Goal: Information Seeking & Learning: Check status

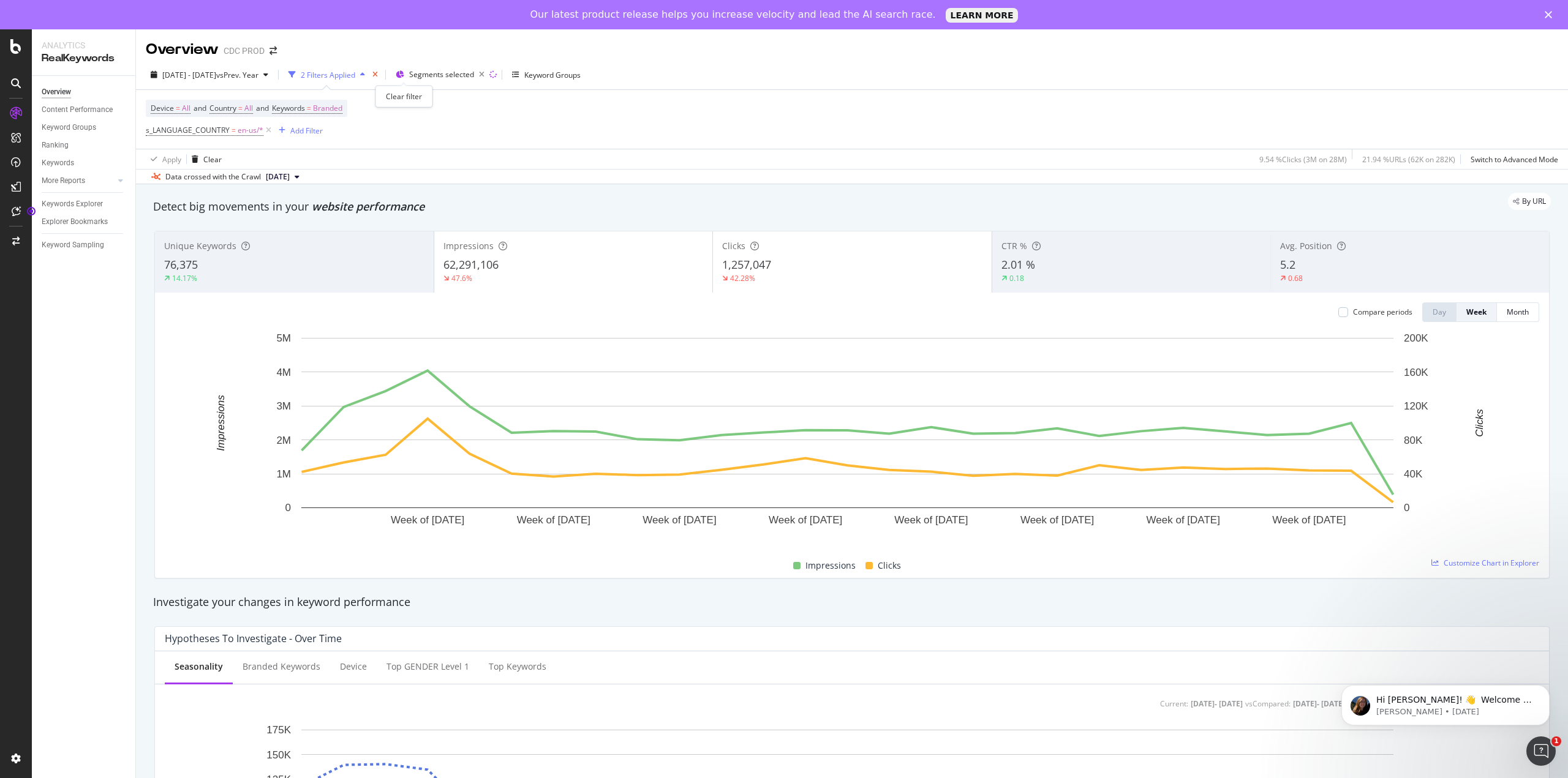
click at [378, 73] on icon "times" at bounding box center [376, 75] width 6 height 7
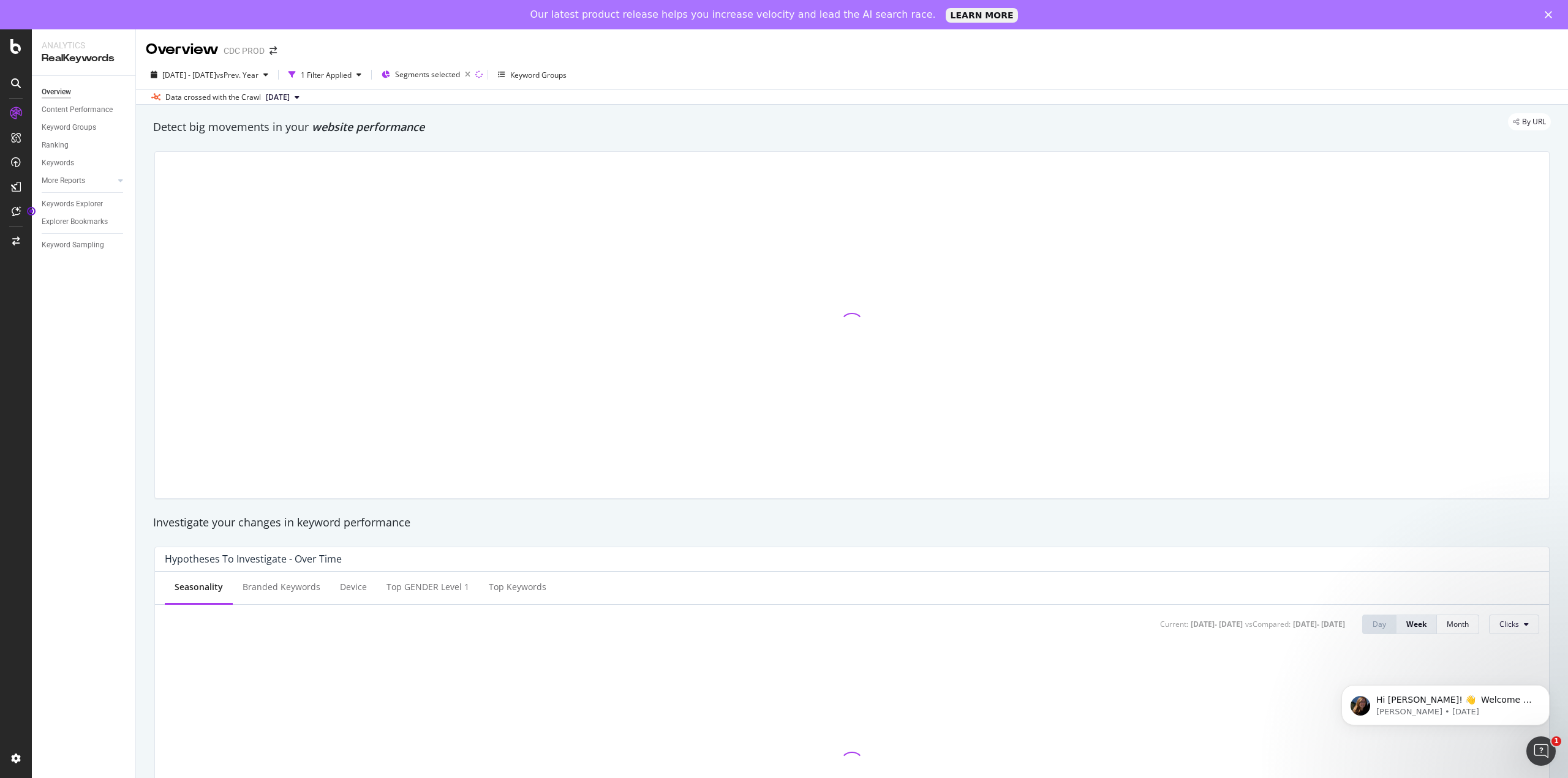
click at [1546, 17] on polygon "Close" at bounding box center [1549, 14] width 7 height 7
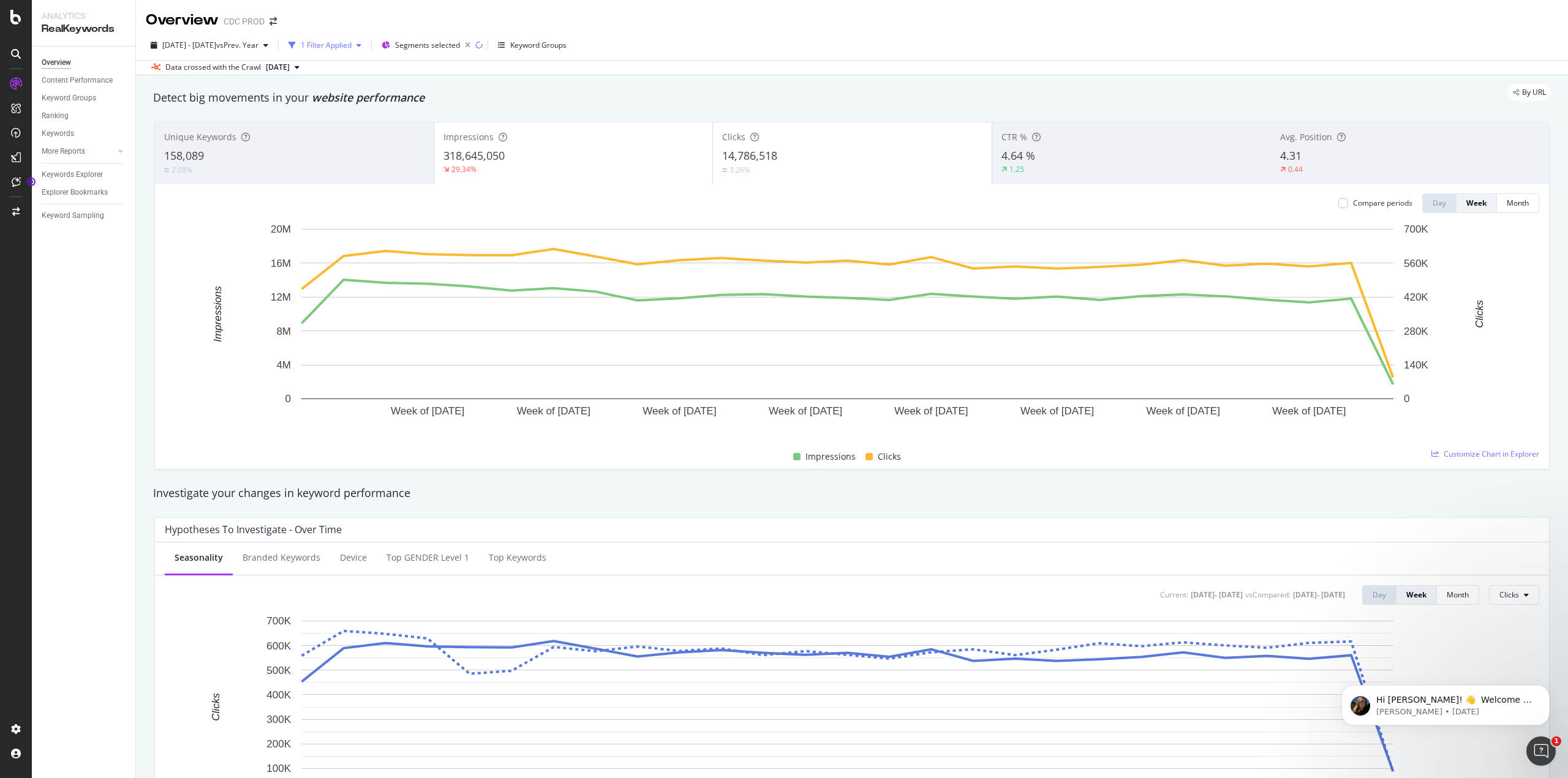
click at [351, 45] on div "1 Filter Applied" at bounding box center [326, 46] width 51 height 11
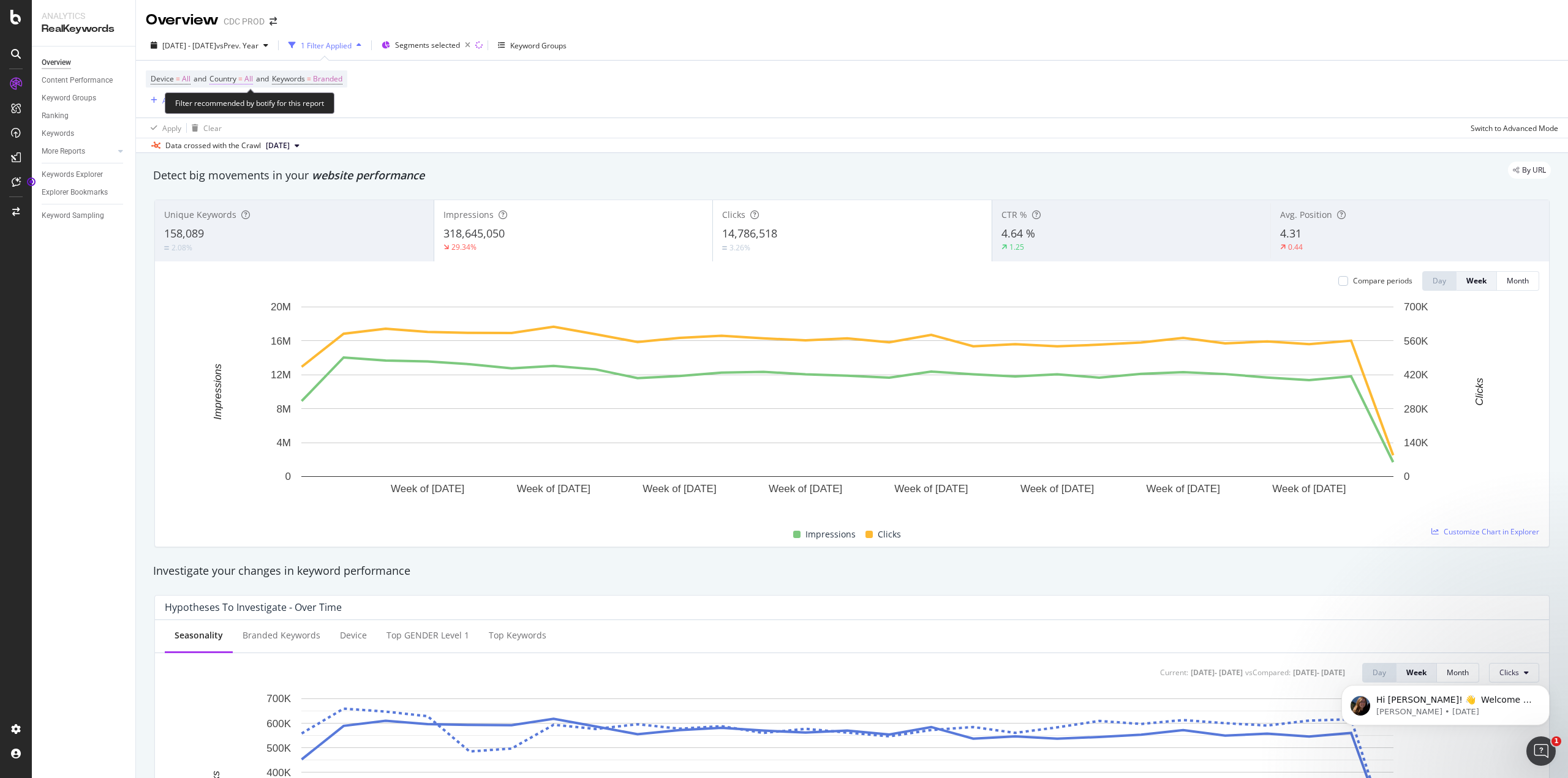
click at [242, 83] on span "=" at bounding box center [240, 78] width 4 height 11
click at [236, 108] on icon at bounding box center [237, 108] width 9 height 7
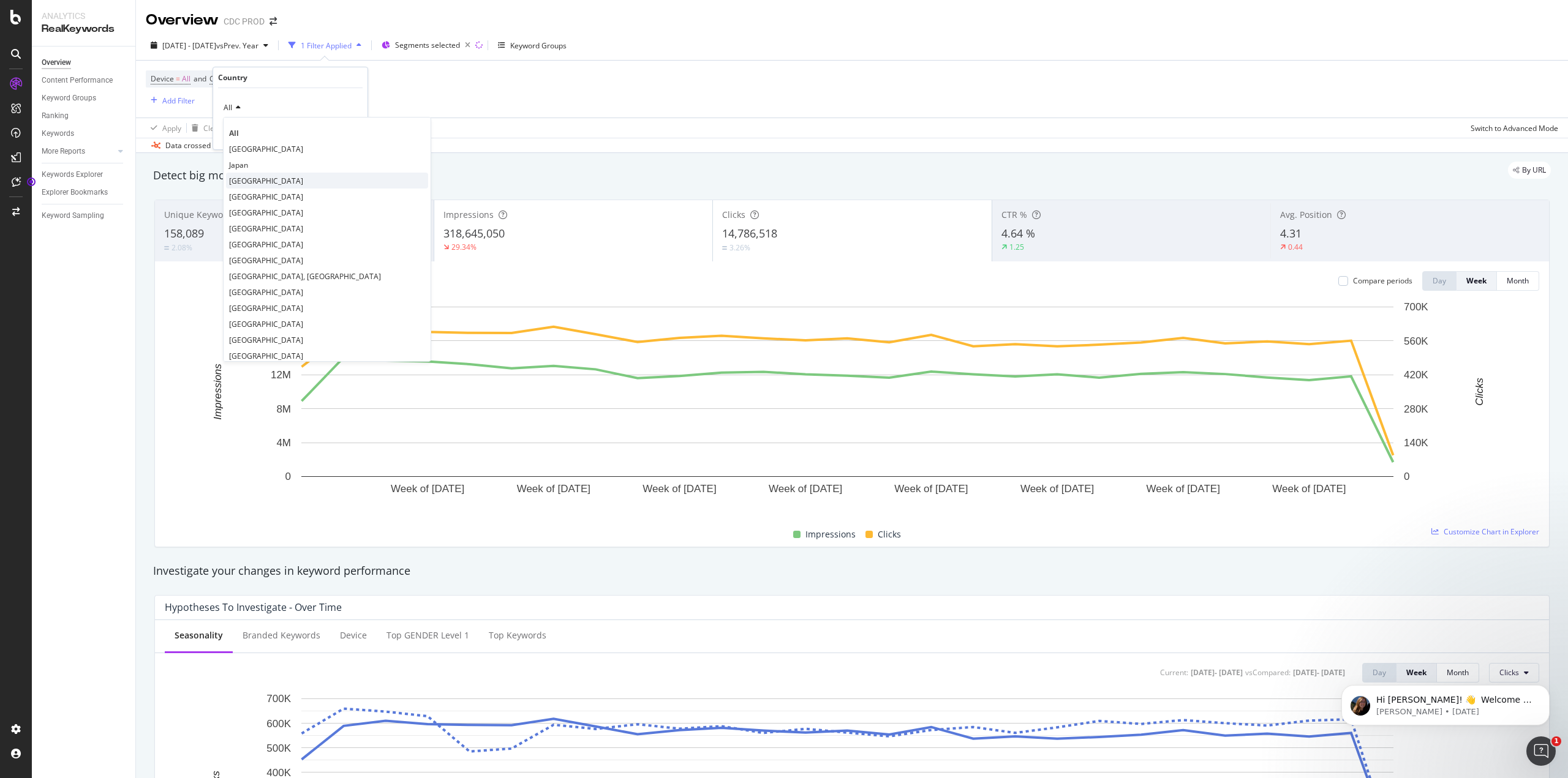
click at [240, 177] on span "[GEOGRAPHIC_DATA]" at bounding box center [266, 181] width 74 height 11
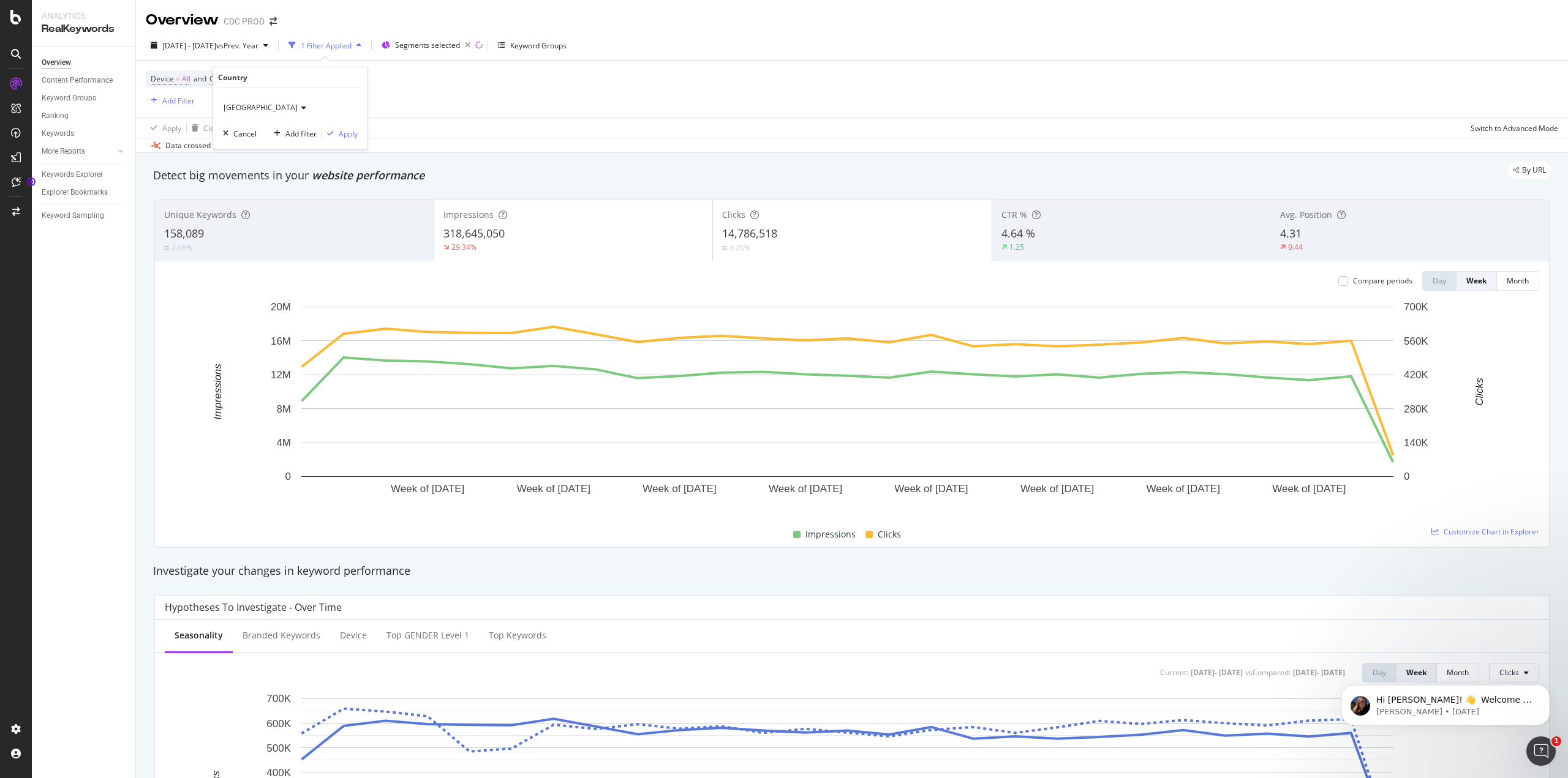
click at [489, 108] on div "Device = All and Country = All and Keywords = Branded Add Filter" at bounding box center [852, 89] width 1413 height 57
click at [253, 80] on span "All" at bounding box center [249, 79] width 9 height 17
click at [238, 111] on icon at bounding box center [237, 108] width 9 height 7
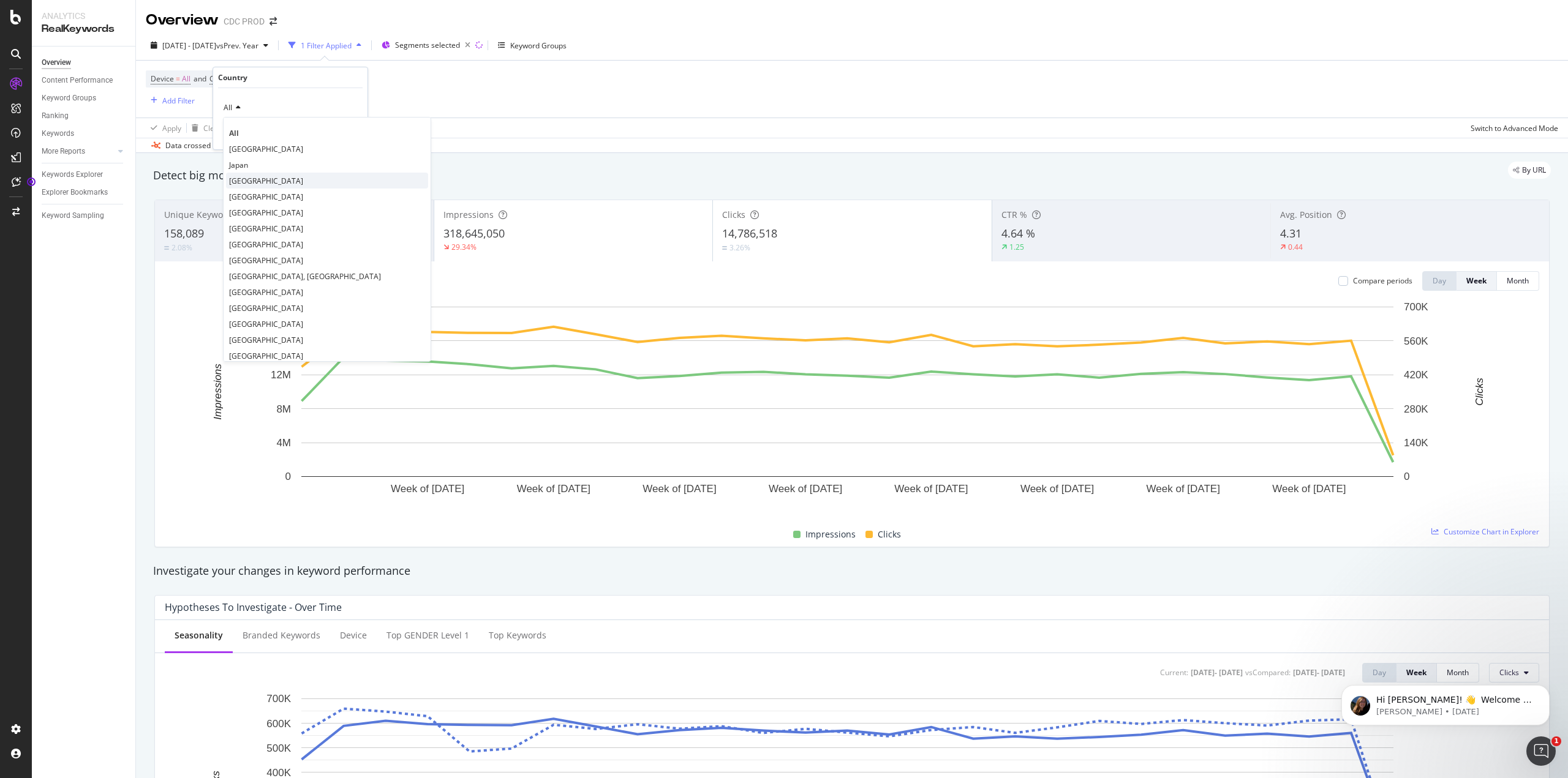
click at [242, 177] on span "[GEOGRAPHIC_DATA]" at bounding box center [266, 181] width 74 height 11
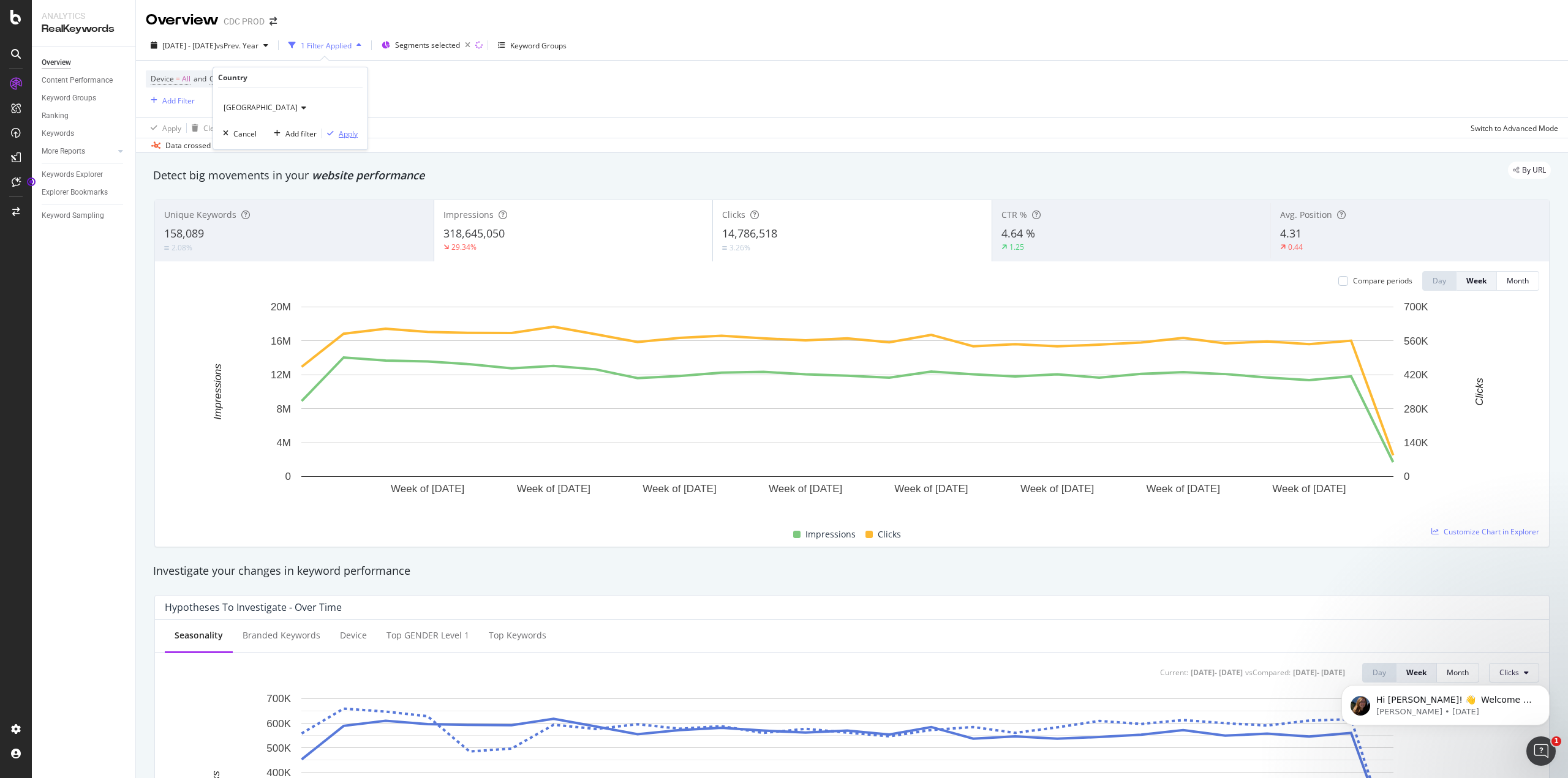
click at [344, 133] on div "Apply" at bounding box center [348, 134] width 19 height 11
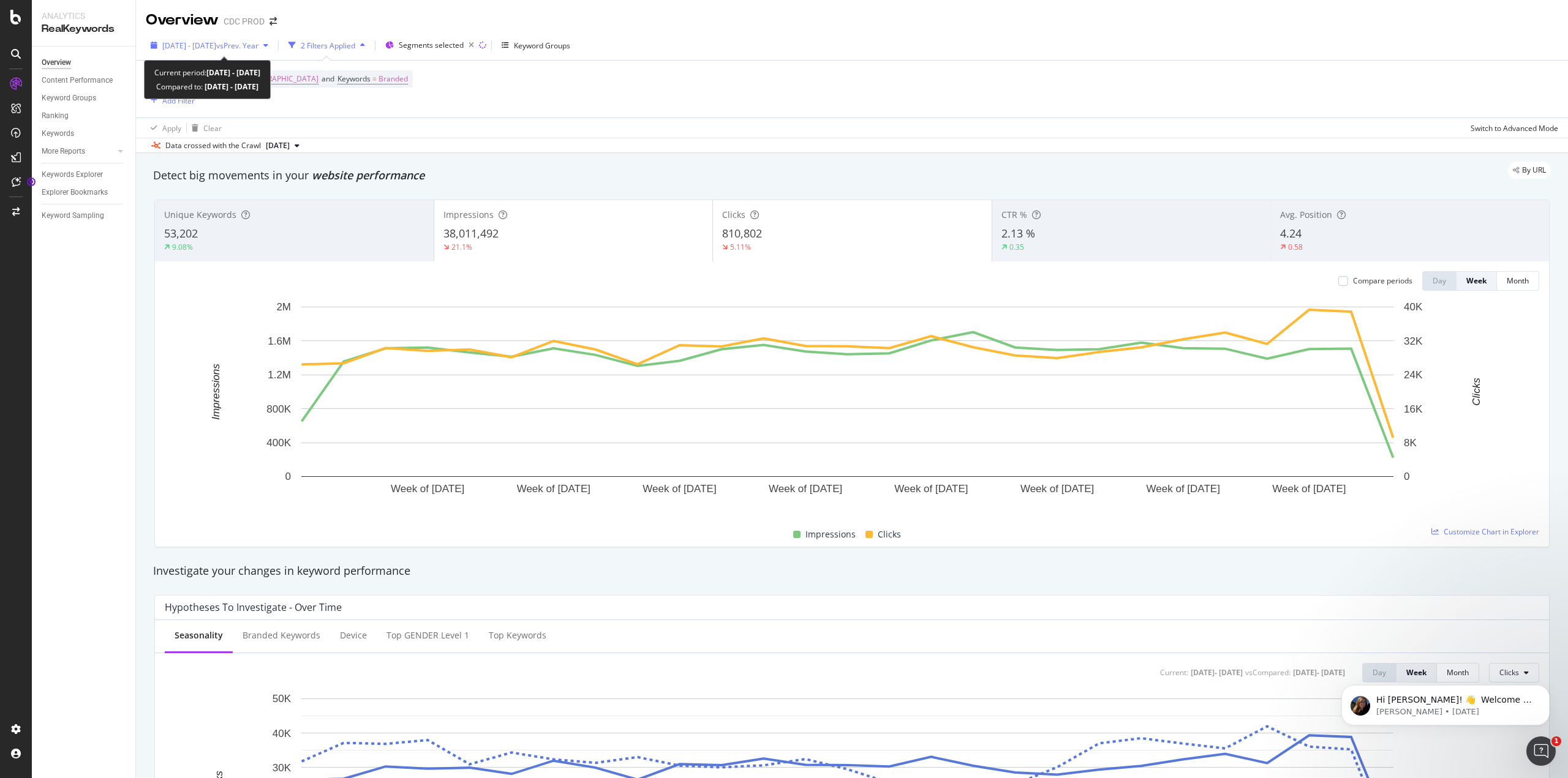
click at [259, 46] on span "vs Prev. Year" at bounding box center [237, 46] width 42 height 11
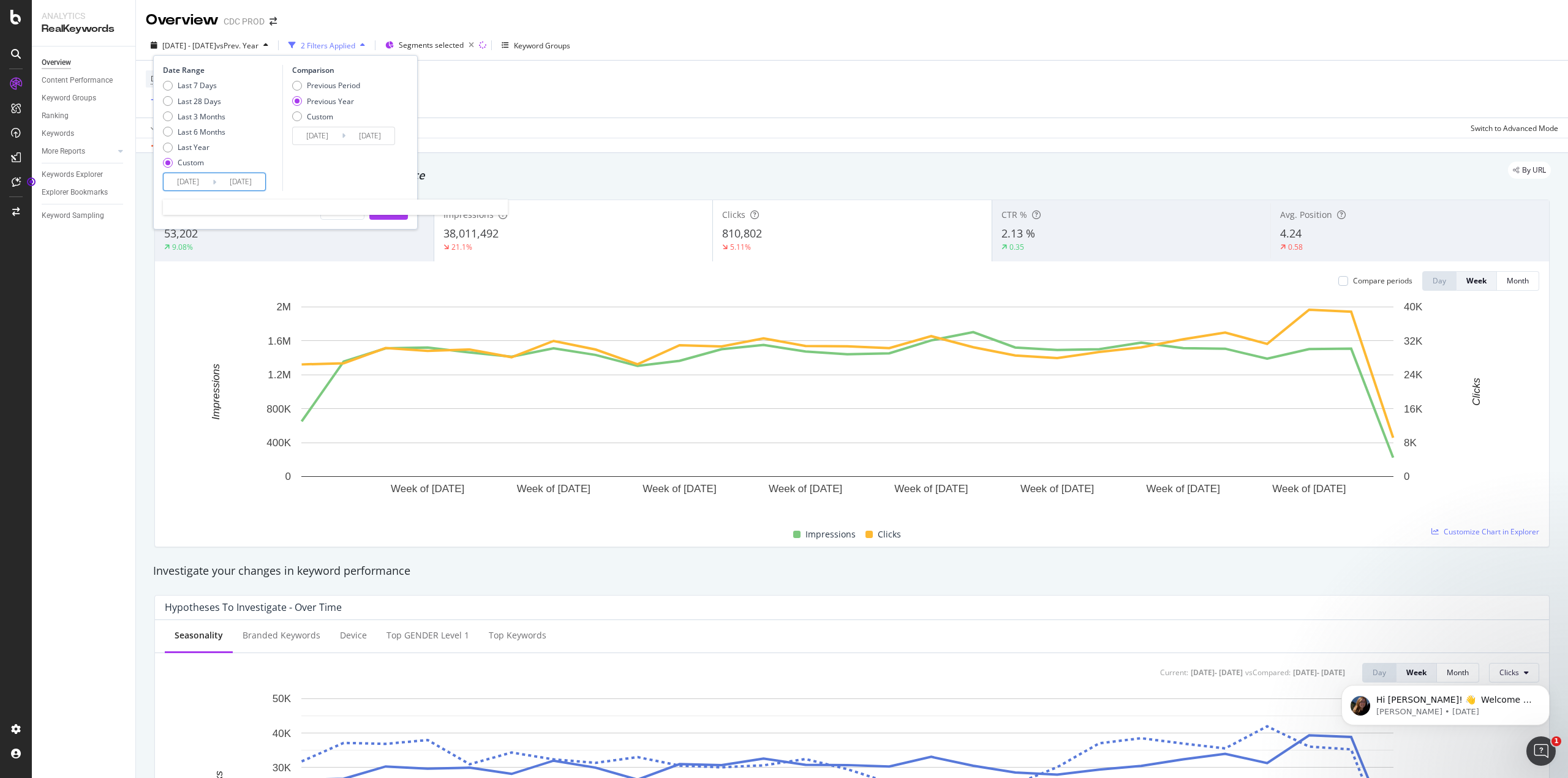
click at [187, 177] on input "[DATE]" at bounding box center [187, 182] width 49 height 17
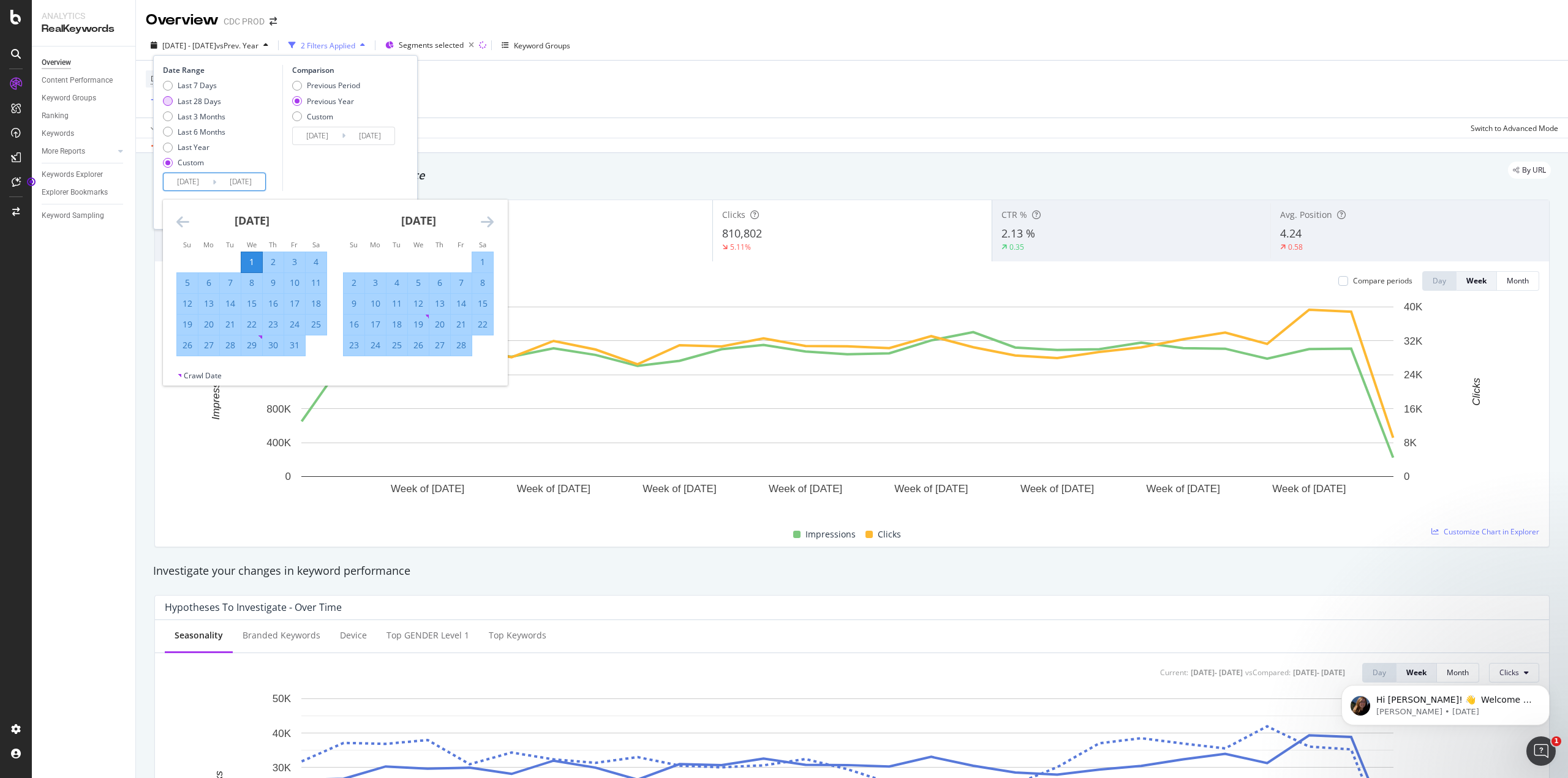
click at [168, 101] on div "Last 28 Days" at bounding box center [168, 101] width 10 height 10
type input "[DATE]"
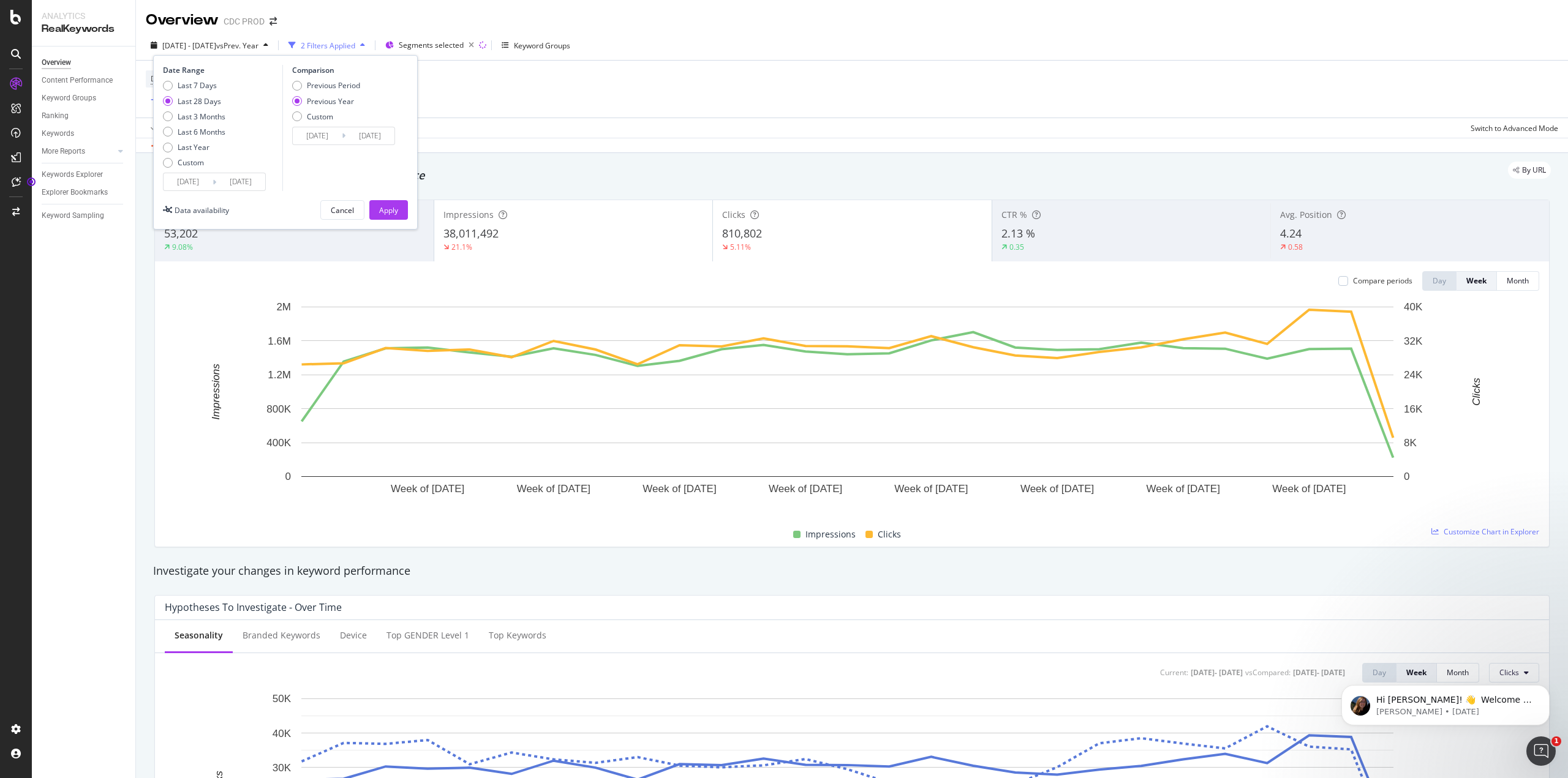
click at [185, 188] on input "[DATE]" at bounding box center [187, 182] width 49 height 17
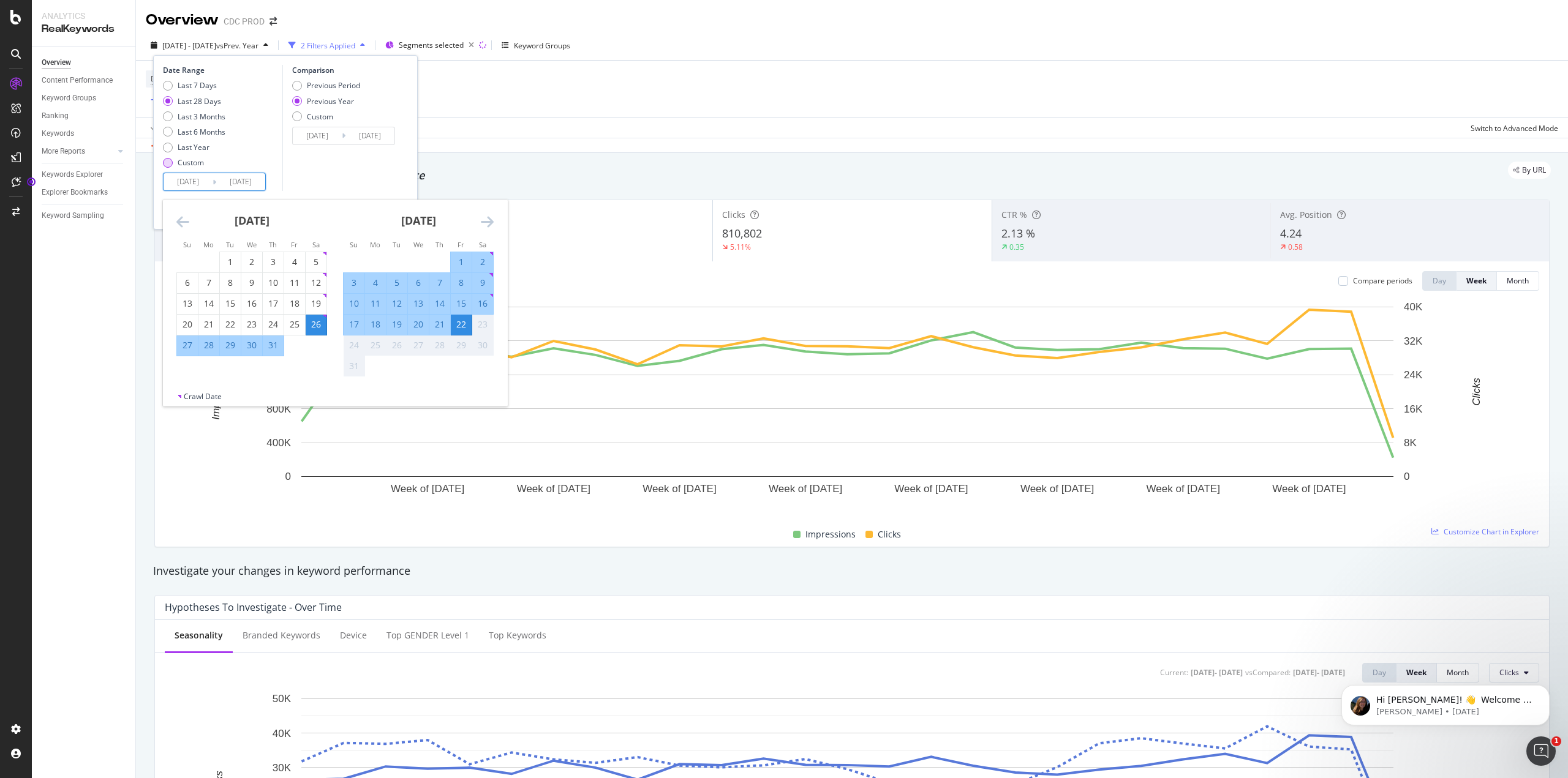
click at [168, 165] on div "Custom" at bounding box center [168, 163] width 10 height 10
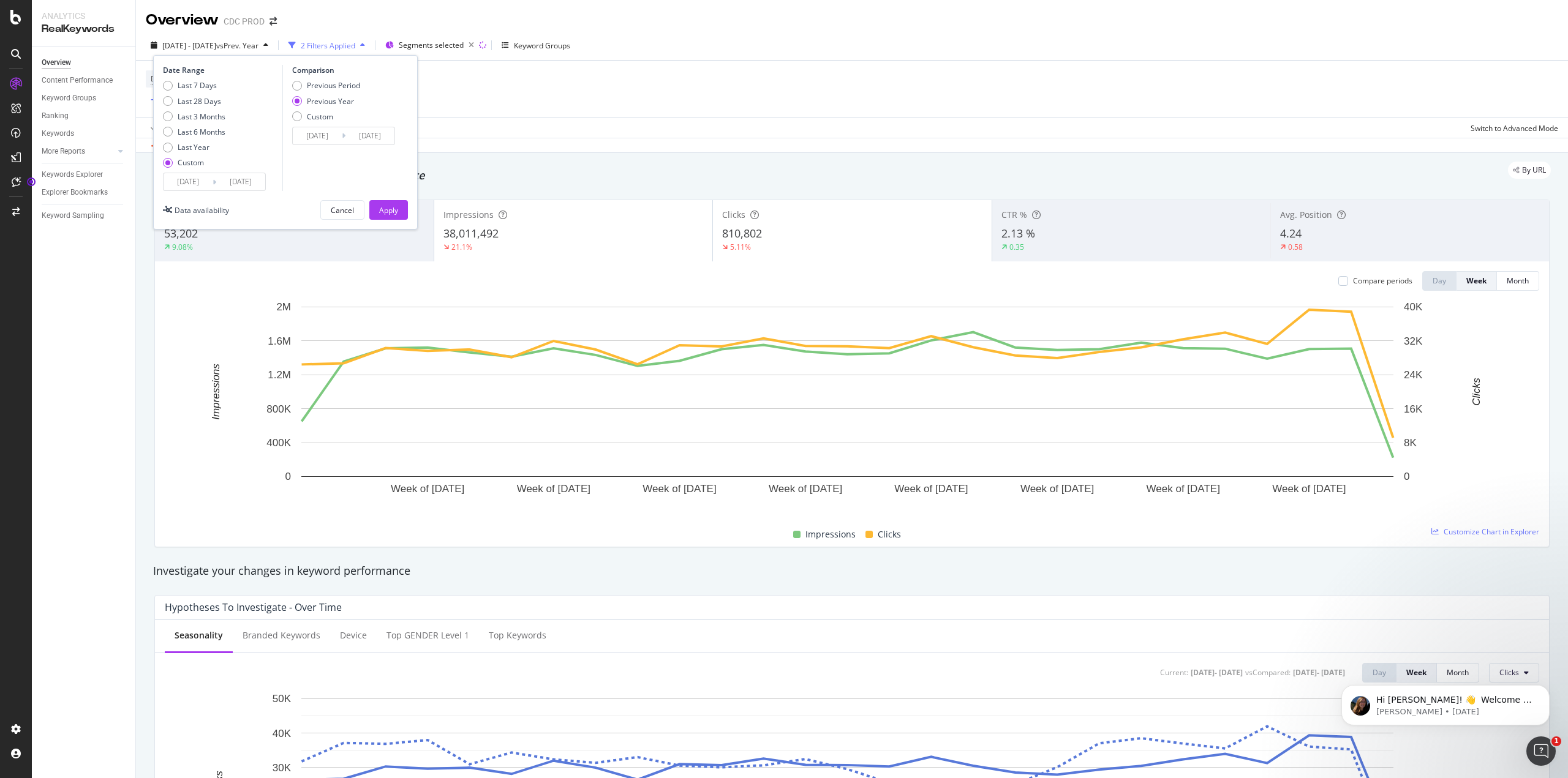
click at [177, 178] on input "[DATE]" at bounding box center [187, 182] width 49 height 17
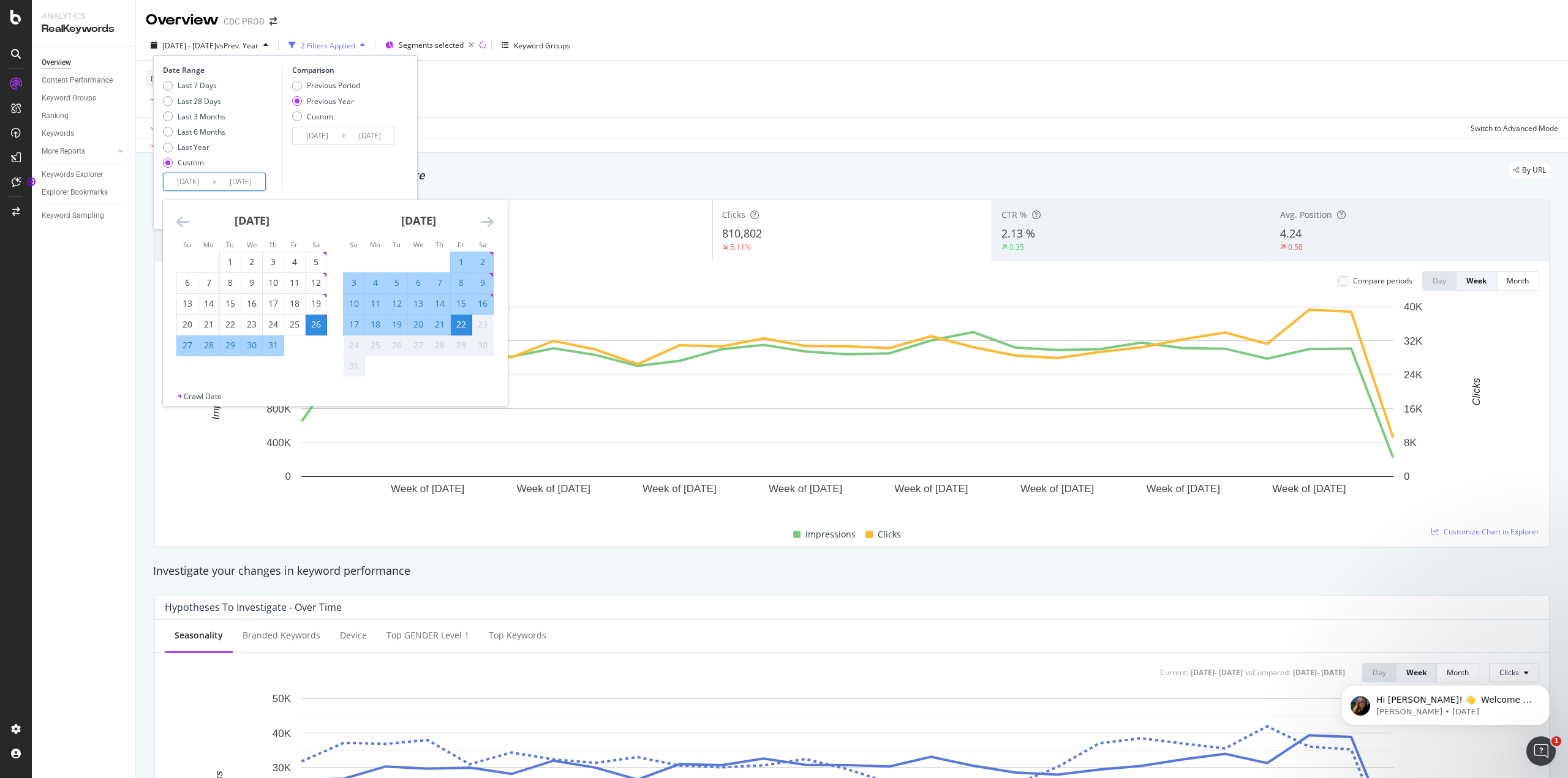
click at [354, 183] on div "Comparison Previous Period Previous Year Custom [DATE] Navigate forward to inte…" at bounding box center [340, 128] width 116 height 126
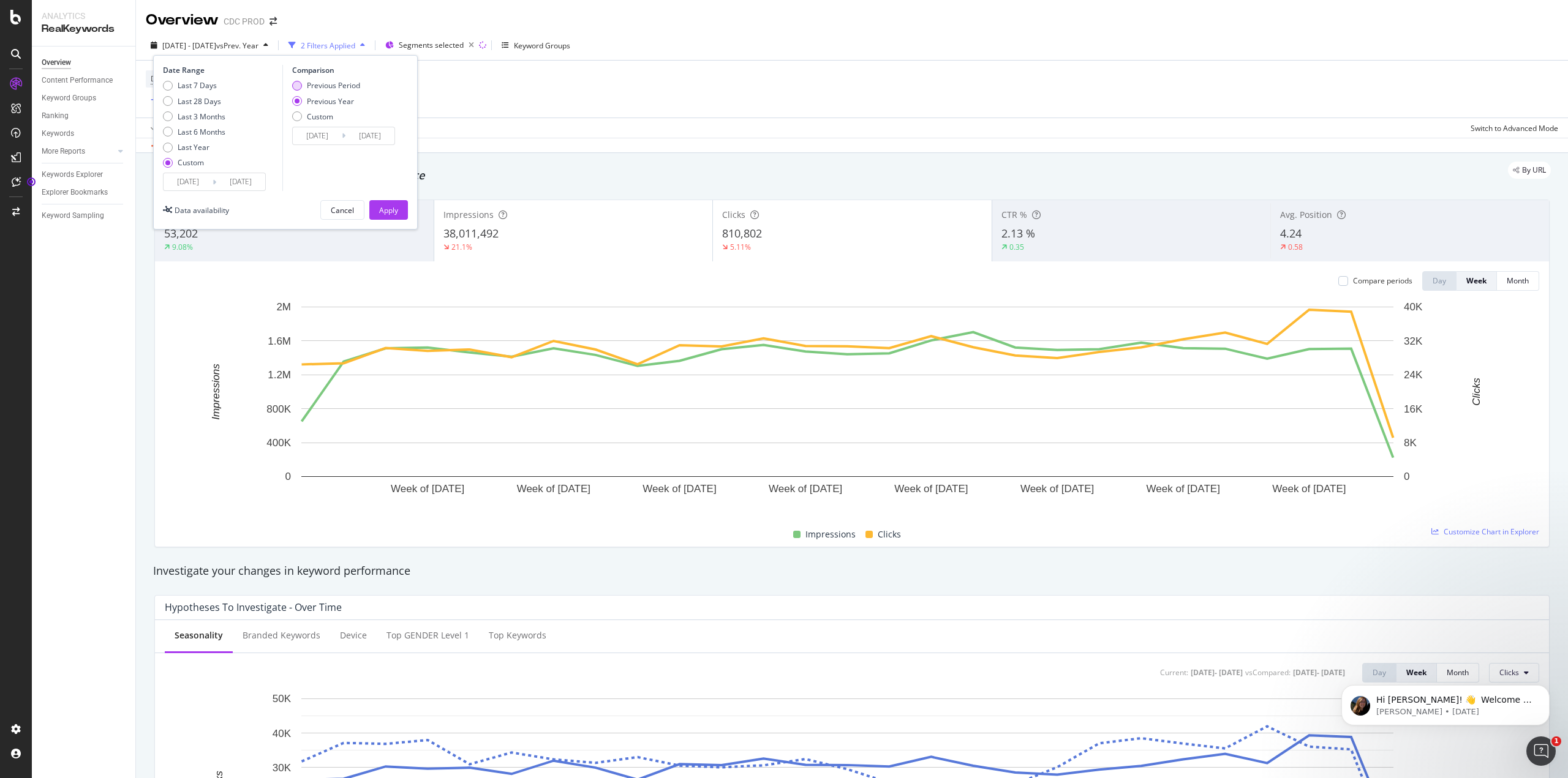
click at [299, 83] on div "Previous Period" at bounding box center [297, 85] width 10 height 10
type input "[DATE]"
click at [391, 212] on div "Apply" at bounding box center [388, 210] width 19 height 11
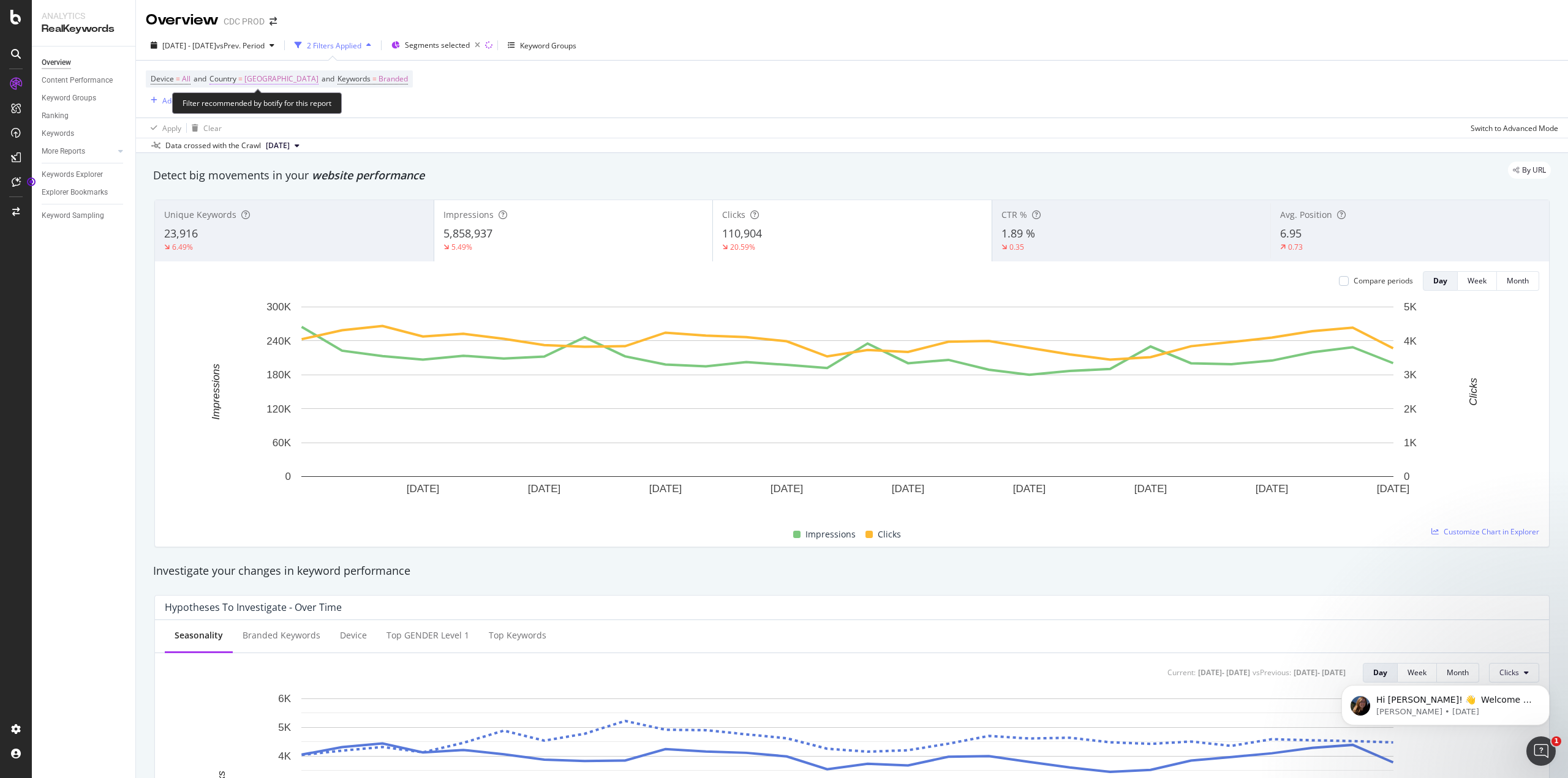
click at [254, 80] on span "[GEOGRAPHIC_DATA]" at bounding box center [282, 79] width 74 height 17
click at [298, 107] on icon at bounding box center [302, 108] width 9 height 7
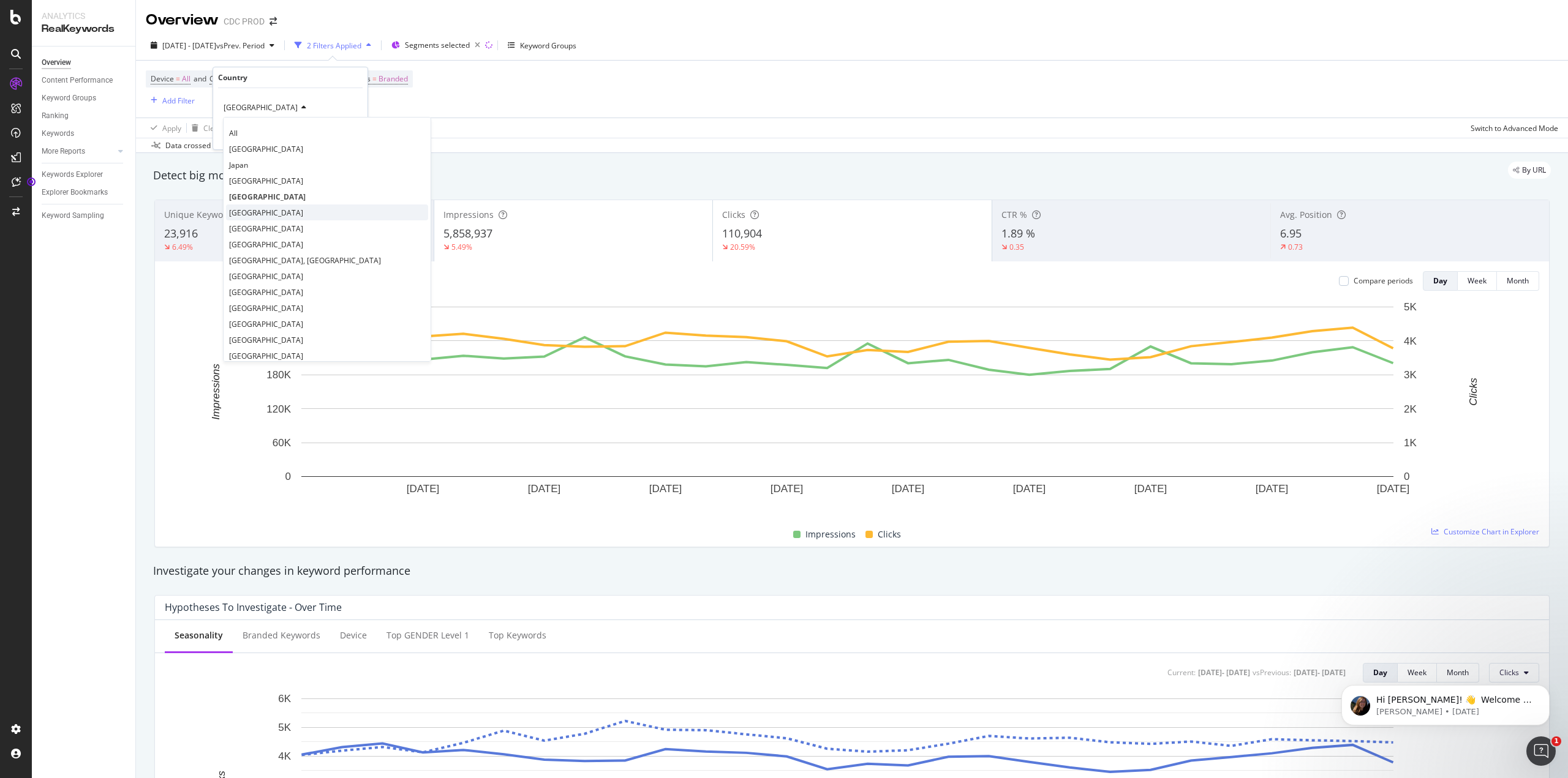
click at [250, 213] on span "[GEOGRAPHIC_DATA]" at bounding box center [266, 212] width 74 height 11
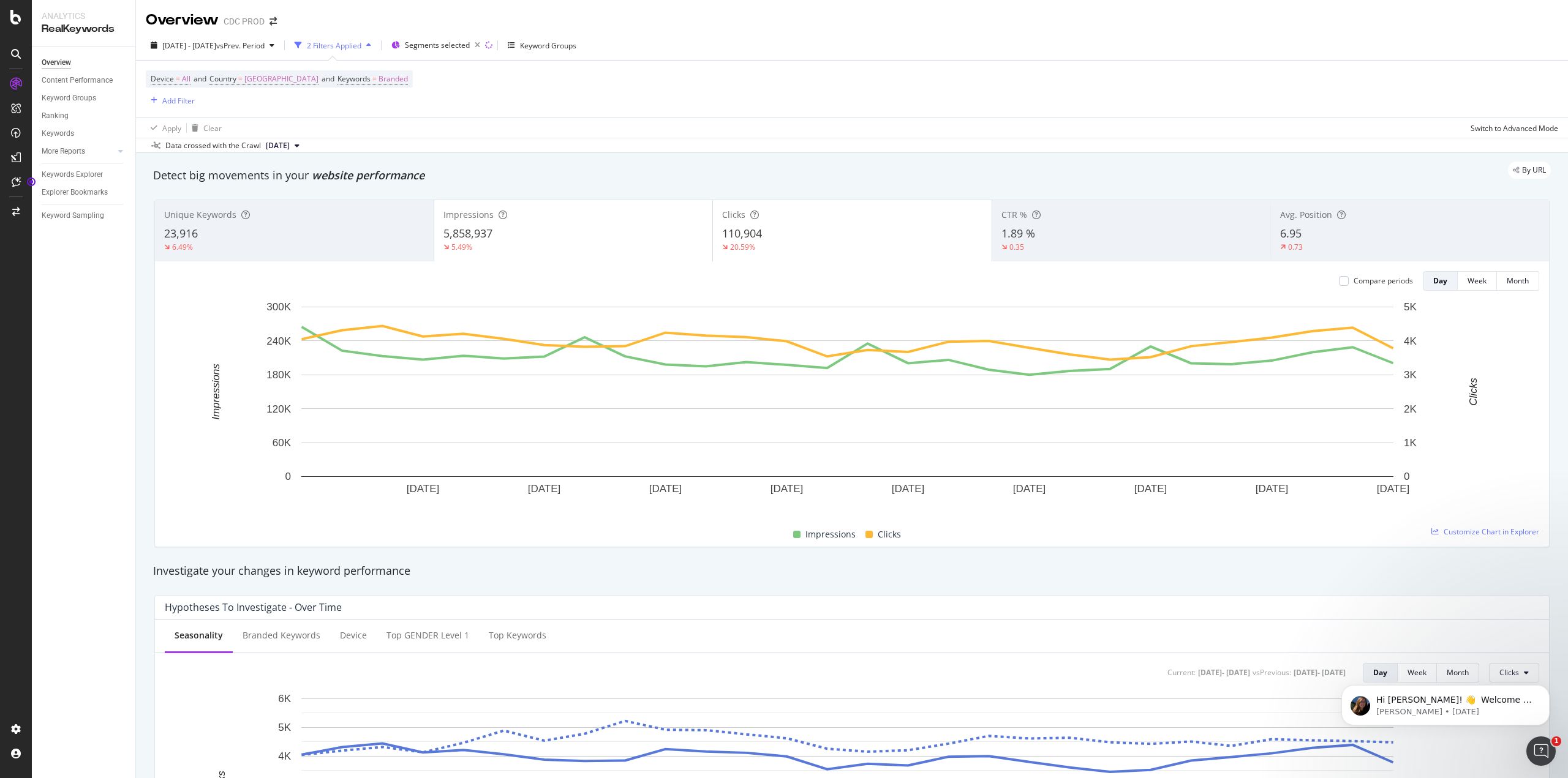
click at [383, 98] on div "Device = All and Country = [GEOGRAPHIC_DATA] and Keywords = Branded Add Filter" at bounding box center [852, 89] width 1413 height 57
click at [264, 48] on span "vs Prev. Period" at bounding box center [240, 46] width 48 height 11
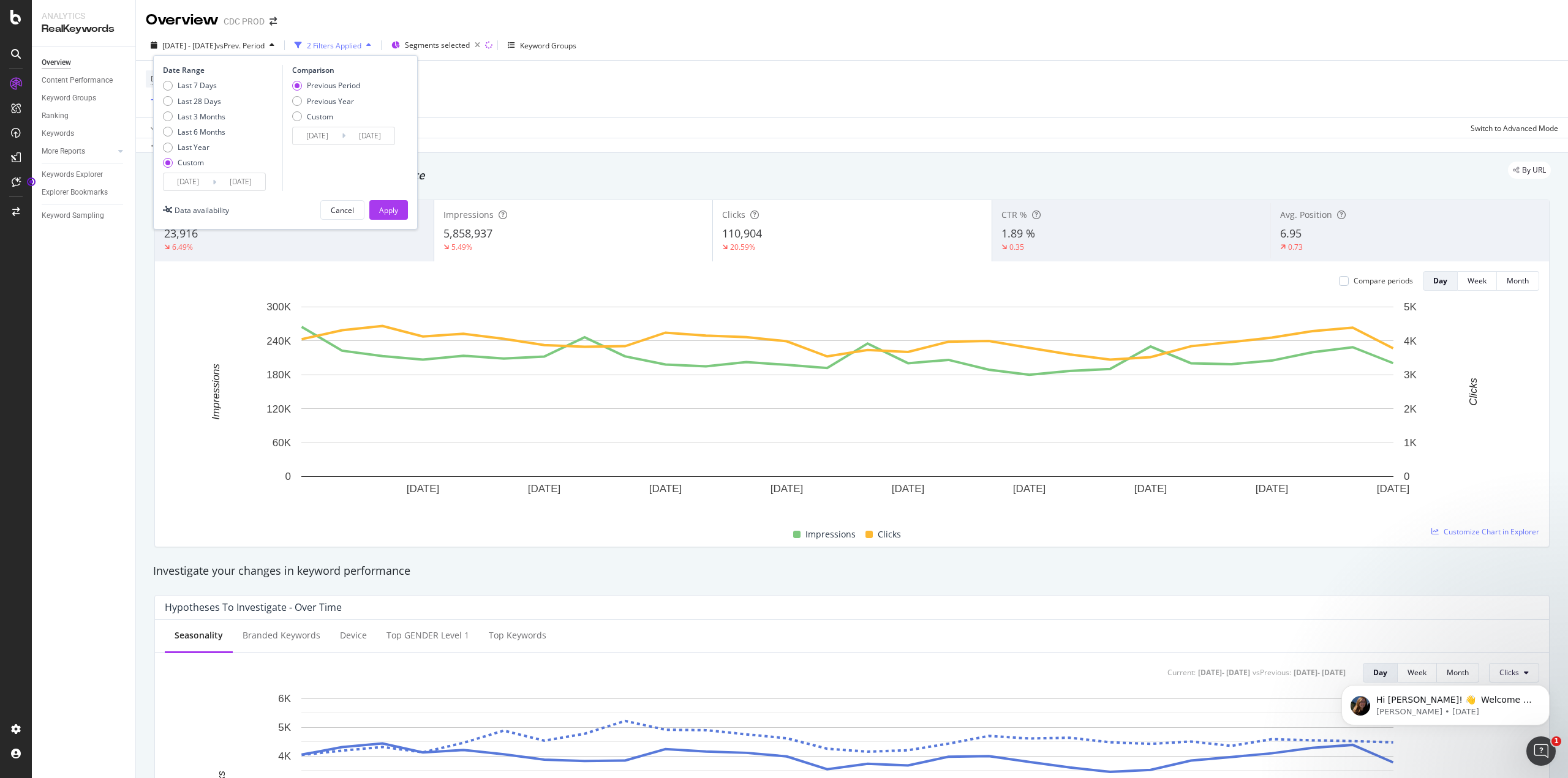
click at [172, 177] on input "[DATE]" at bounding box center [187, 182] width 49 height 17
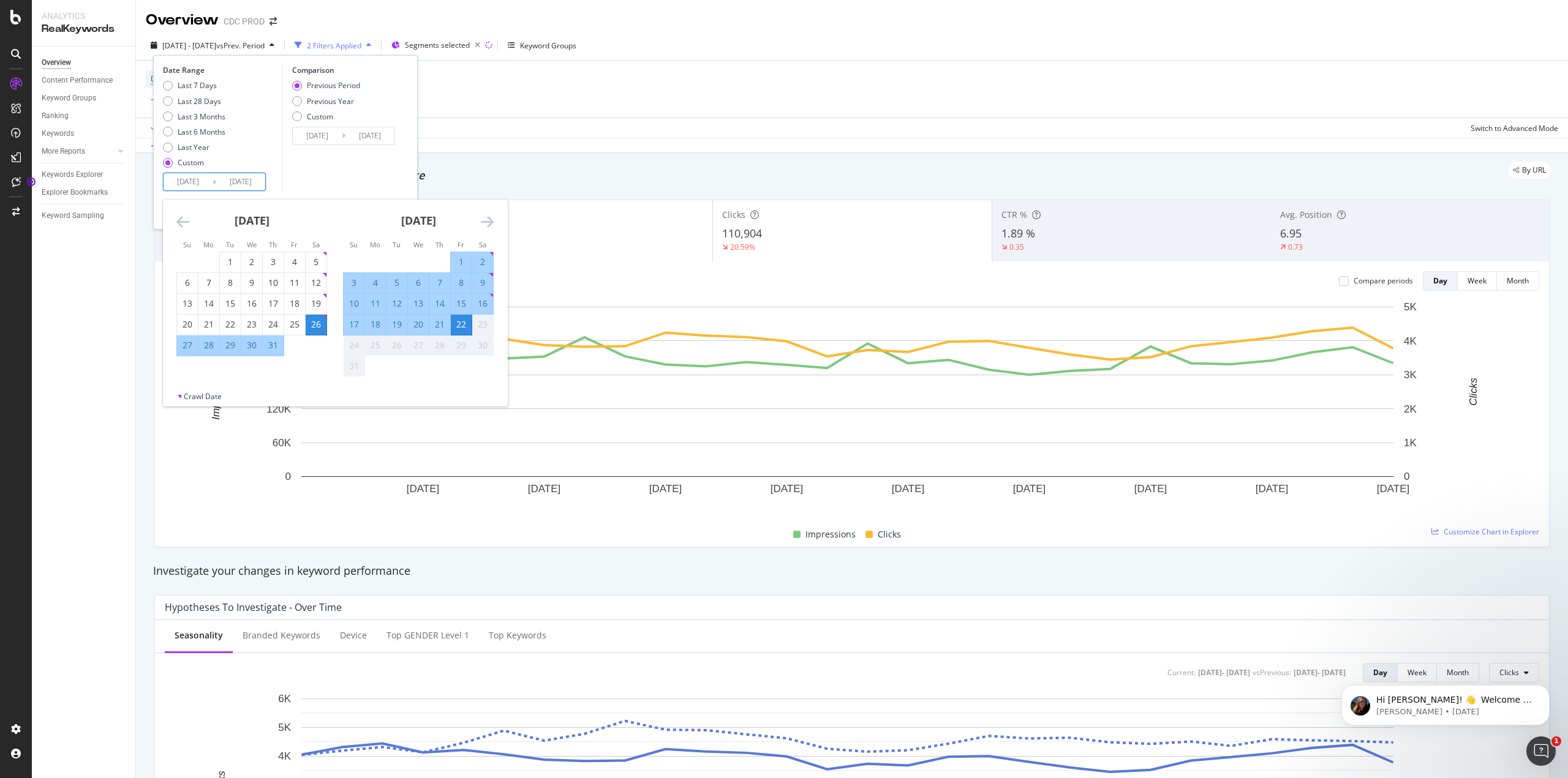
click at [179, 220] on icon "Move backward to switch to the previous month." at bounding box center [183, 222] width 13 height 15
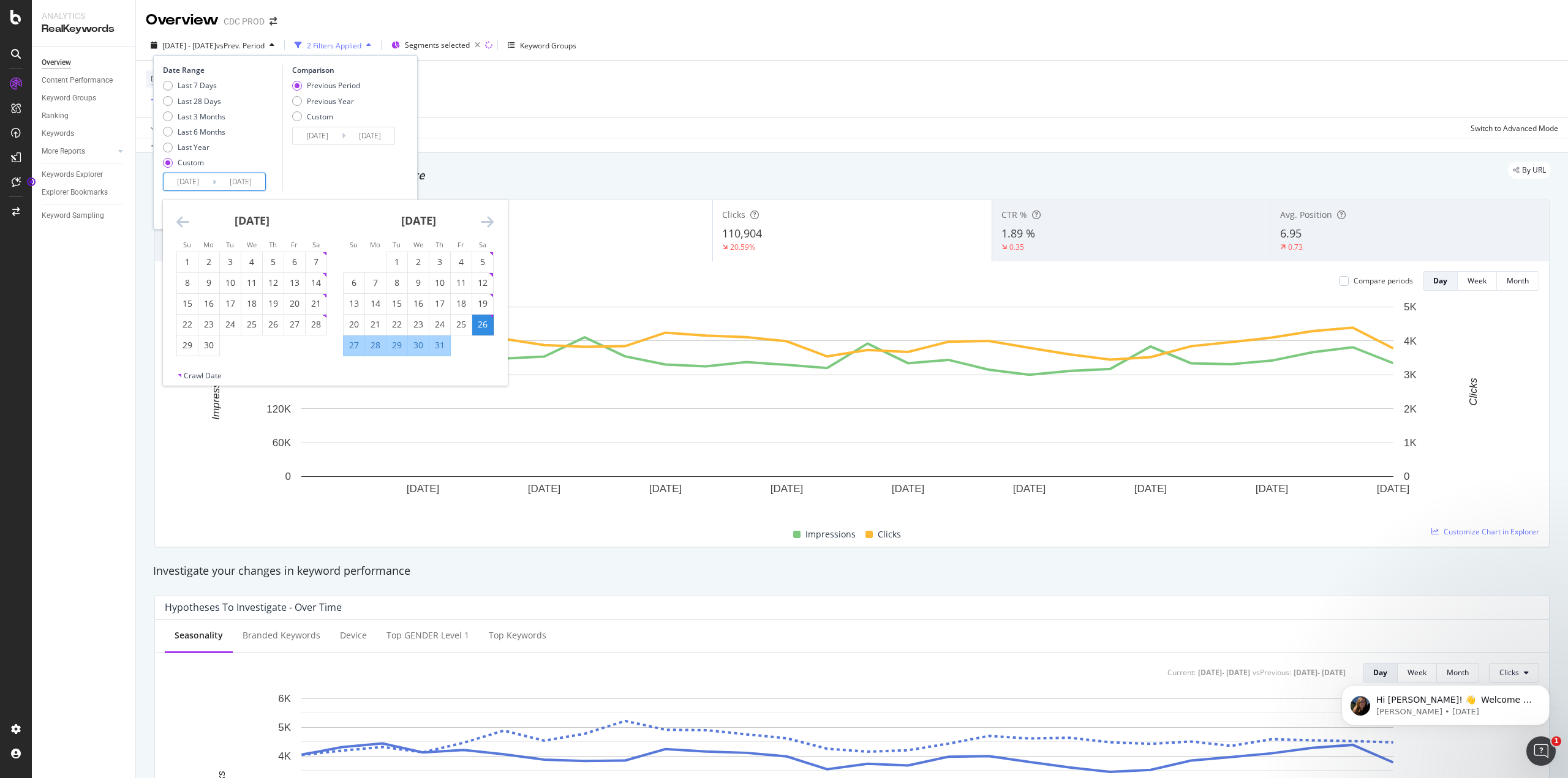
click at [179, 220] on icon "Move backward to switch to the previous month." at bounding box center [183, 222] width 13 height 15
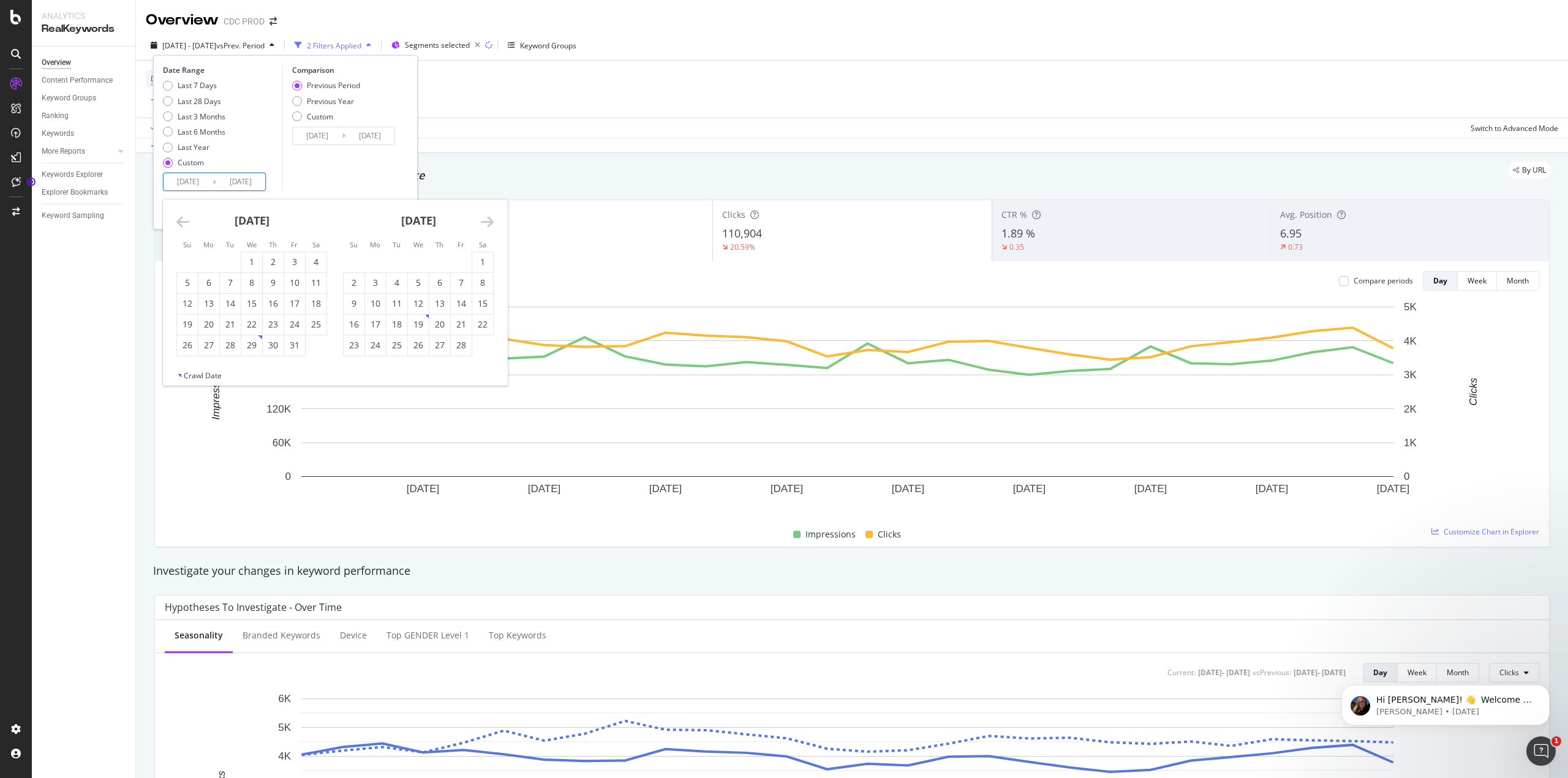
click at [486, 224] on icon "Move forward to switch to the next month." at bounding box center [488, 222] width 13 height 15
click at [391, 268] on div "1" at bounding box center [396, 261] width 21 height 12
type input "[DATE]"
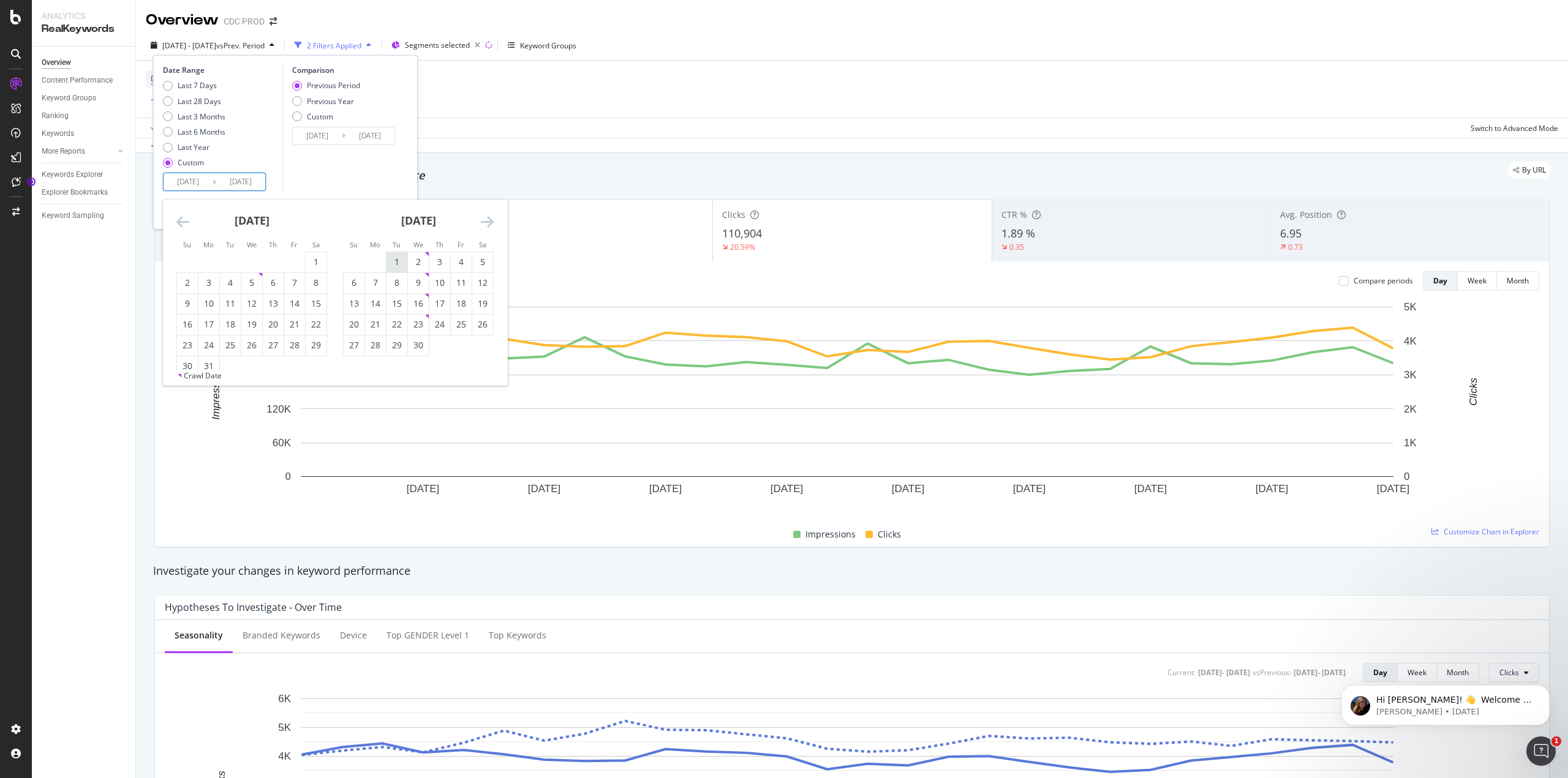
type input "[DATE]"
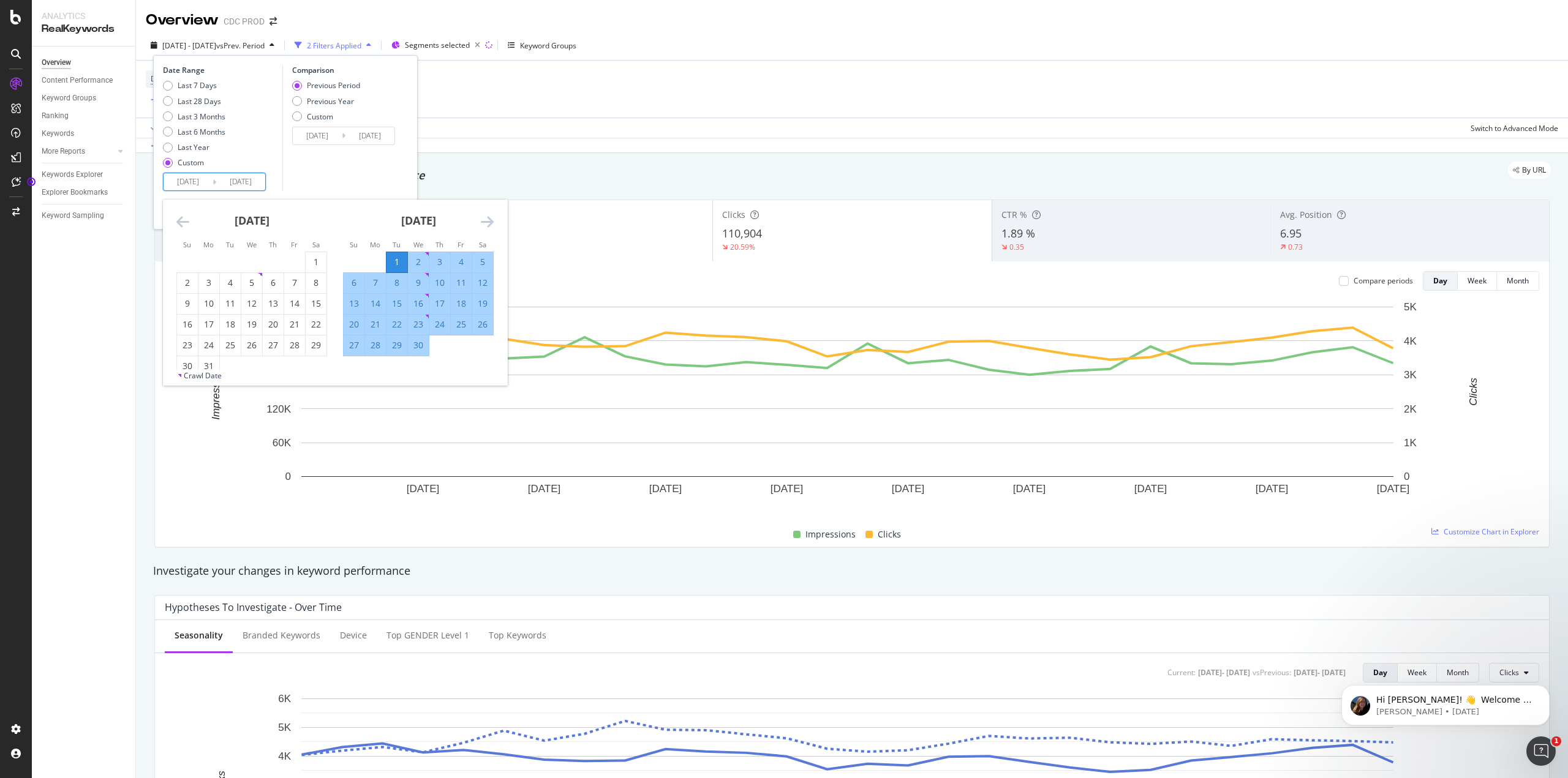
click at [351, 176] on div "Comparison Previous Period Previous Year Custom [DATE] Navigate forward to inte…" at bounding box center [340, 128] width 116 height 126
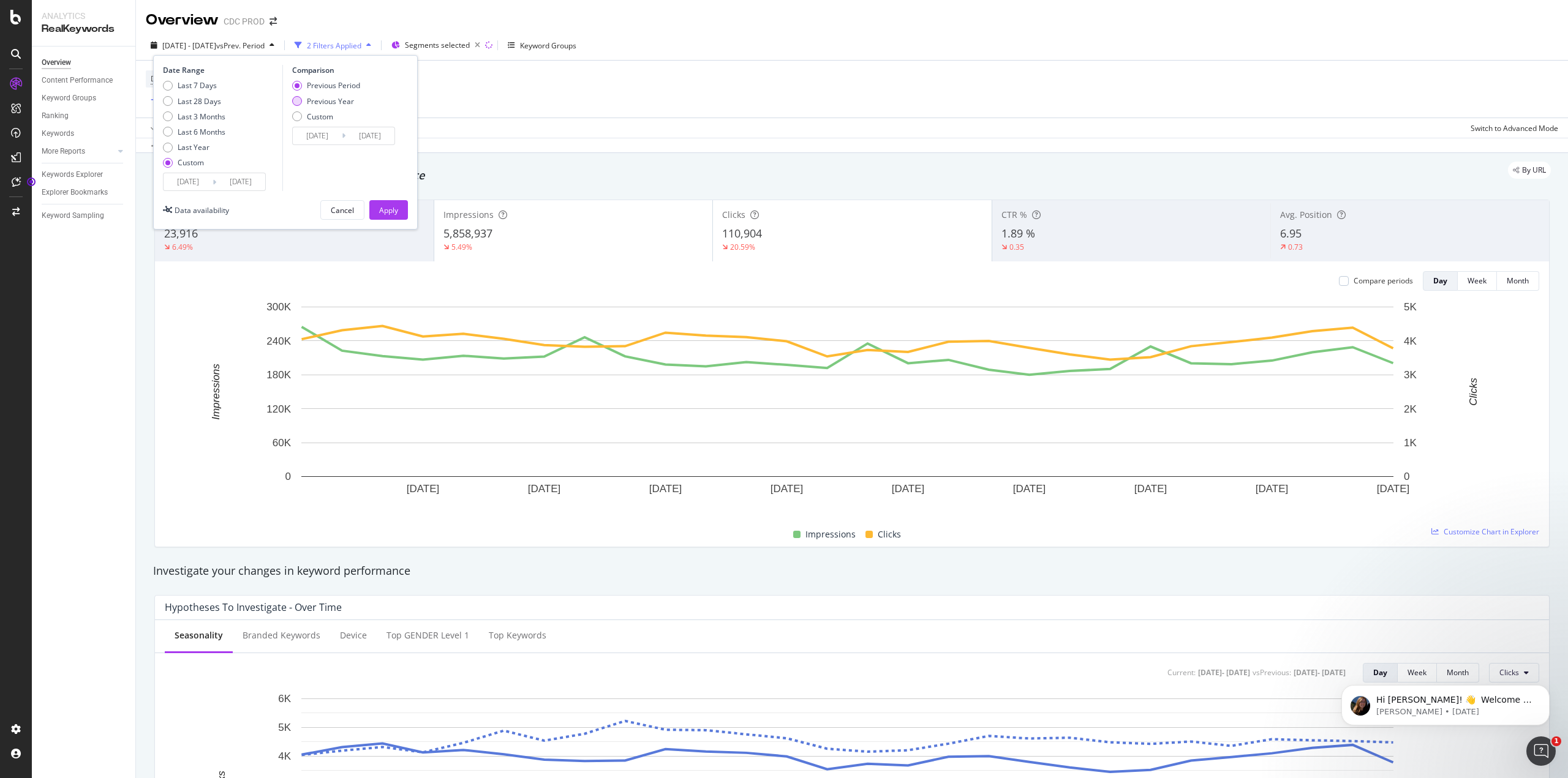
click at [296, 97] on div "Previous Year" at bounding box center [297, 101] width 10 height 10
type input "[DATE]"
click at [385, 212] on div "Apply" at bounding box center [388, 210] width 19 height 11
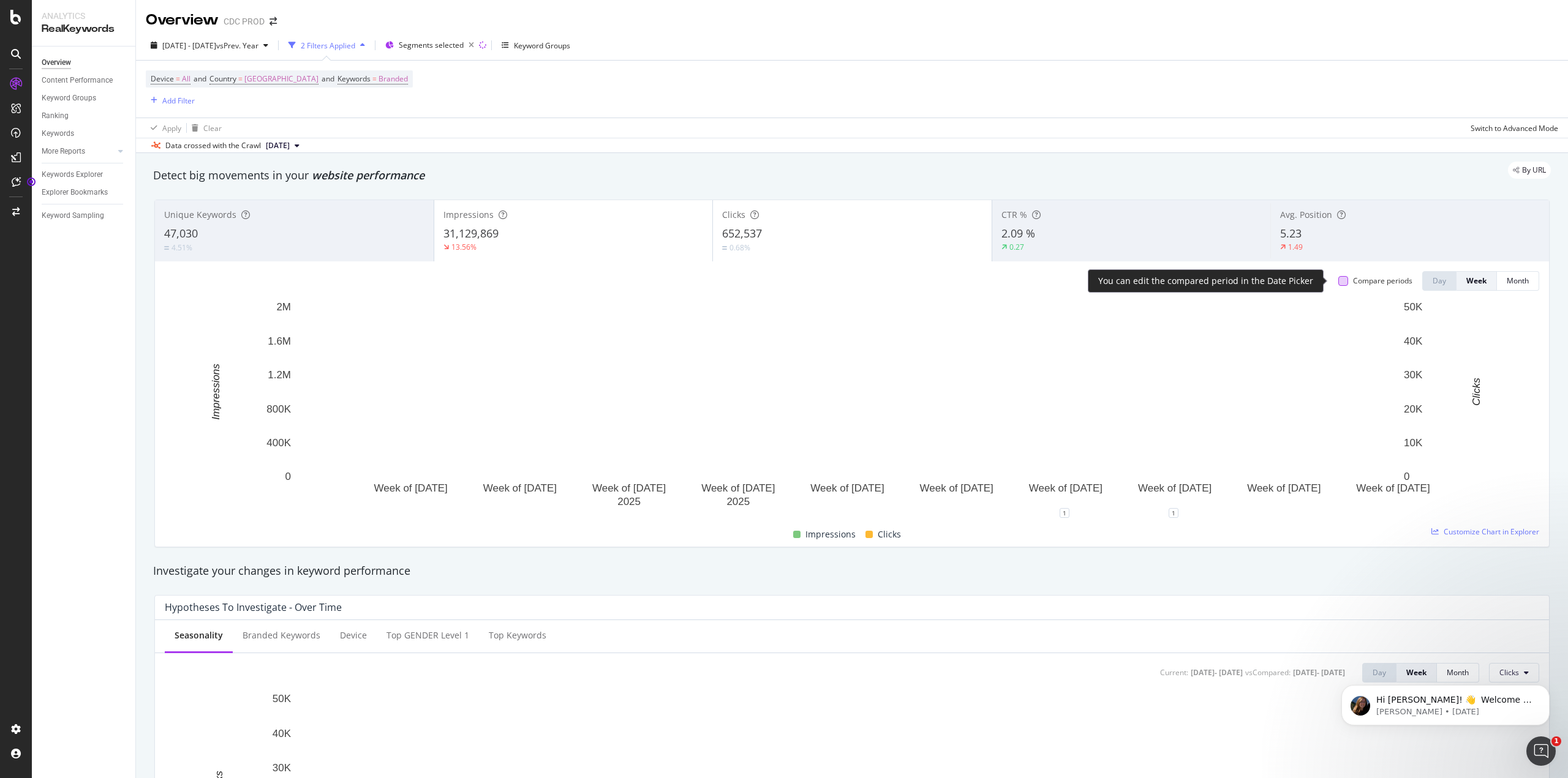
click at [1339, 282] on div at bounding box center [1343, 281] width 10 height 10
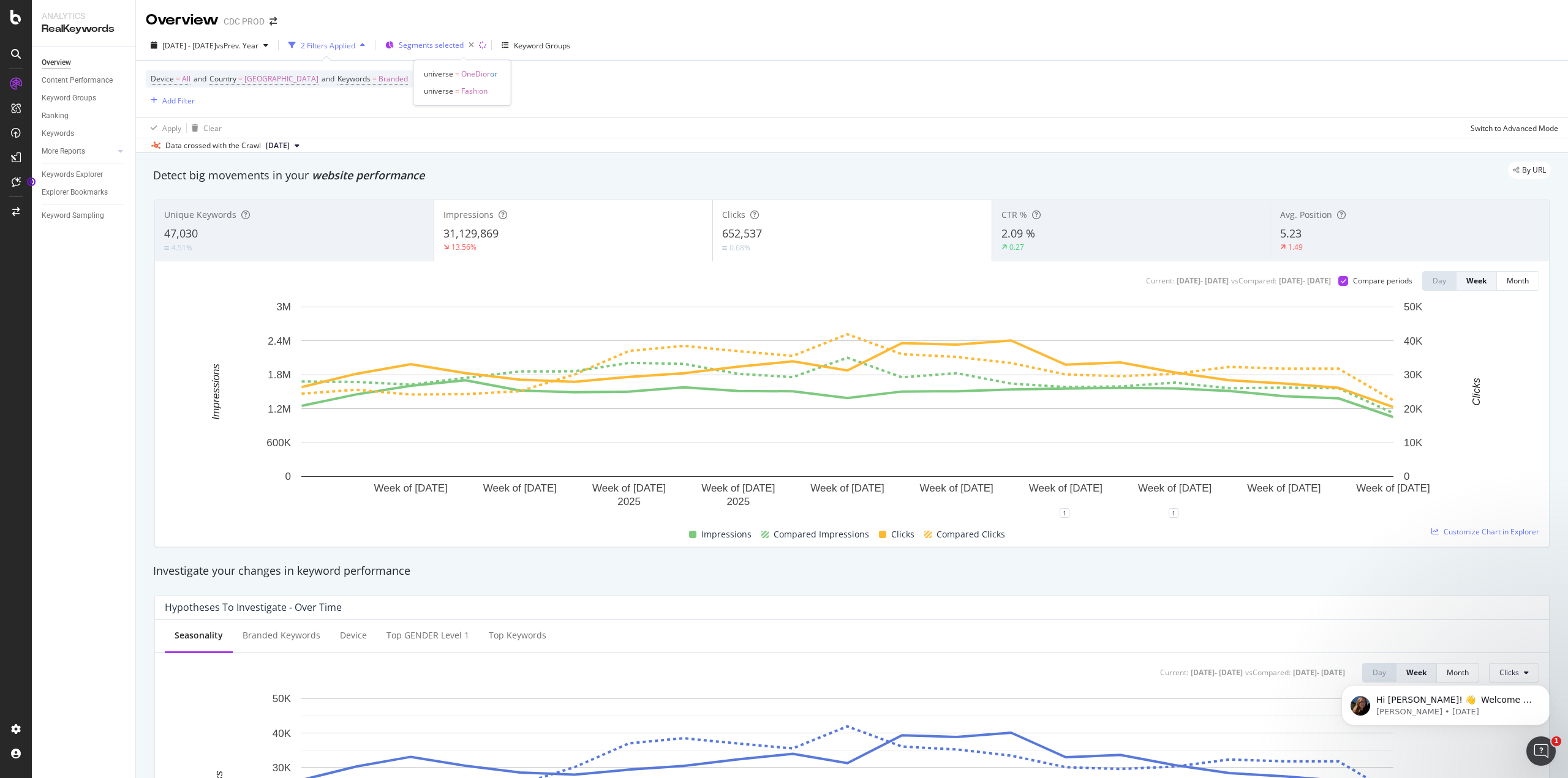
click at [459, 46] on span "Segments selected" at bounding box center [431, 45] width 65 height 11
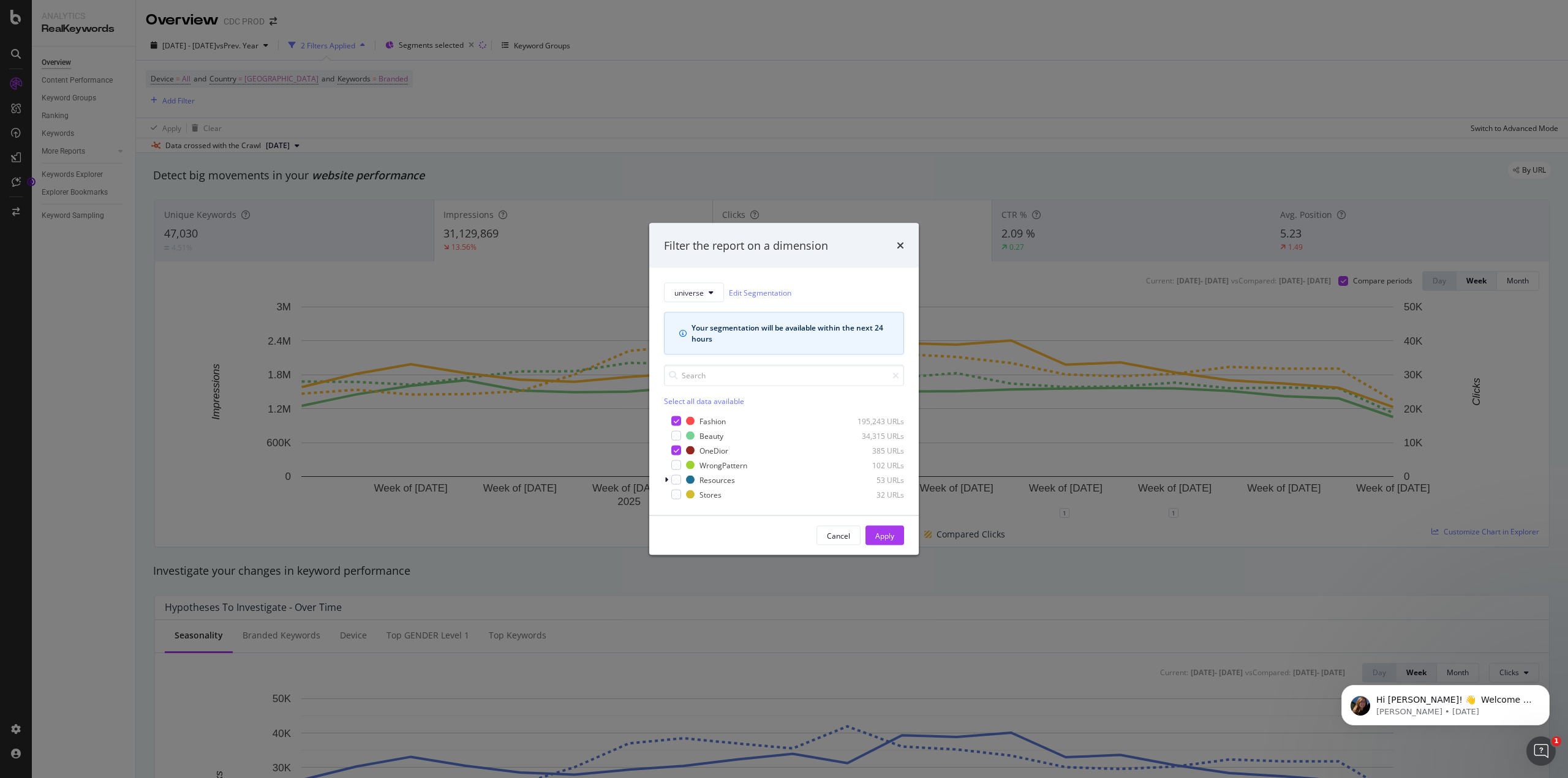
click at [904, 246] on div "Filter the report on a dimension" at bounding box center [784, 246] width 269 height 46
click at [901, 244] on icon "times" at bounding box center [900, 246] width 7 height 10
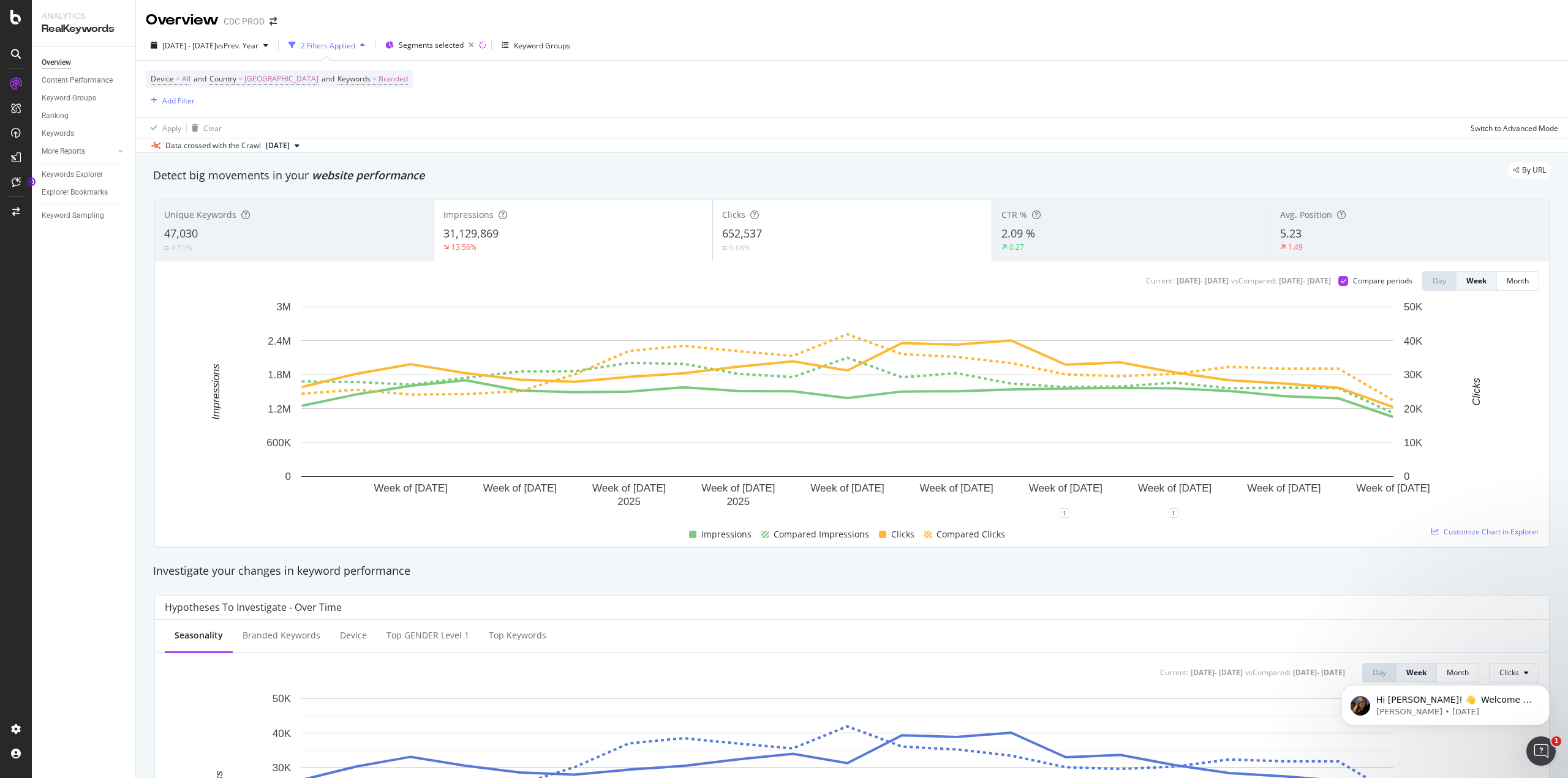
click at [530, 232] on div "31,129,869" at bounding box center [573, 234] width 260 height 16
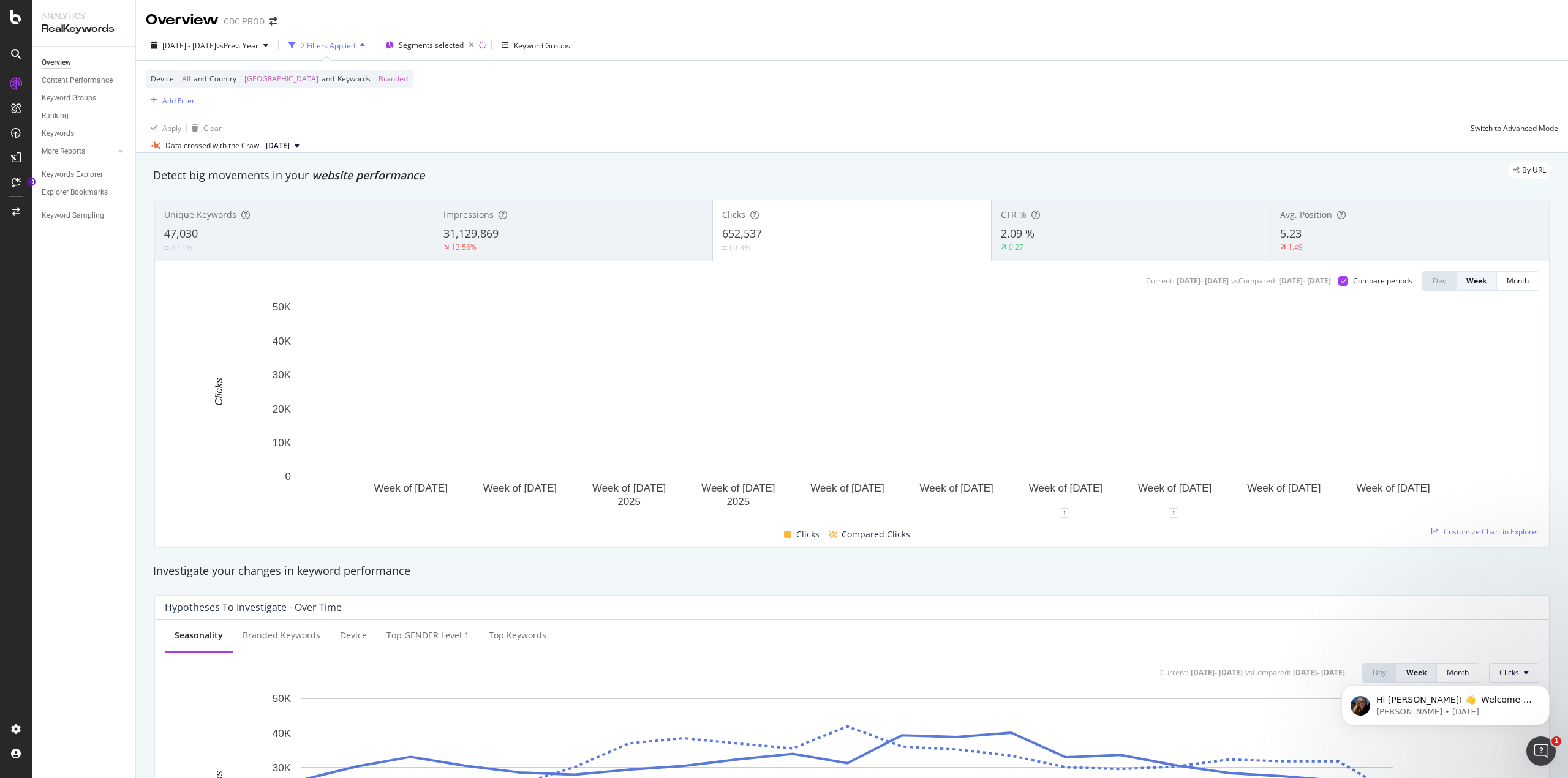
click at [530, 232] on div "31,129,869" at bounding box center [573, 234] width 259 height 16
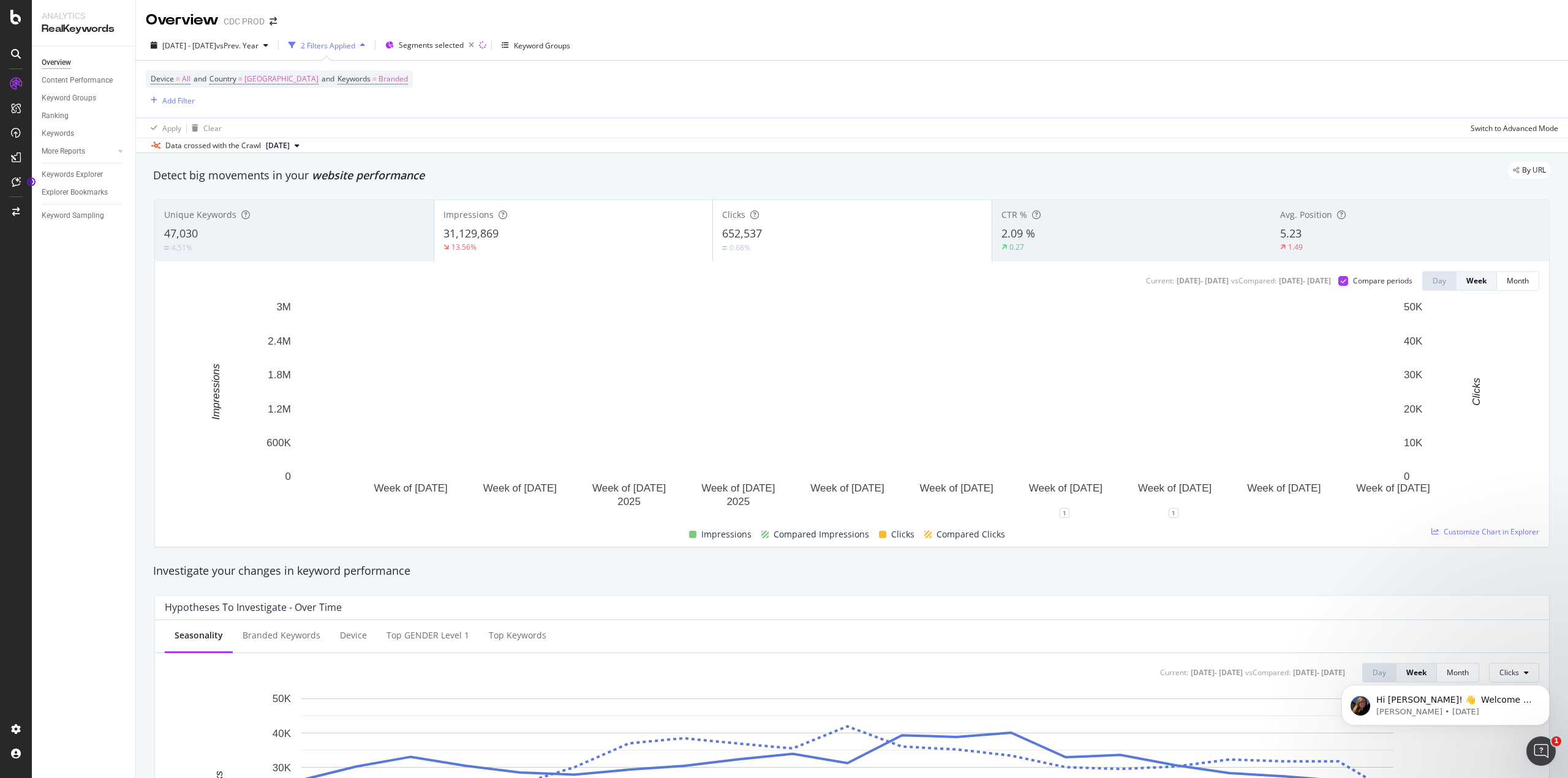
click at [867, 245] on div "0.68%" at bounding box center [852, 248] width 260 height 11
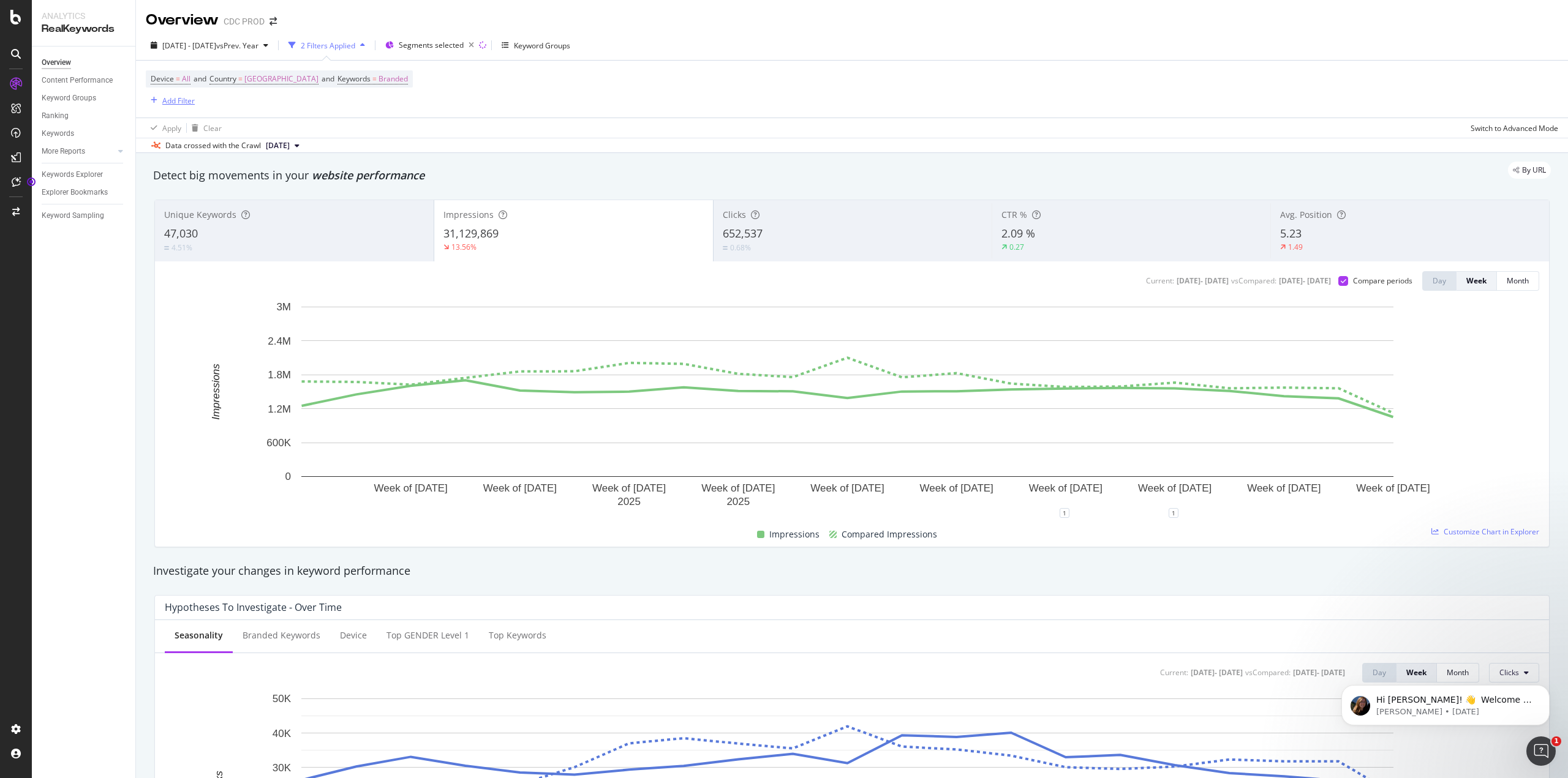
click at [163, 103] on div "Add Filter" at bounding box center [179, 100] width 33 height 11
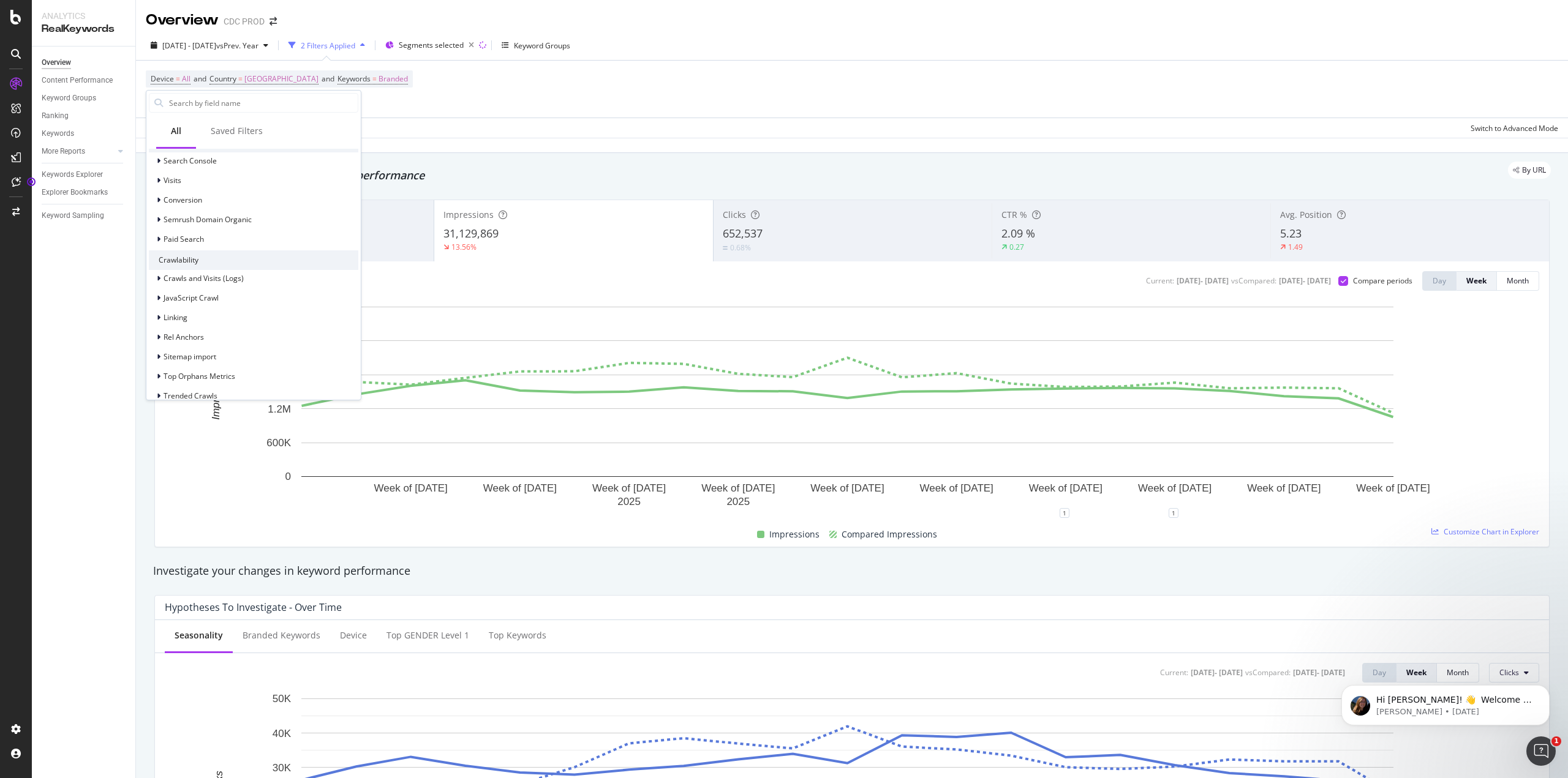
scroll to position [245, 0]
click at [242, 138] on div "Saved Filters" at bounding box center [237, 132] width 81 height 33
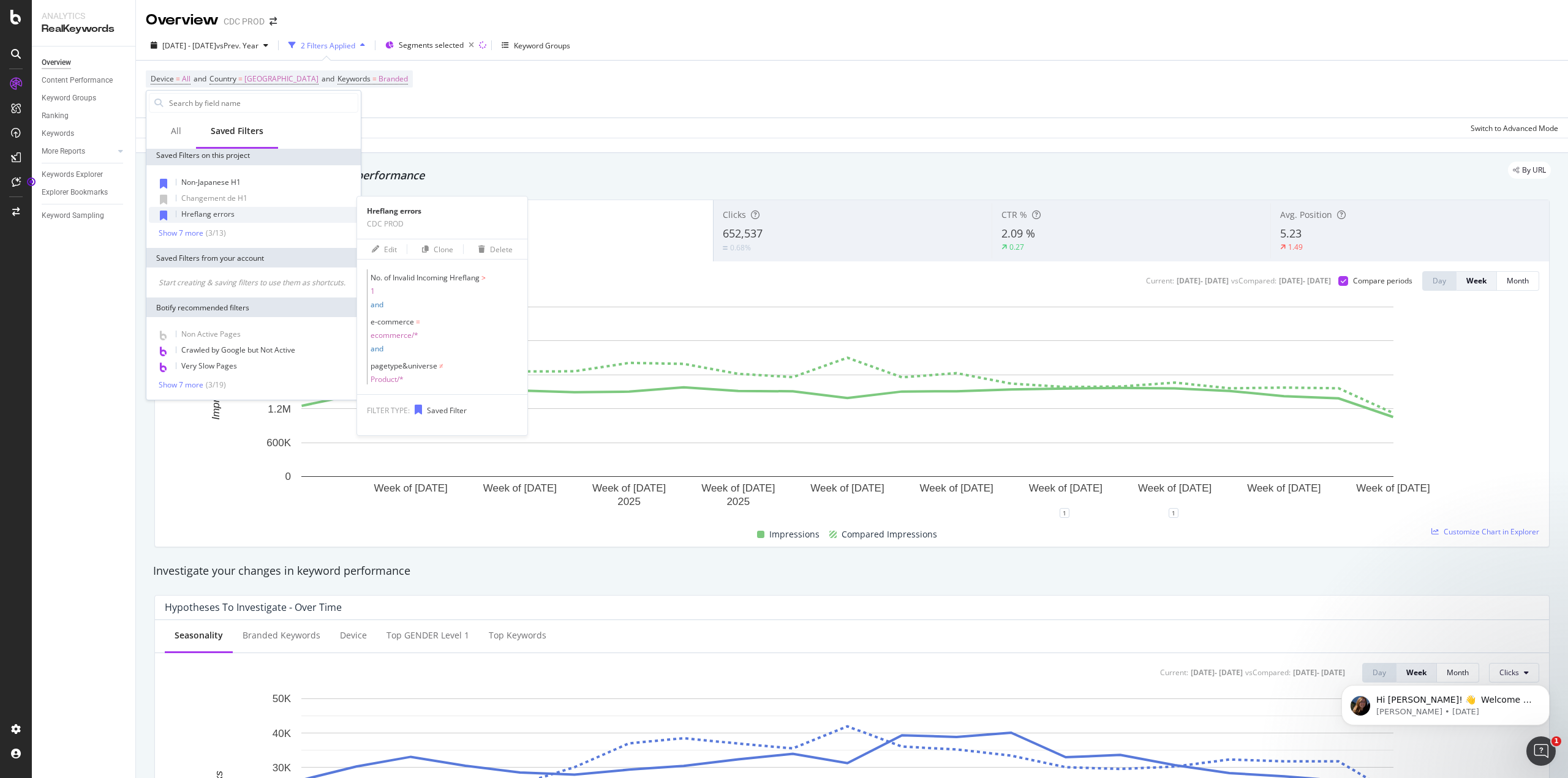
scroll to position [0, 0]
click at [170, 129] on div "All" at bounding box center [176, 132] width 40 height 33
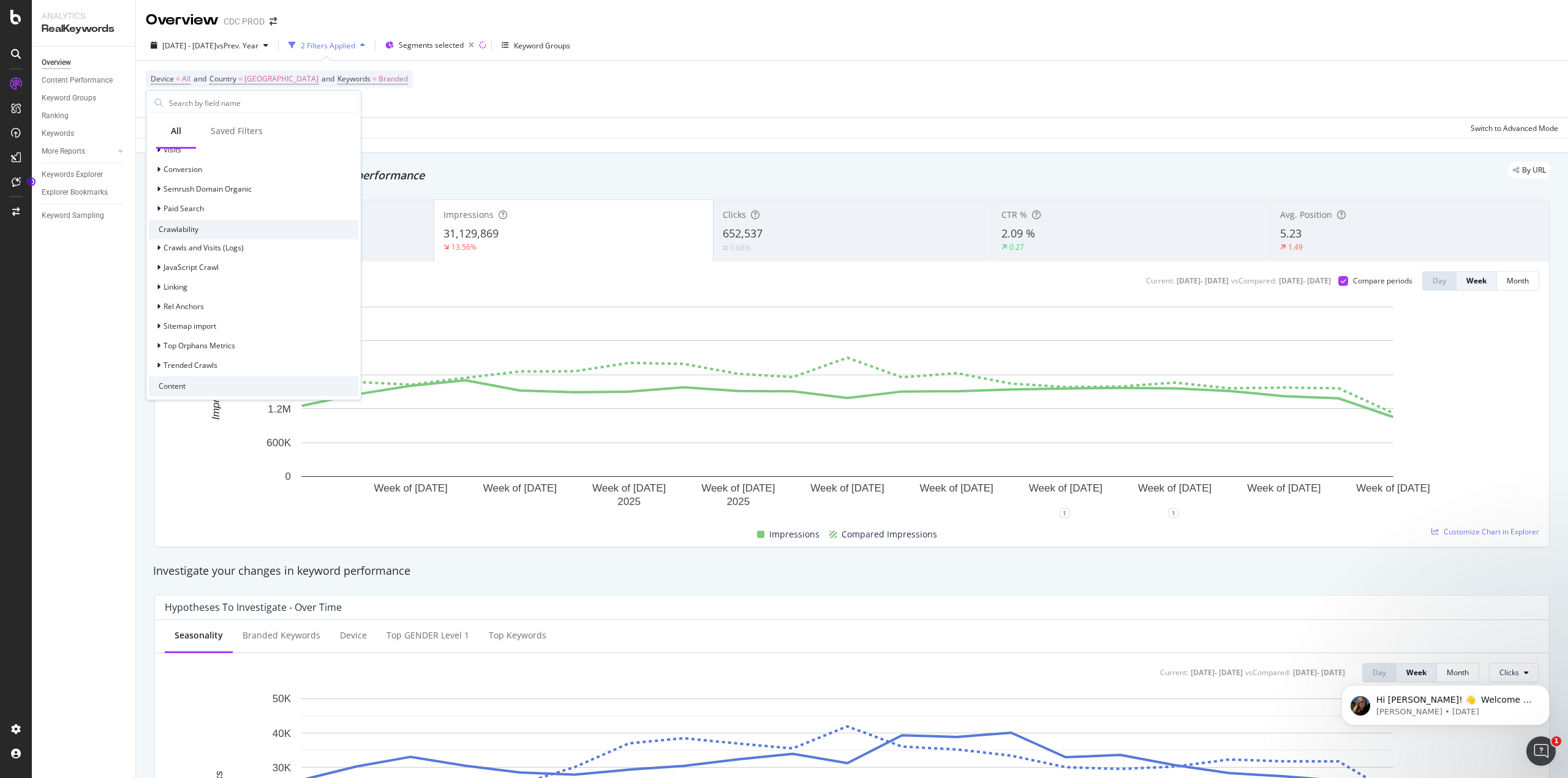
scroll to position [386, 0]
click at [395, 108] on div "Device = All and Country = [GEOGRAPHIC_DATA] and Keywords = Branded Add Filter" at bounding box center [852, 89] width 1413 height 57
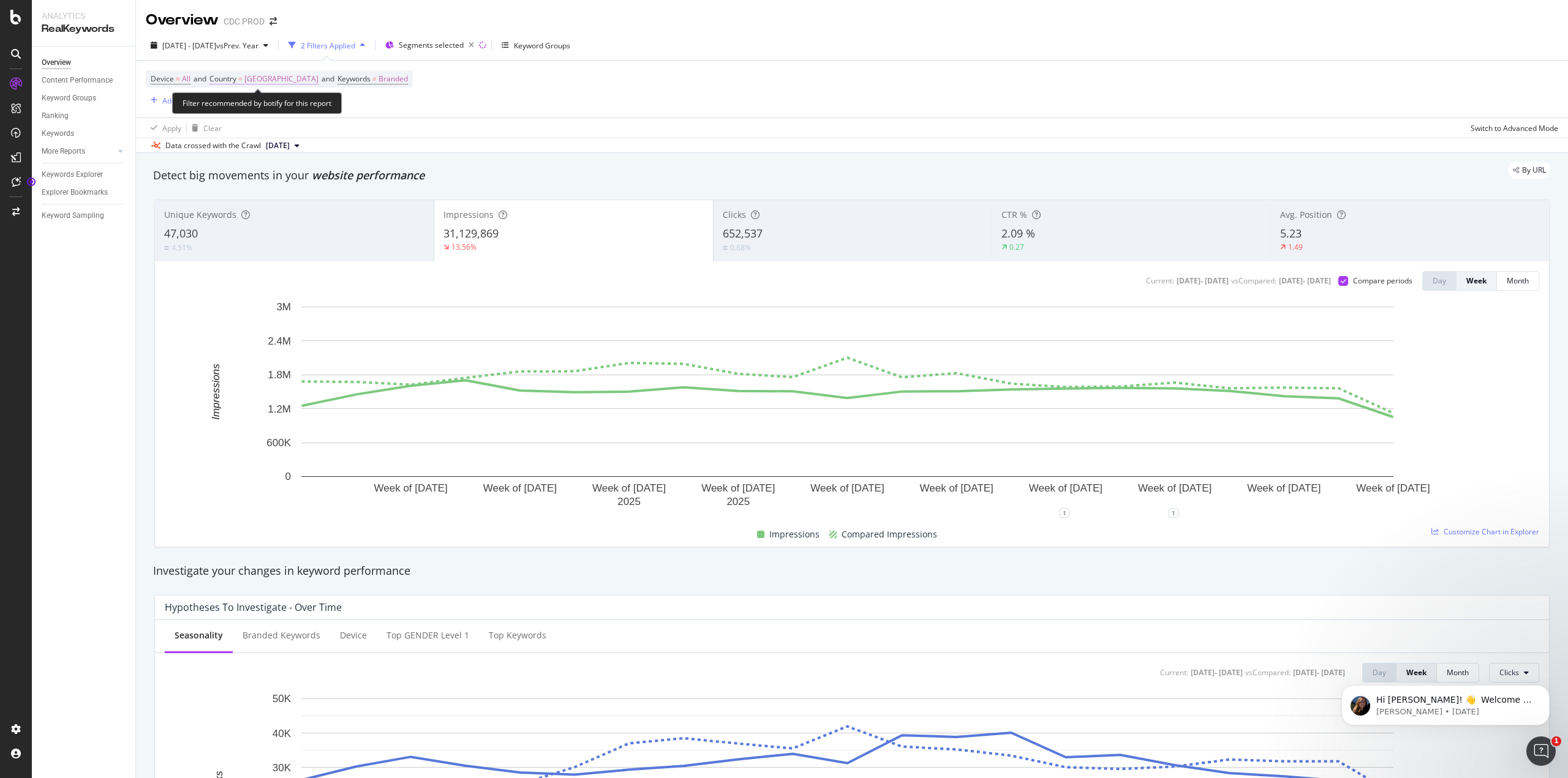
click at [250, 76] on span "[GEOGRAPHIC_DATA]" at bounding box center [282, 79] width 74 height 17
click at [274, 133] on icon "button" at bounding box center [277, 133] width 6 height 7
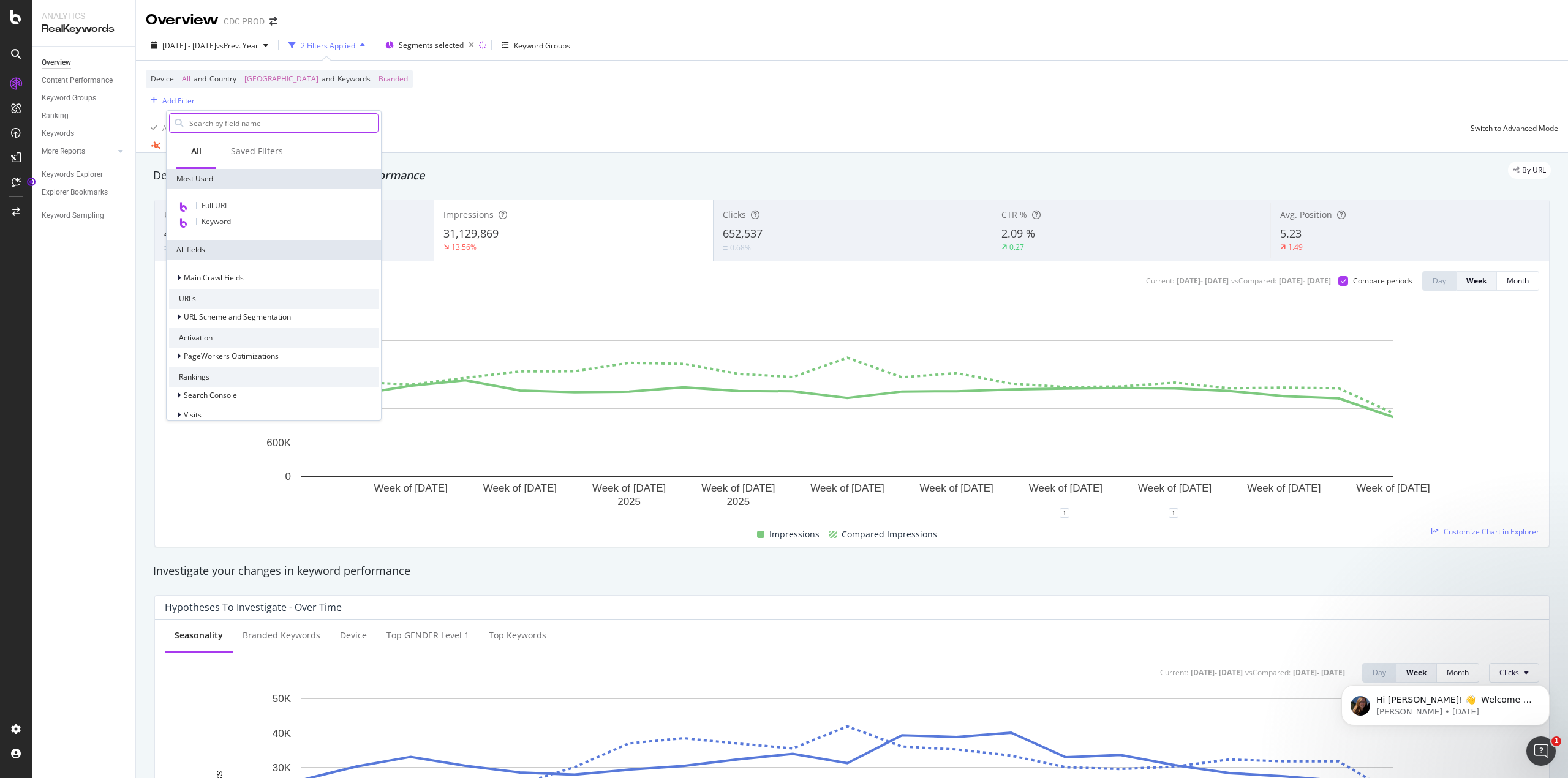
click at [262, 118] on input "text" at bounding box center [283, 123] width 190 height 19
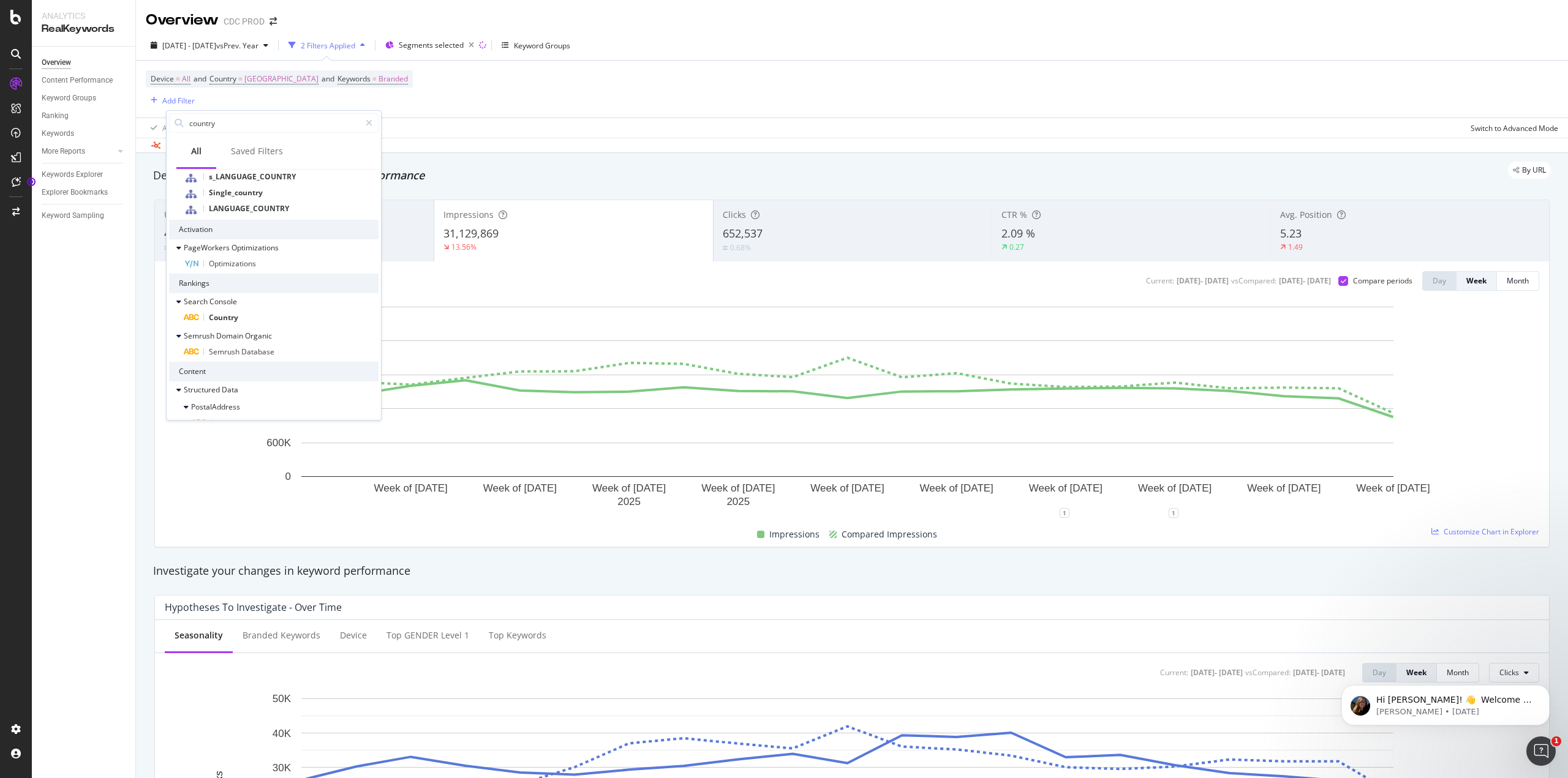
scroll to position [123, 0]
drag, startPoint x: 229, startPoint y: 126, endPoint x: 122, endPoint y: 131, distance: 107.1
click at [122, 131] on body "Analytics RealKeywords Overview Content Performance Keyword Groups Ranking Keyw…" at bounding box center [784, 389] width 1568 height 778
type input "c"
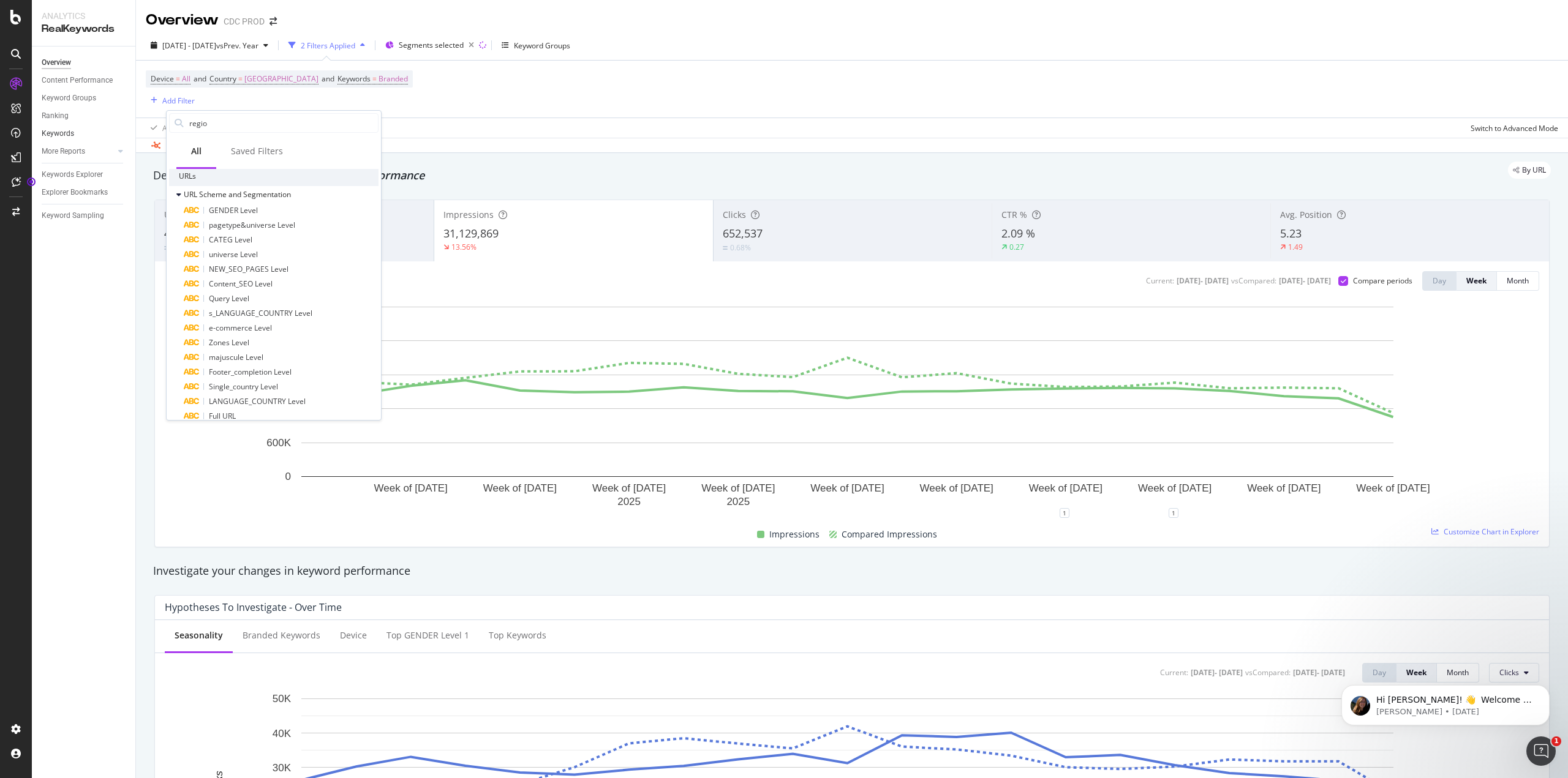
type input "region"
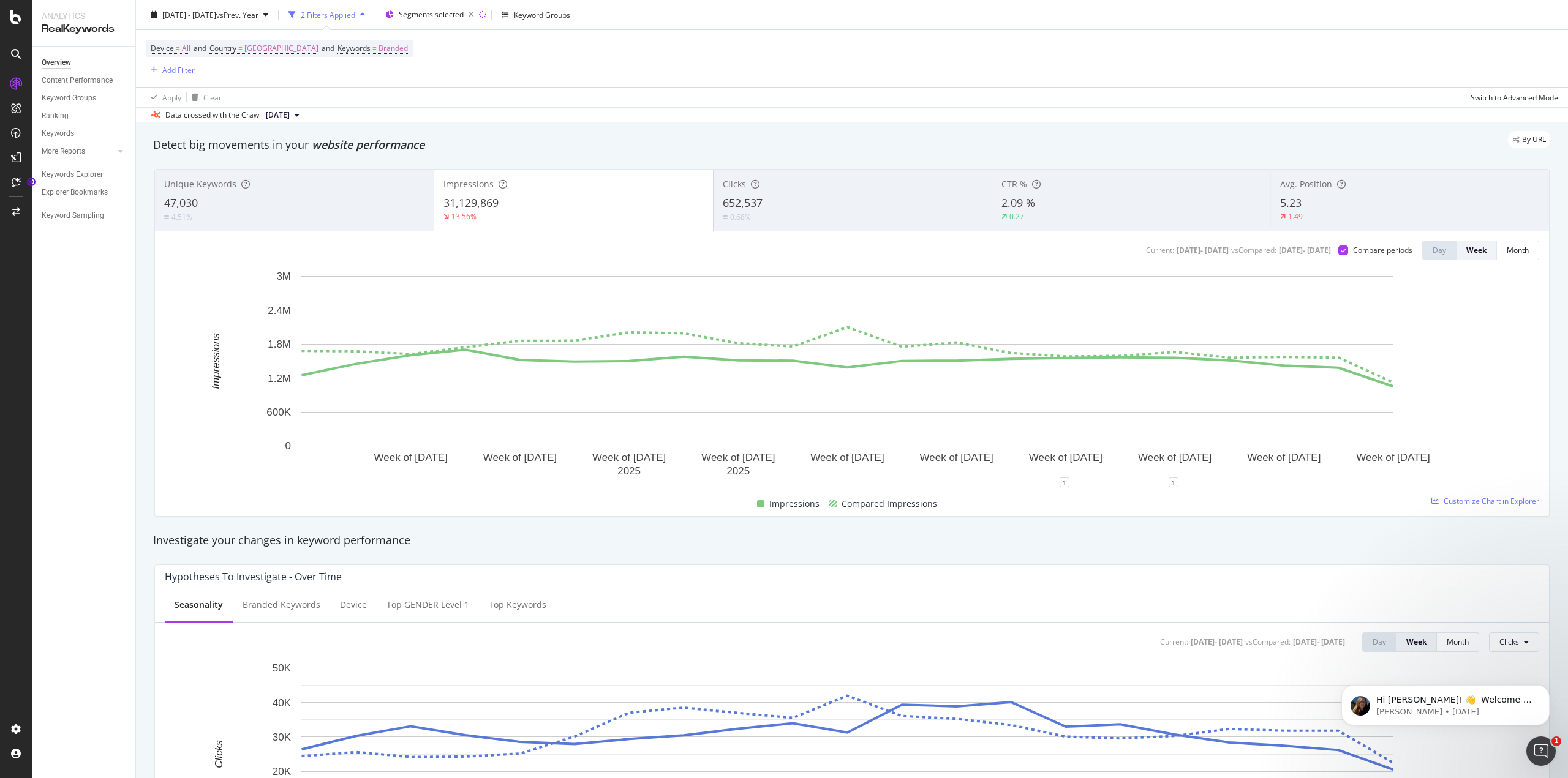
scroll to position [0, 0]
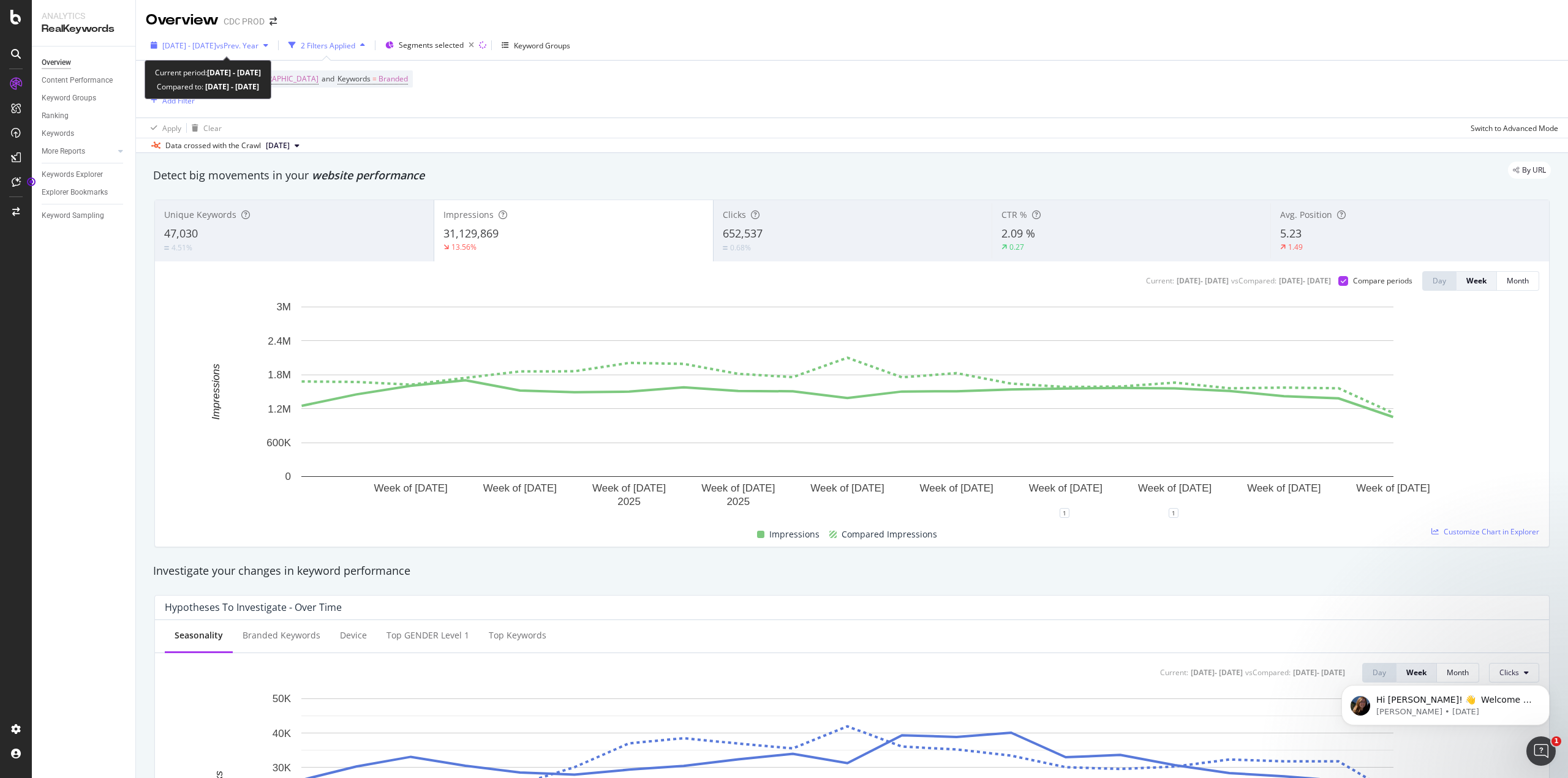
click at [273, 43] on div "button" at bounding box center [266, 45] width 15 height 7
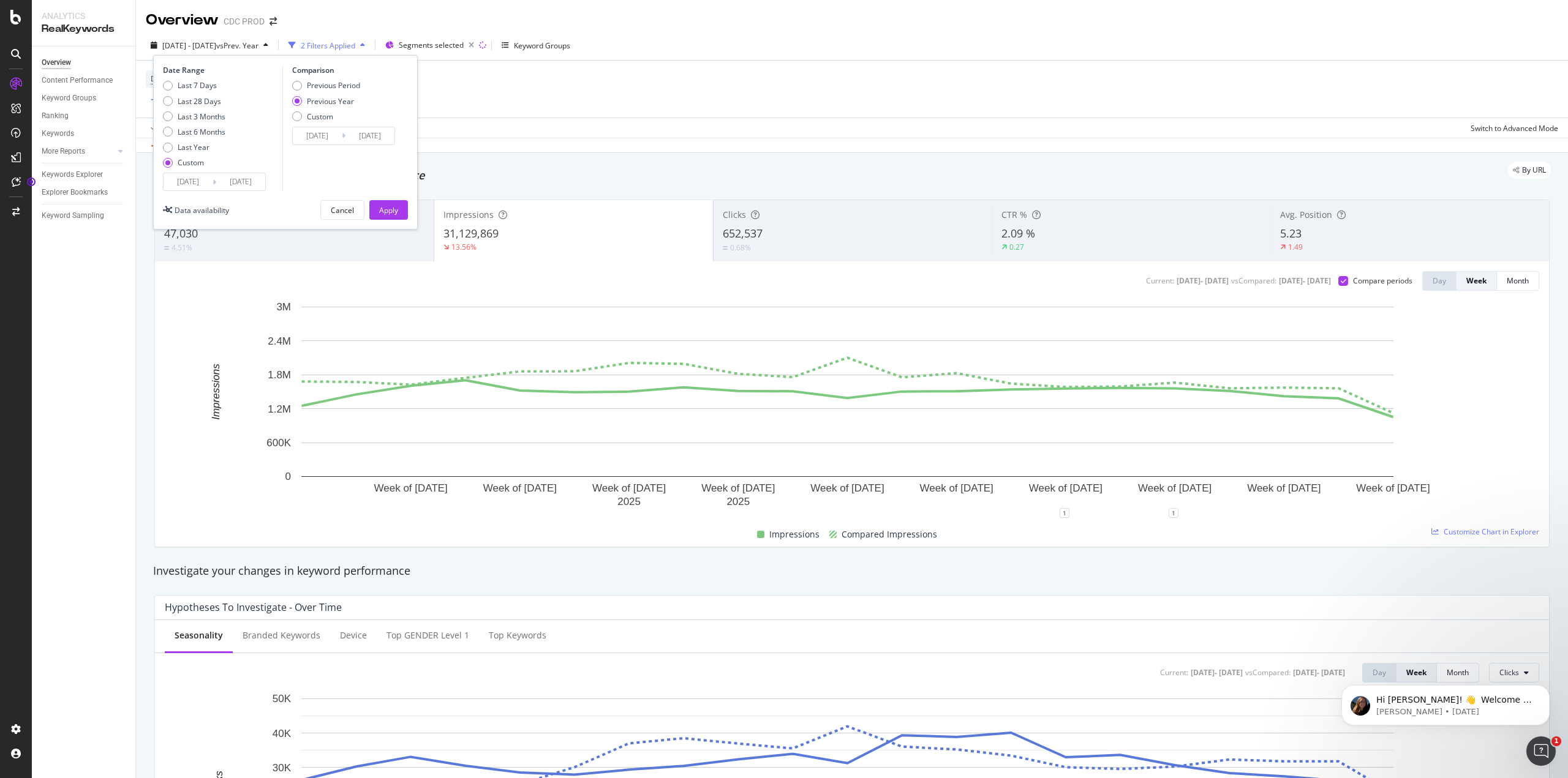
click at [193, 190] on input "[DATE]" at bounding box center [187, 182] width 49 height 17
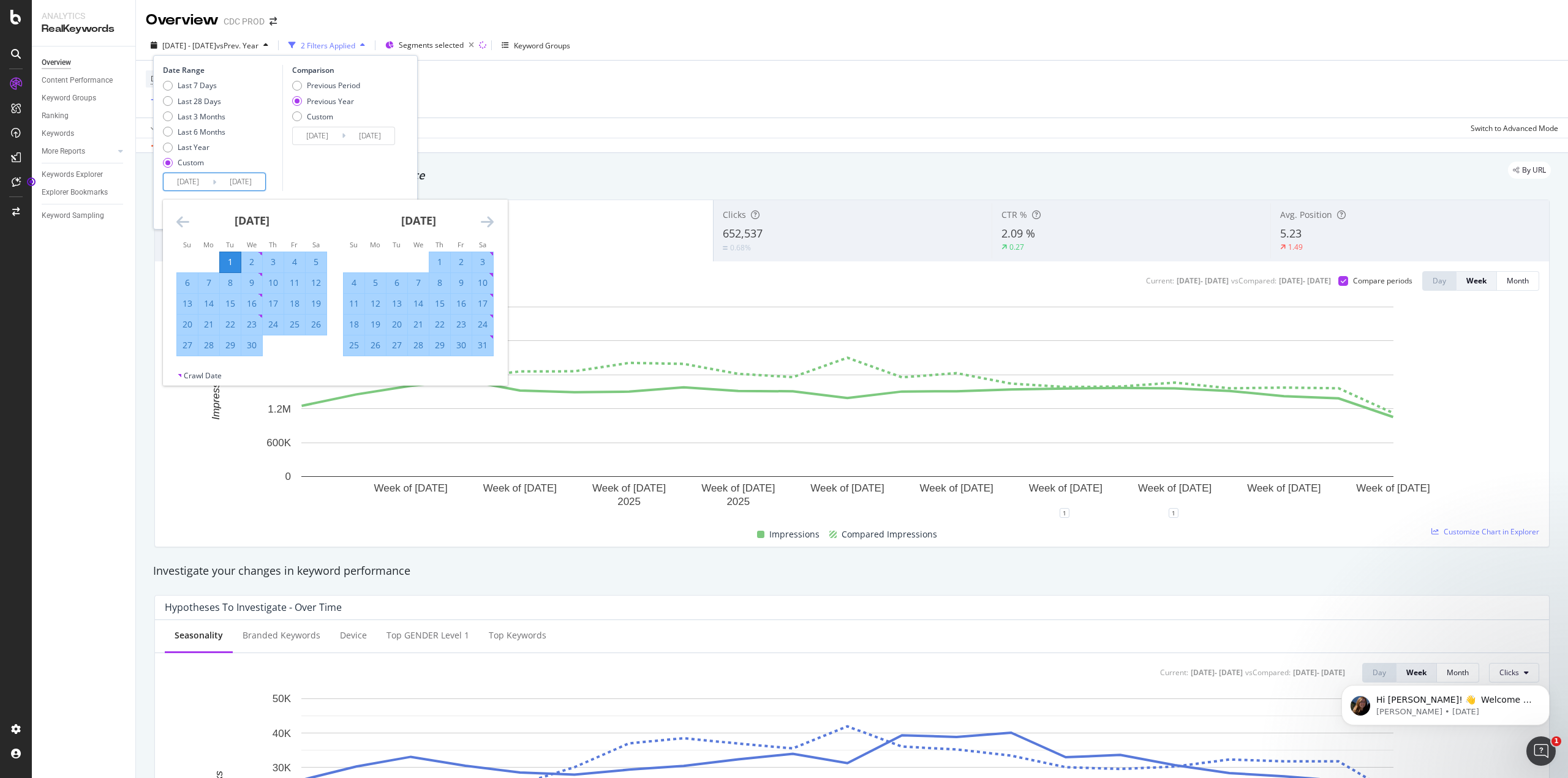
click at [483, 221] on icon "Move forward to switch to the next month." at bounding box center [488, 222] width 13 height 15
click at [453, 256] on div "1" at bounding box center [461, 261] width 21 height 12
type input "[DATE]"
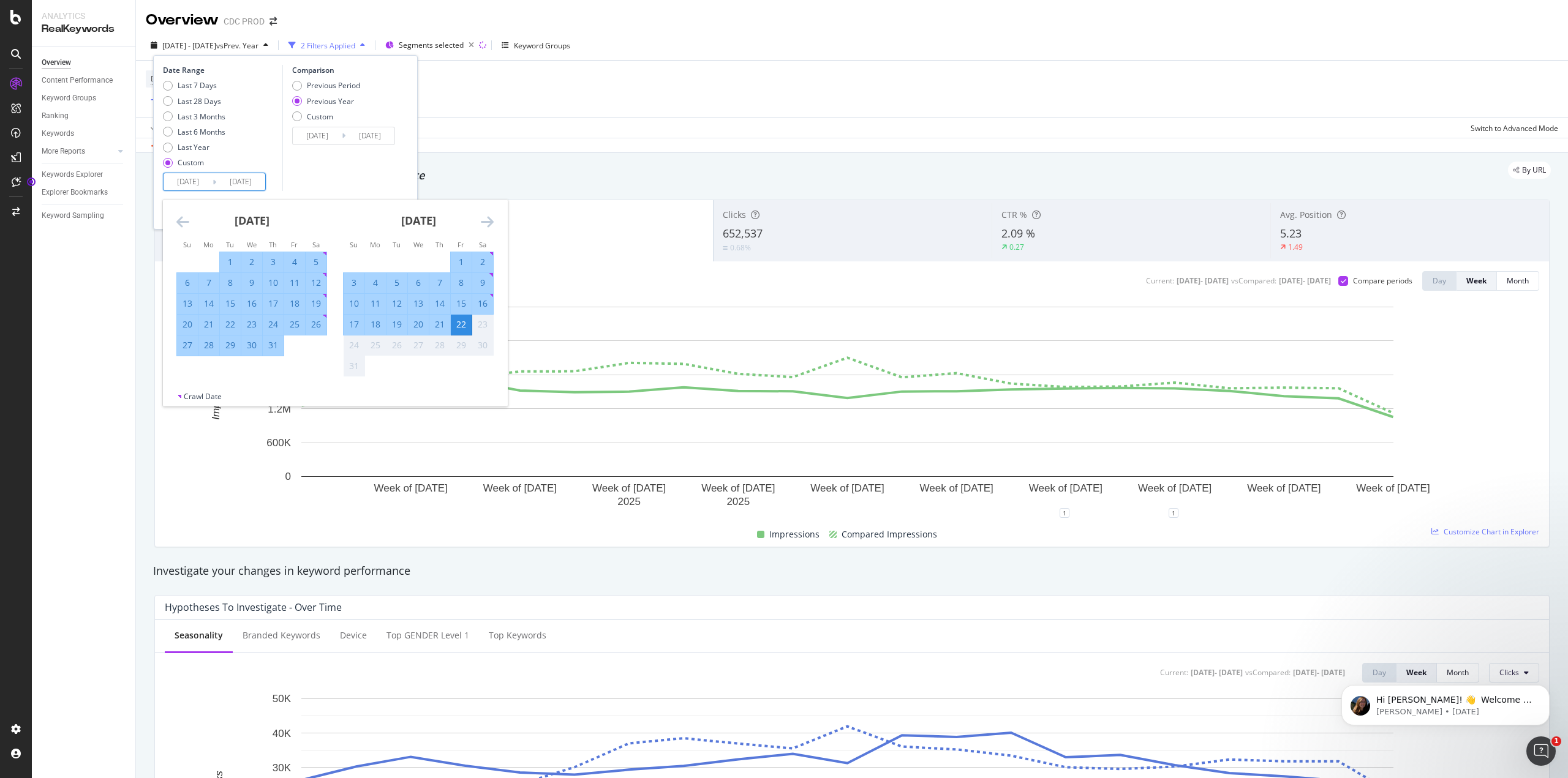
type input "[DATE]"
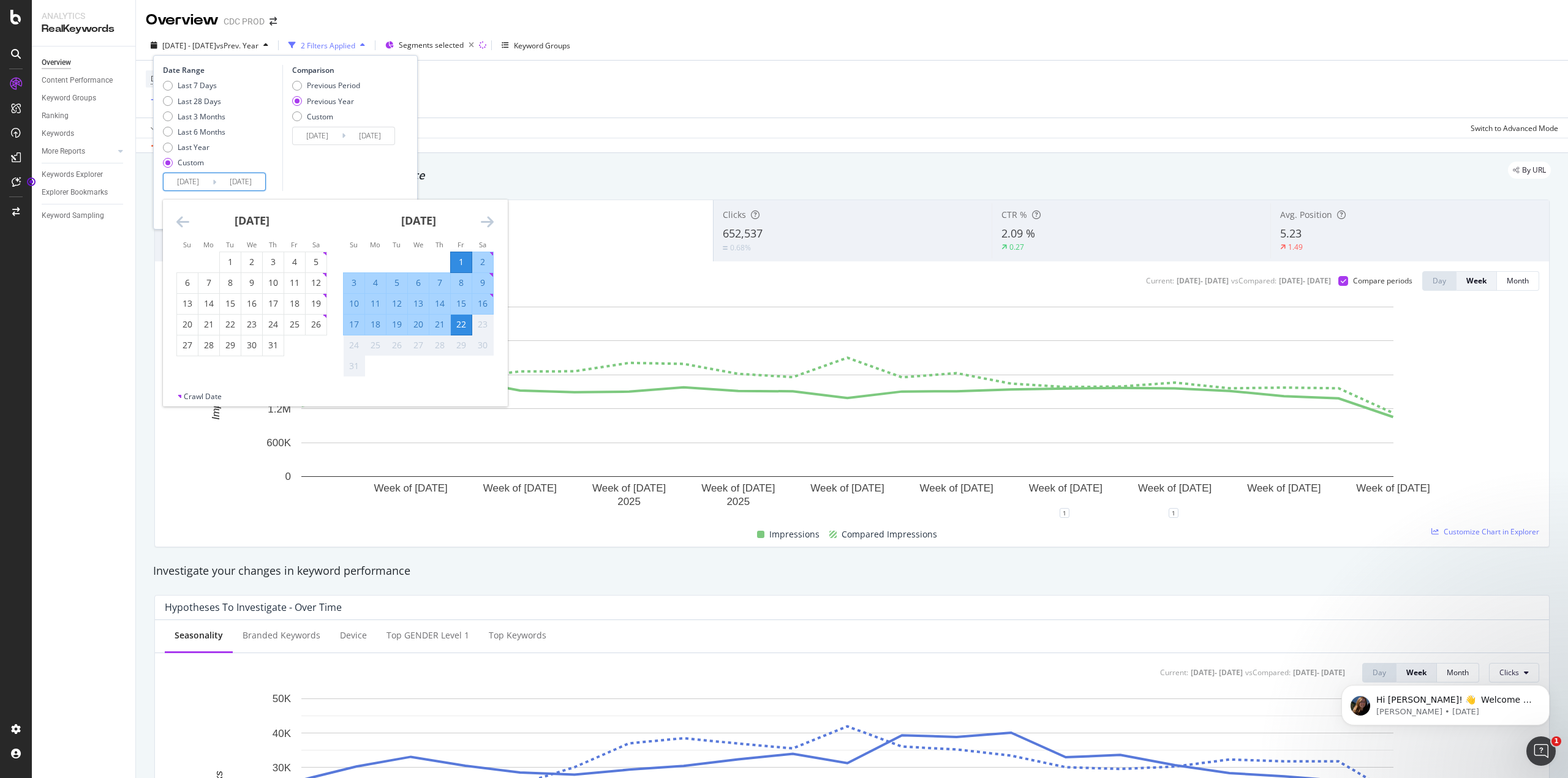
click at [474, 255] on div "2" at bounding box center [483, 262] width 21 height 20
type input "[DATE]"
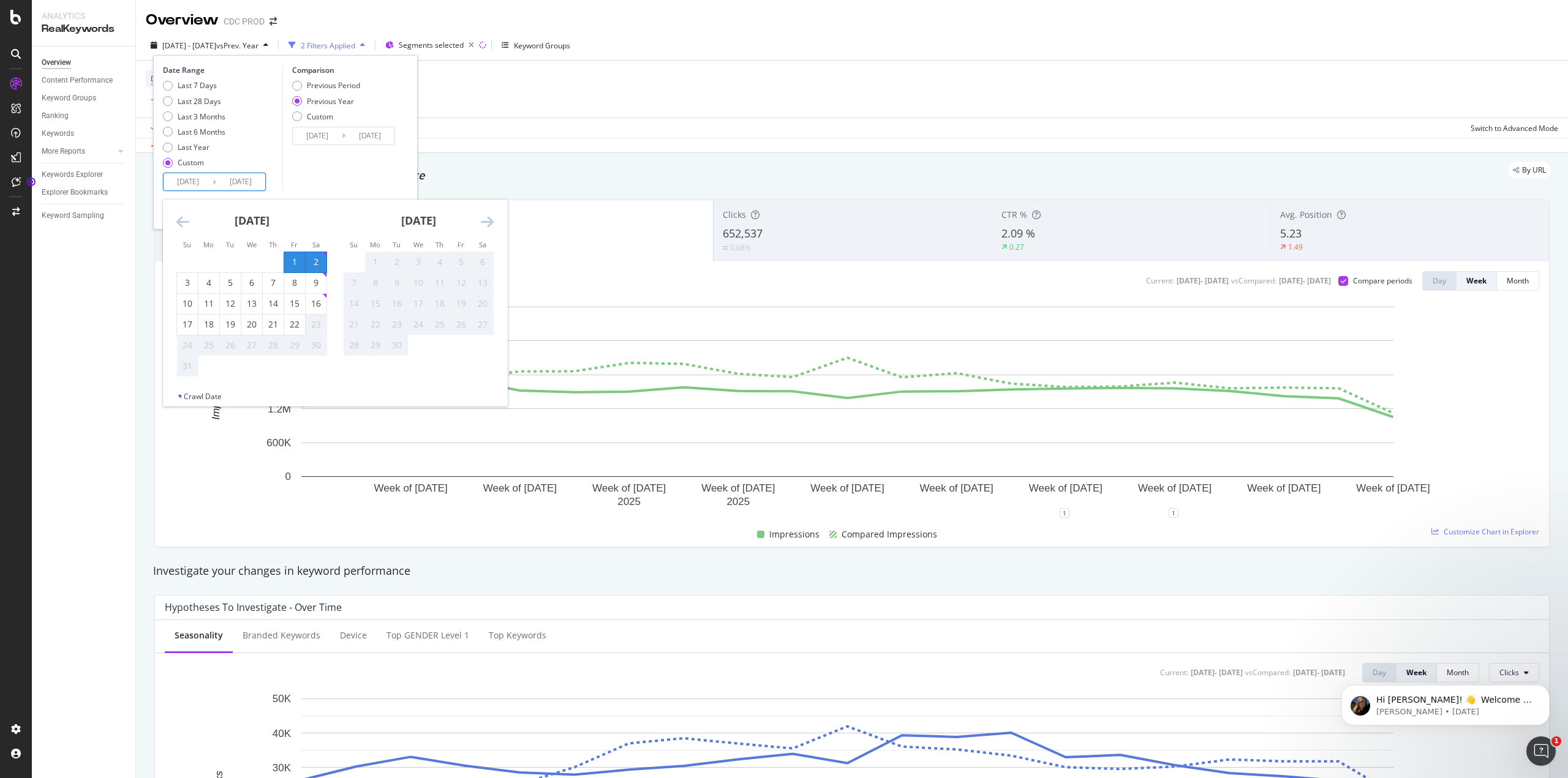
click at [230, 185] on input "[DATE]" at bounding box center [240, 182] width 49 height 17
click at [304, 260] on div "1" at bounding box center [294, 261] width 21 height 12
type input "[DATE]"
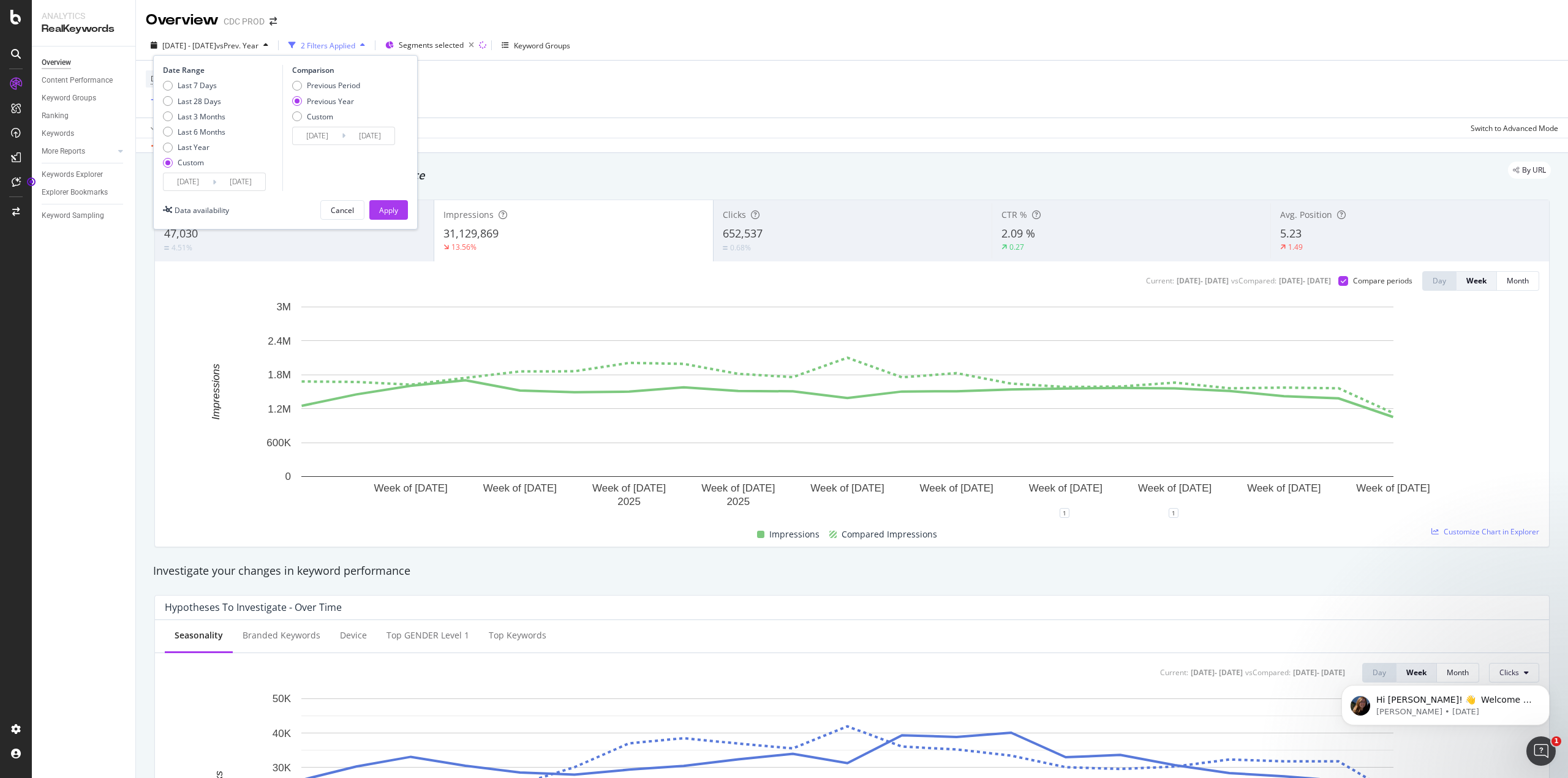
click at [227, 185] on input "[DATE]" at bounding box center [240, 182] width 49 height 17
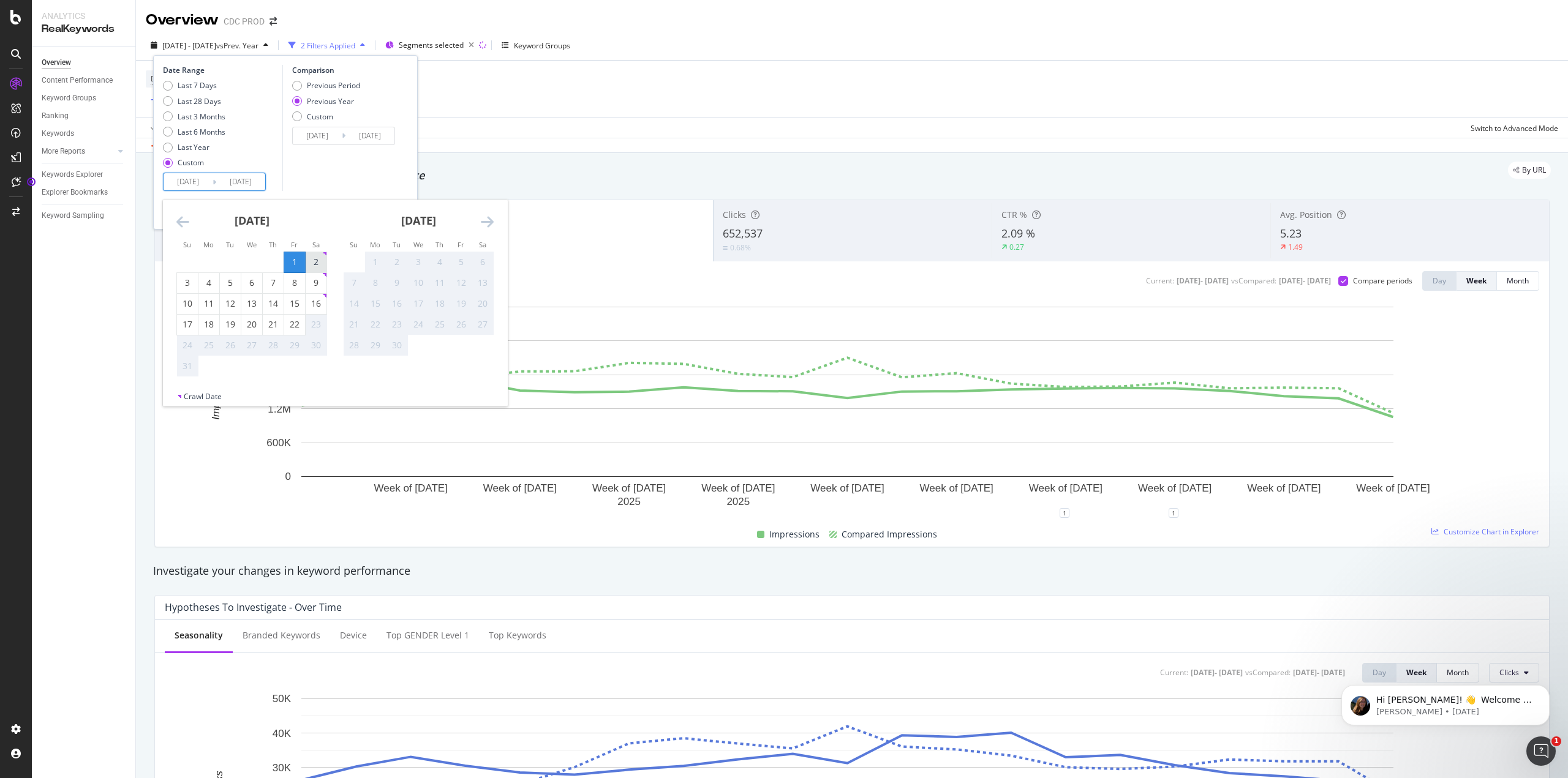
click at [321, 259] on div "2" at bounding box center [316, 261] width 21 height 12
type input "[DATE]"
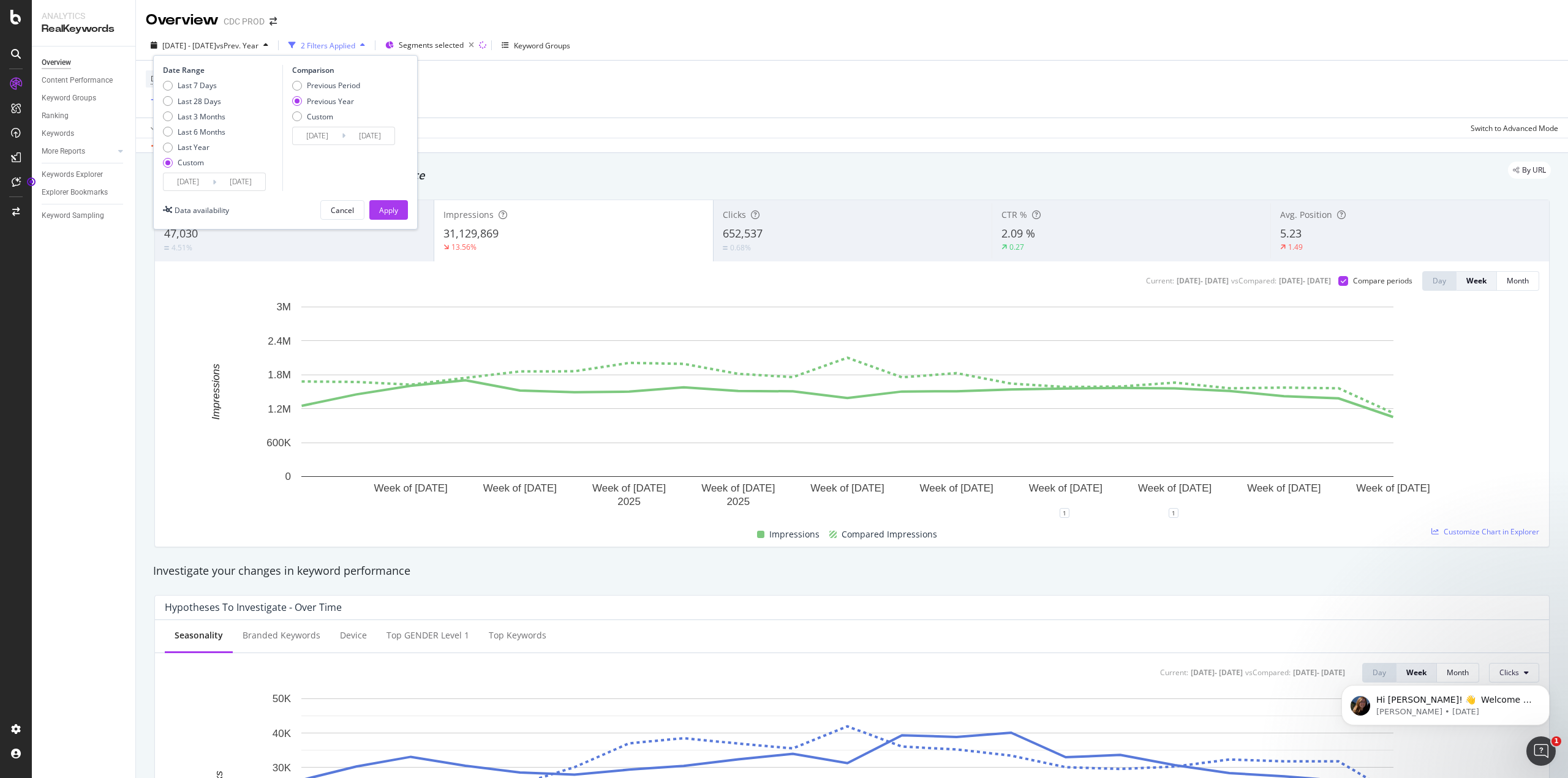
click at [247, 187] on input "[DATE]" at bounding box center [240, 182] width 49 height 17
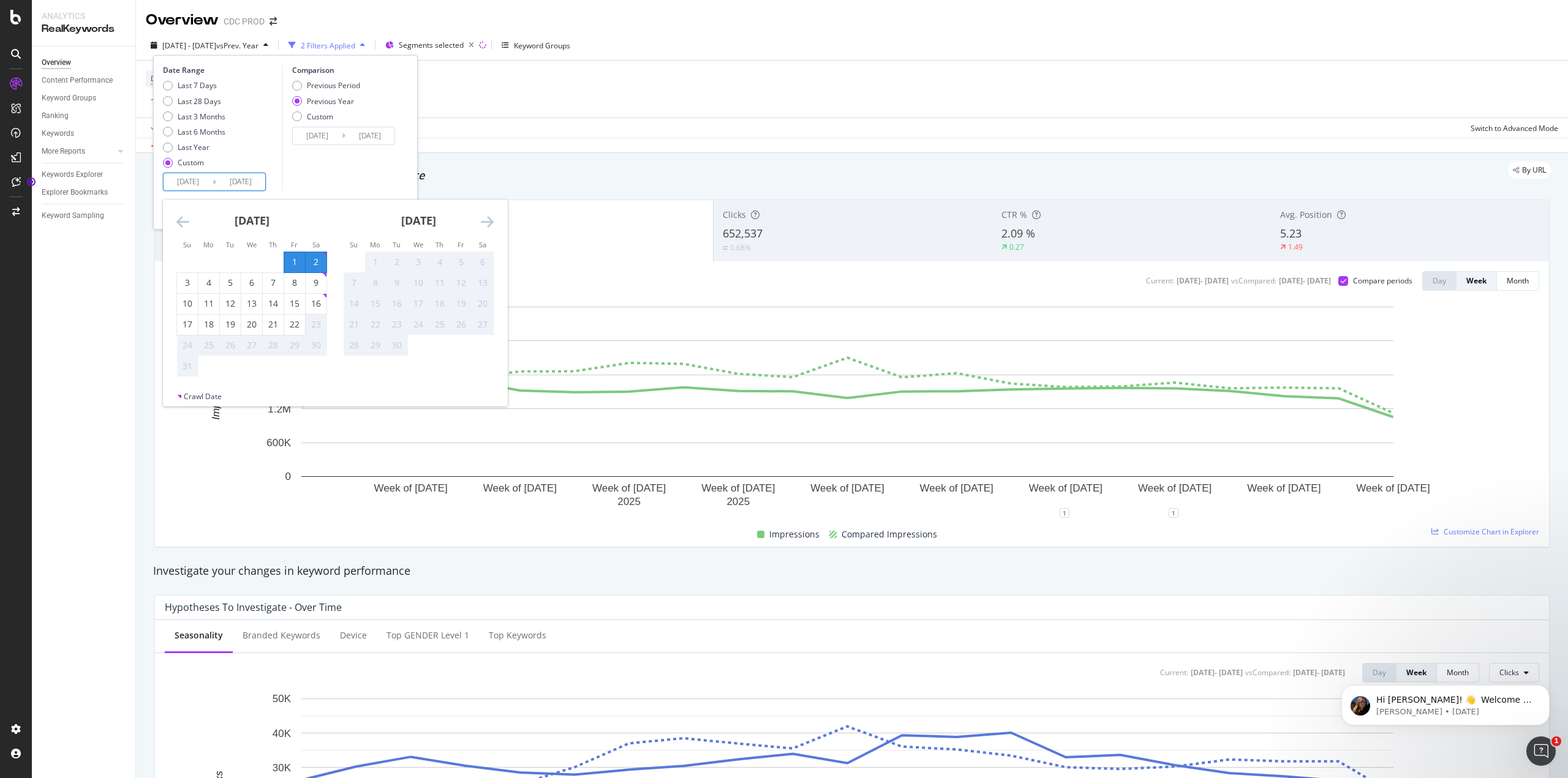
click at [196, 181] on input "[DATE]" at bounding box center [187, 182] width 49 height 17
click at [309, 256] on div "2" at bounding box center [316, 261] width 21 height 12
type input "[DATE]"
click at [294, 325] on div "22" at bounding box center [294, 324] width 21 height 12
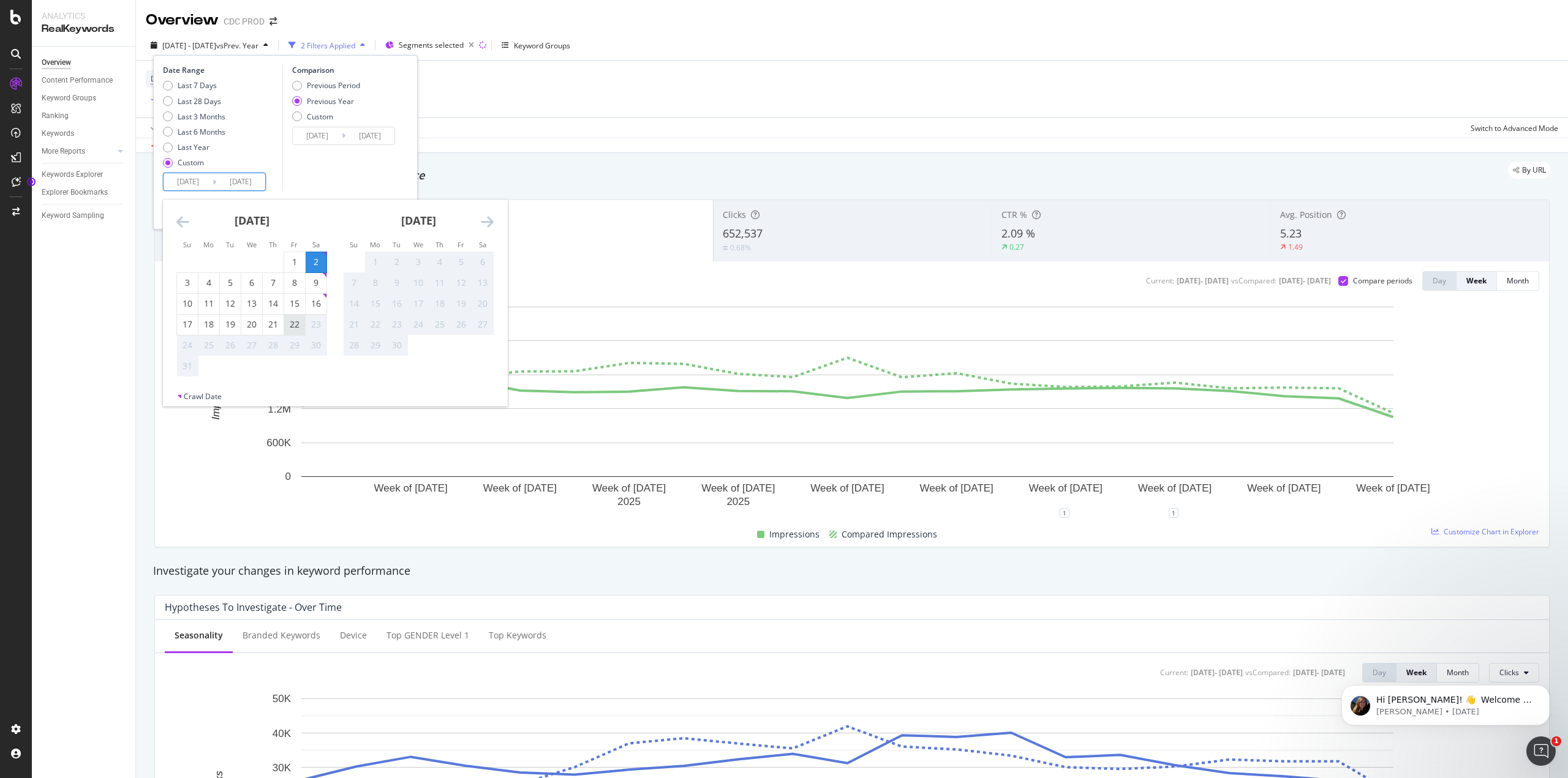
type input "[DATE]"
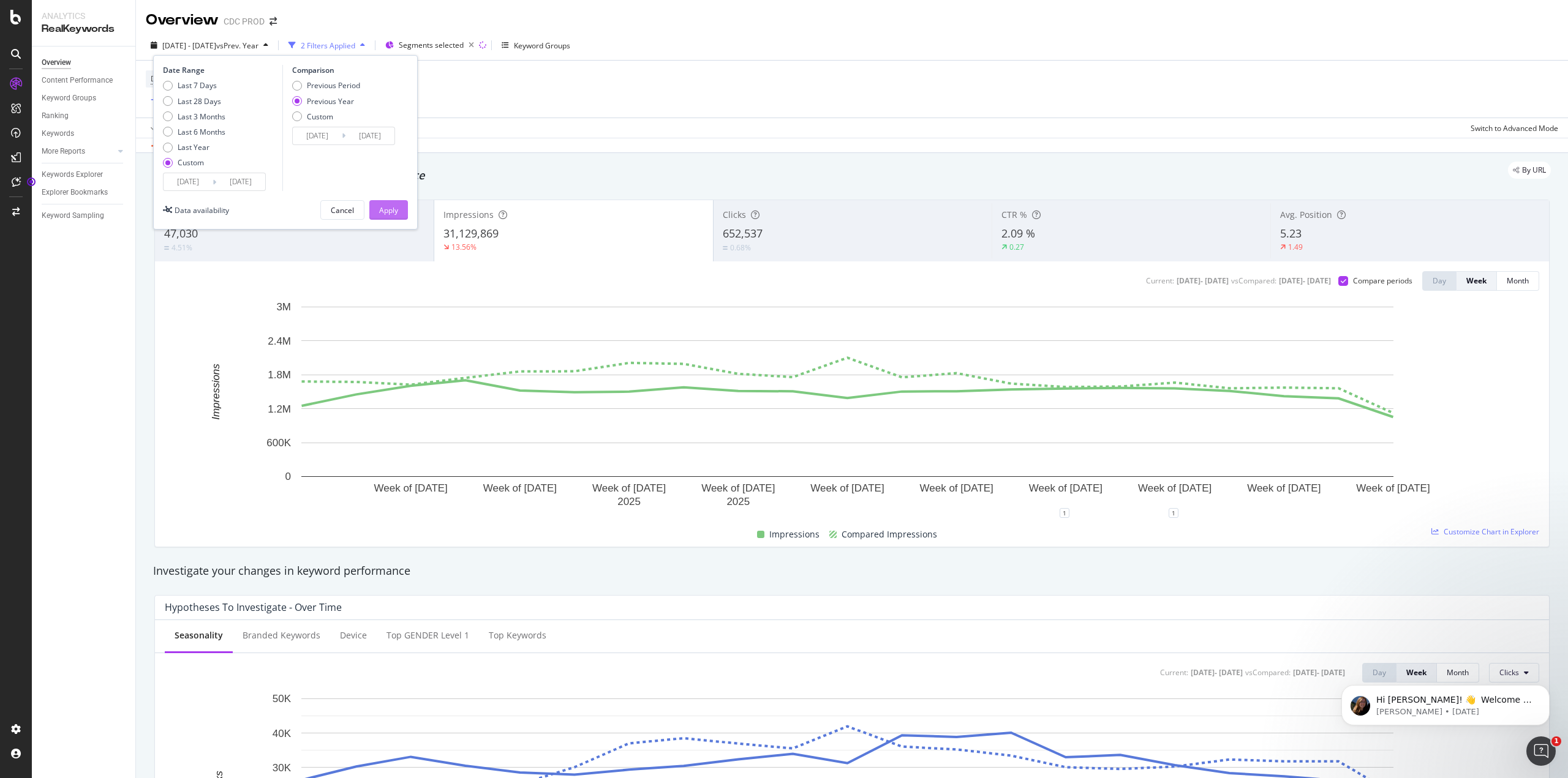
click at [386, 203] on div "Apply" at bounding box center [388, 210] width 19 height 19
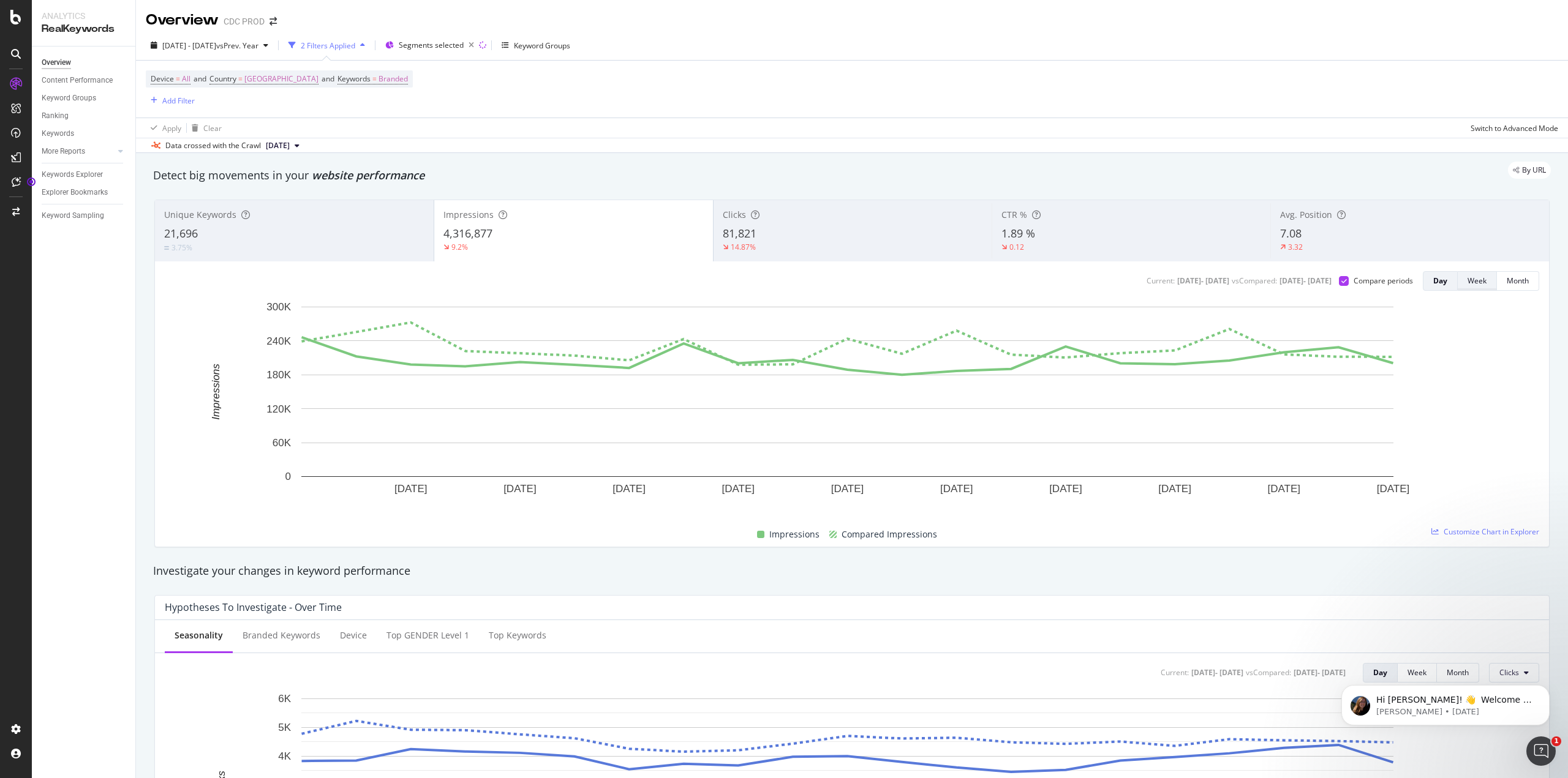
click at [1472, 286] on div "Week" at bounding box center [1477, 281] width 19 height 11
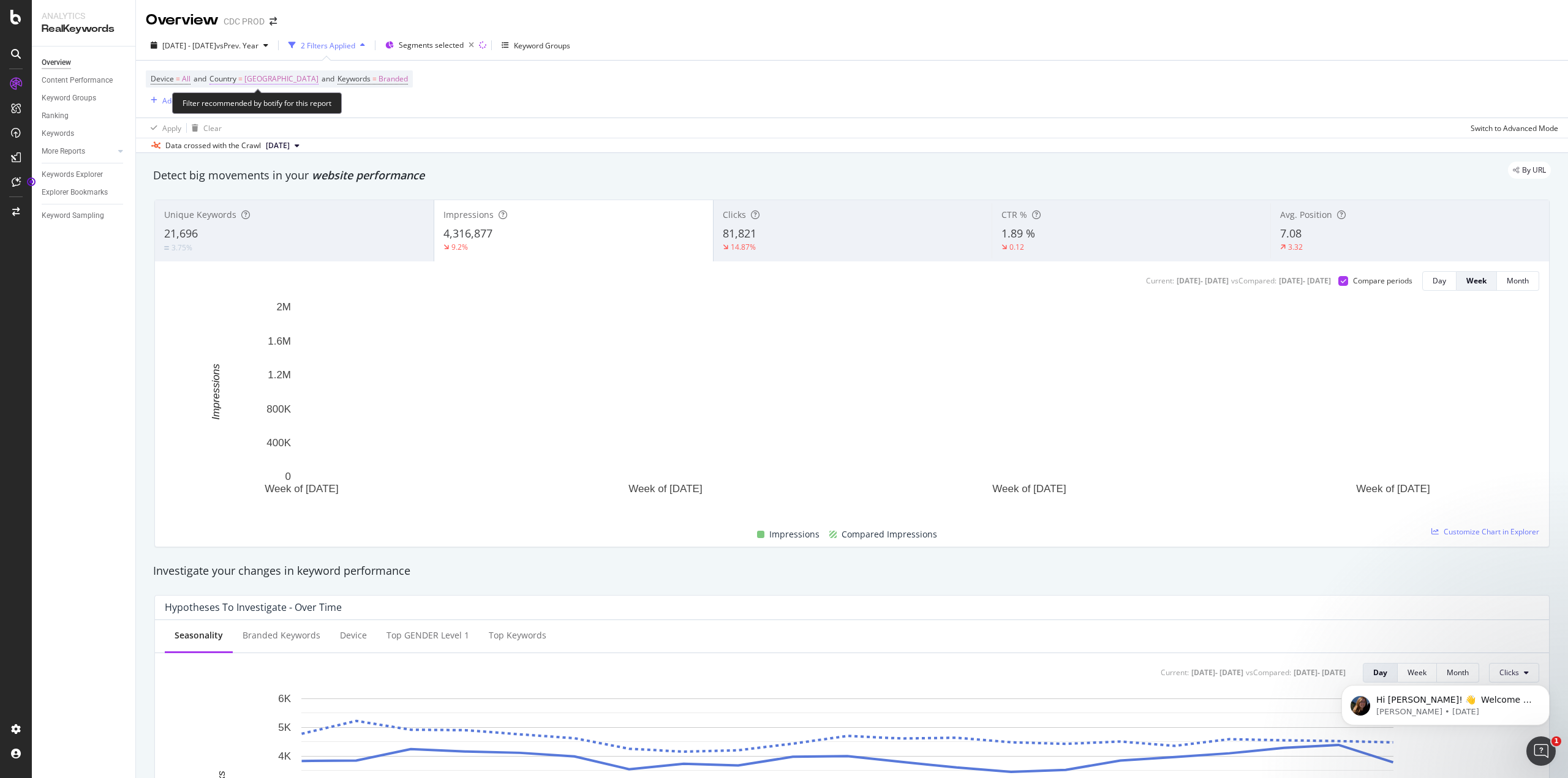
click at [259, 79] on span "[GEOGRAPHIC_DATA]" at bounding box center [282, 79] width 74 height 17
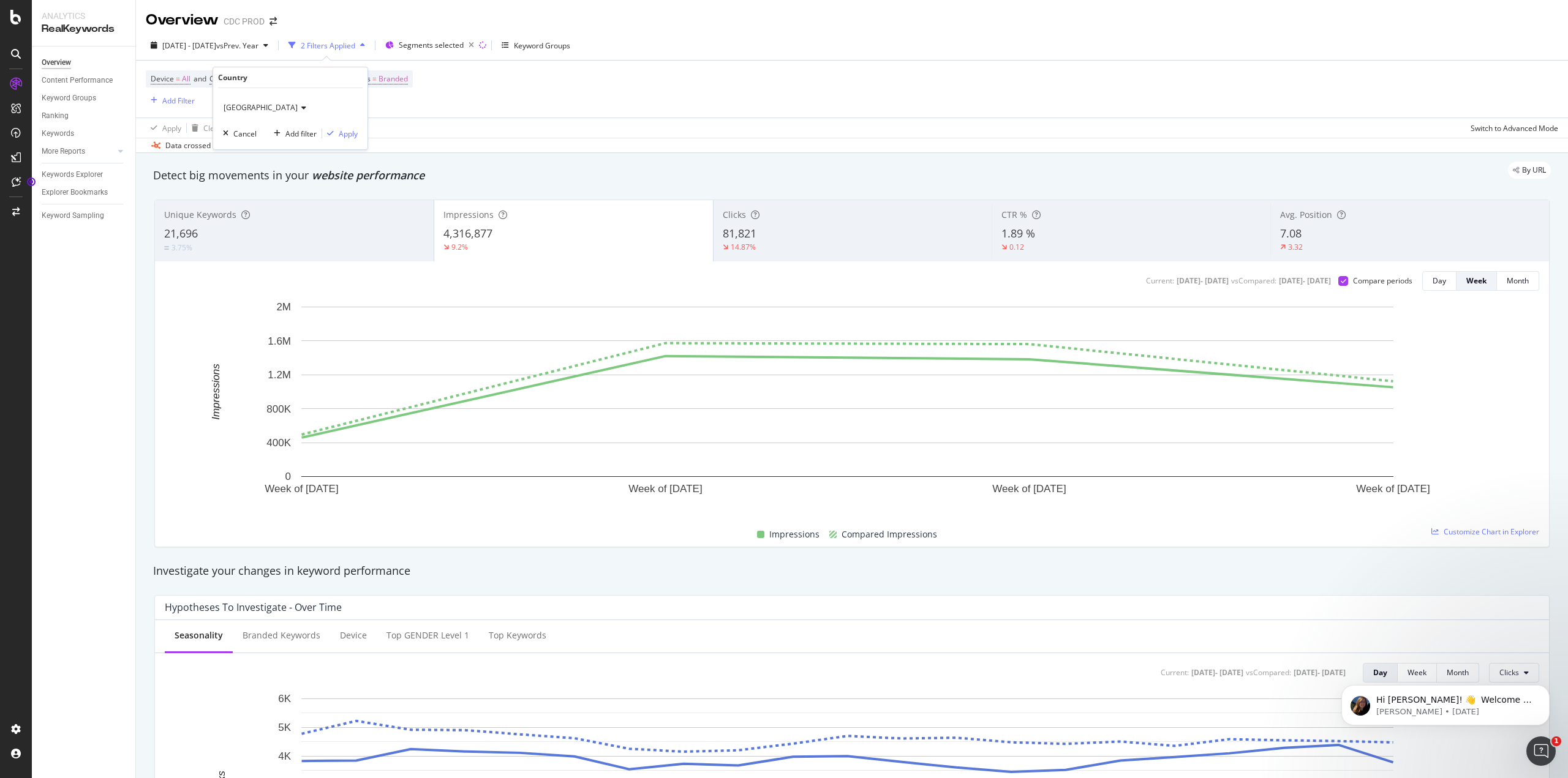
click at [298, 108] on icon at bounding box center [302, 108] width 9 height 7
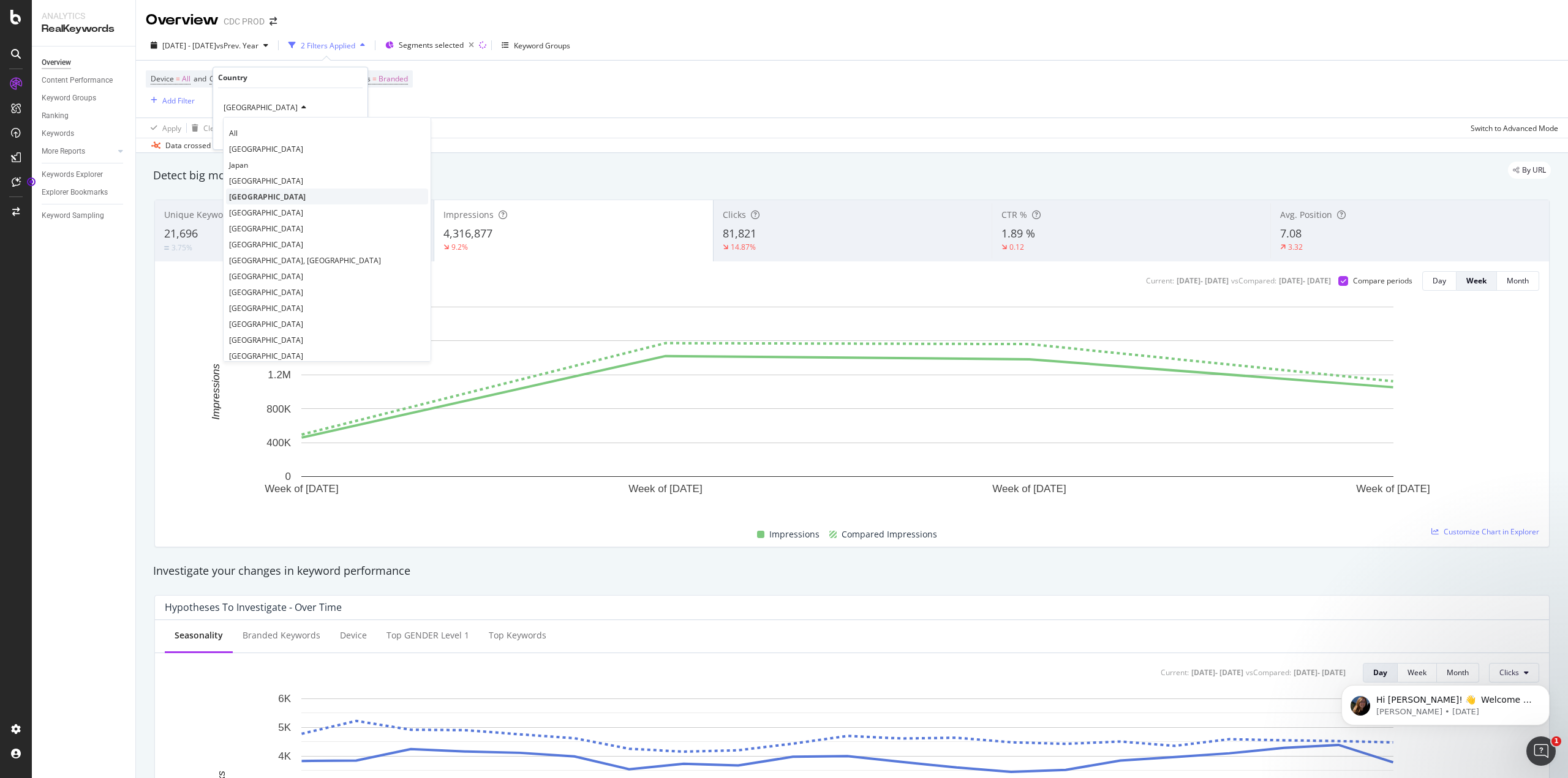
click at [272, 203] on div "[GEOGRAPHIC_DATA]" at bounding box center [327, 197] width 202 height 16
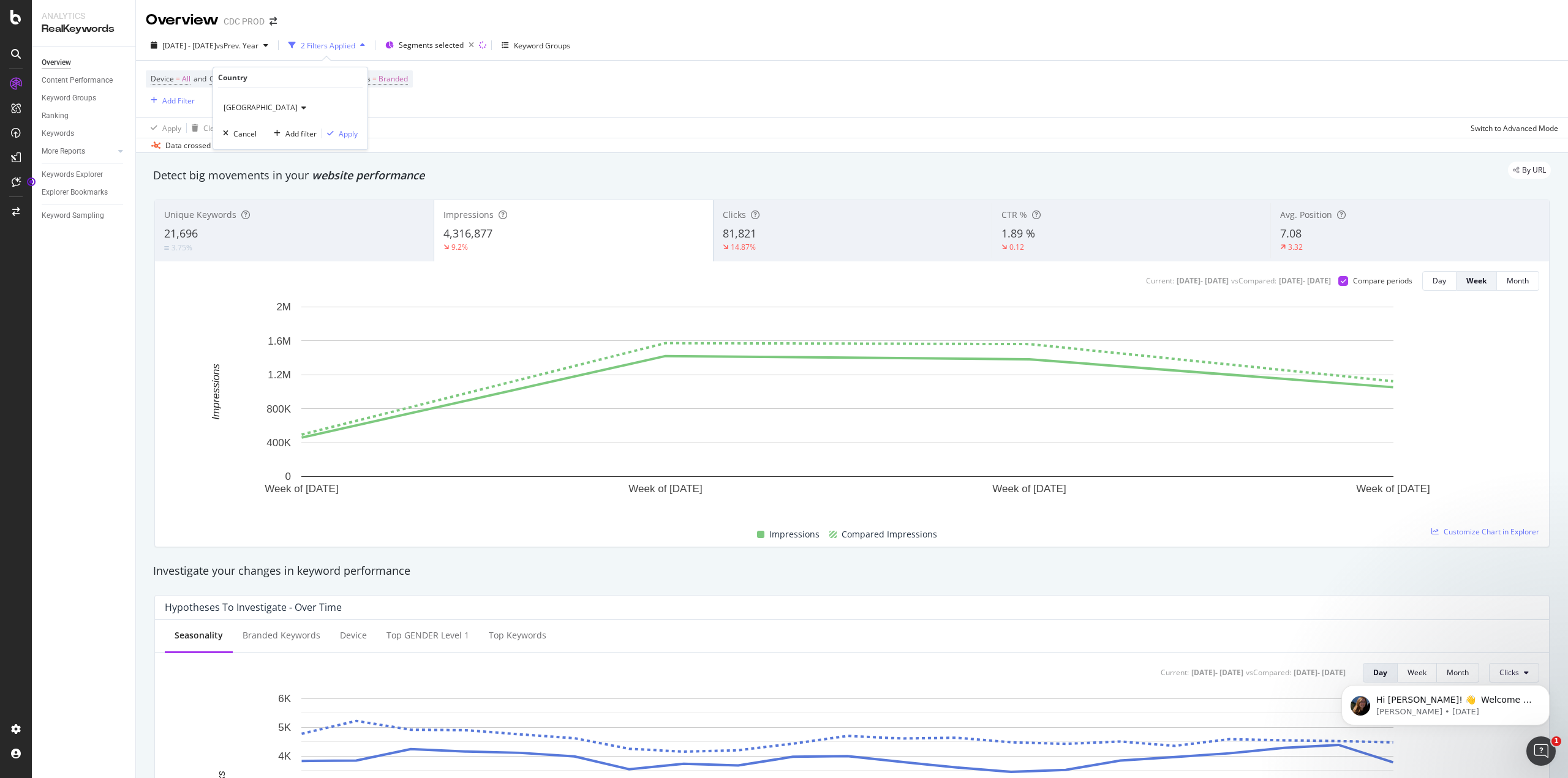
click at [298, 105] on icon at bounding box center [302, 108] width 9 height 7
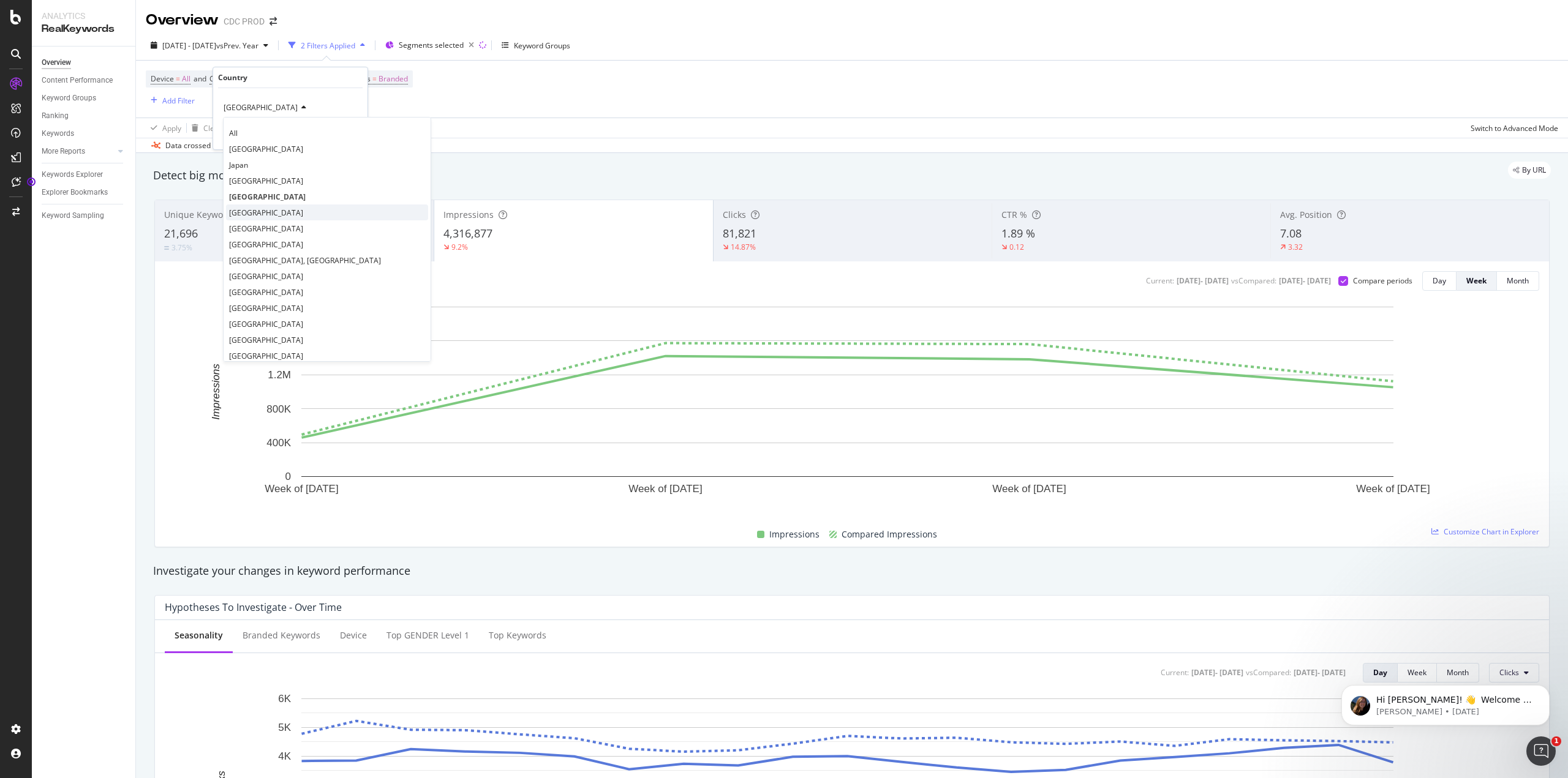
click at [259, 212] on span "[GEOGRAPHIC_DATA]" at bounding box center [266, 212] width 74 height 11
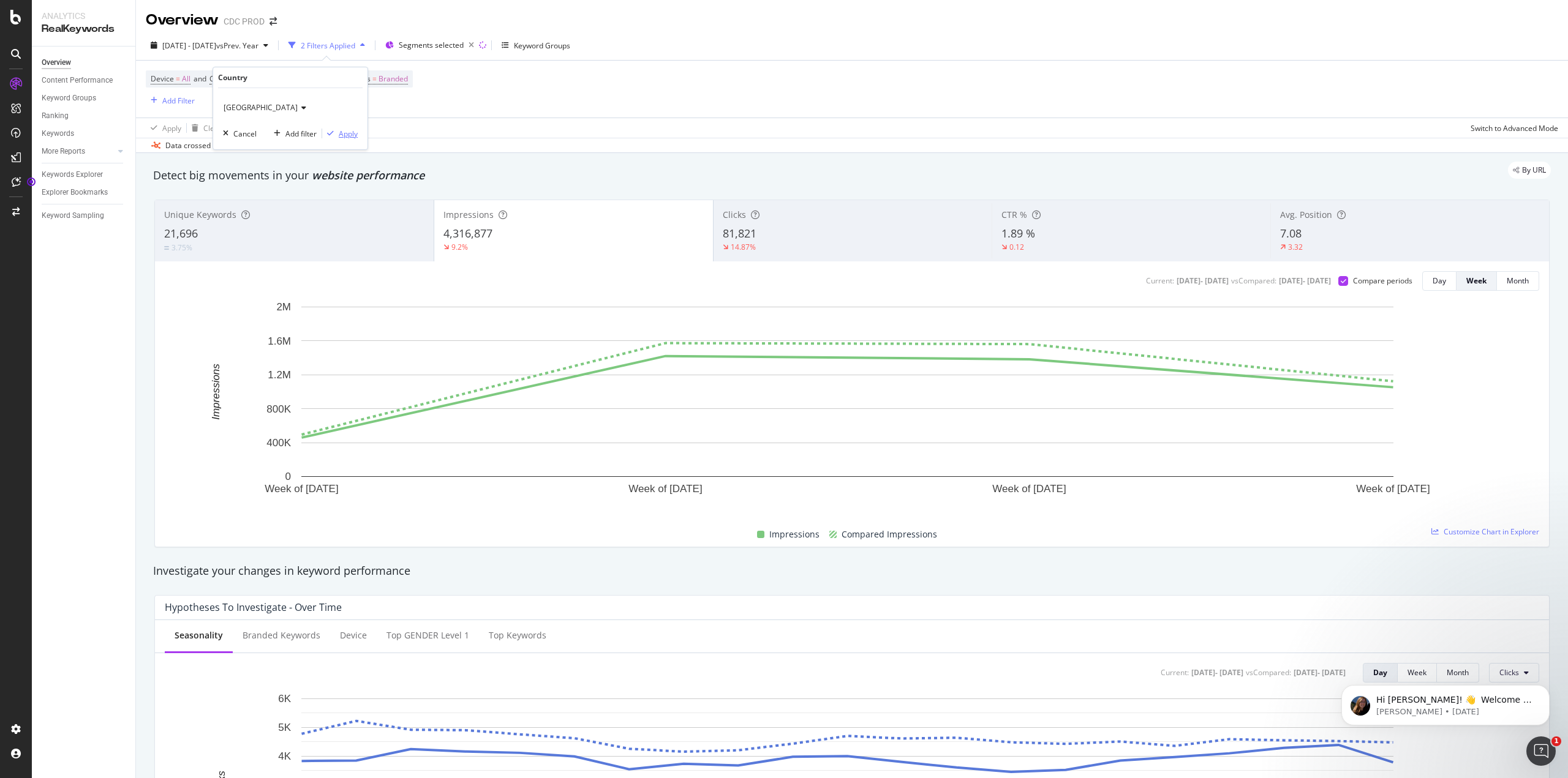
click at [342, 133] on div "Apply" at bounding box center [348, 134] width 19 height 11
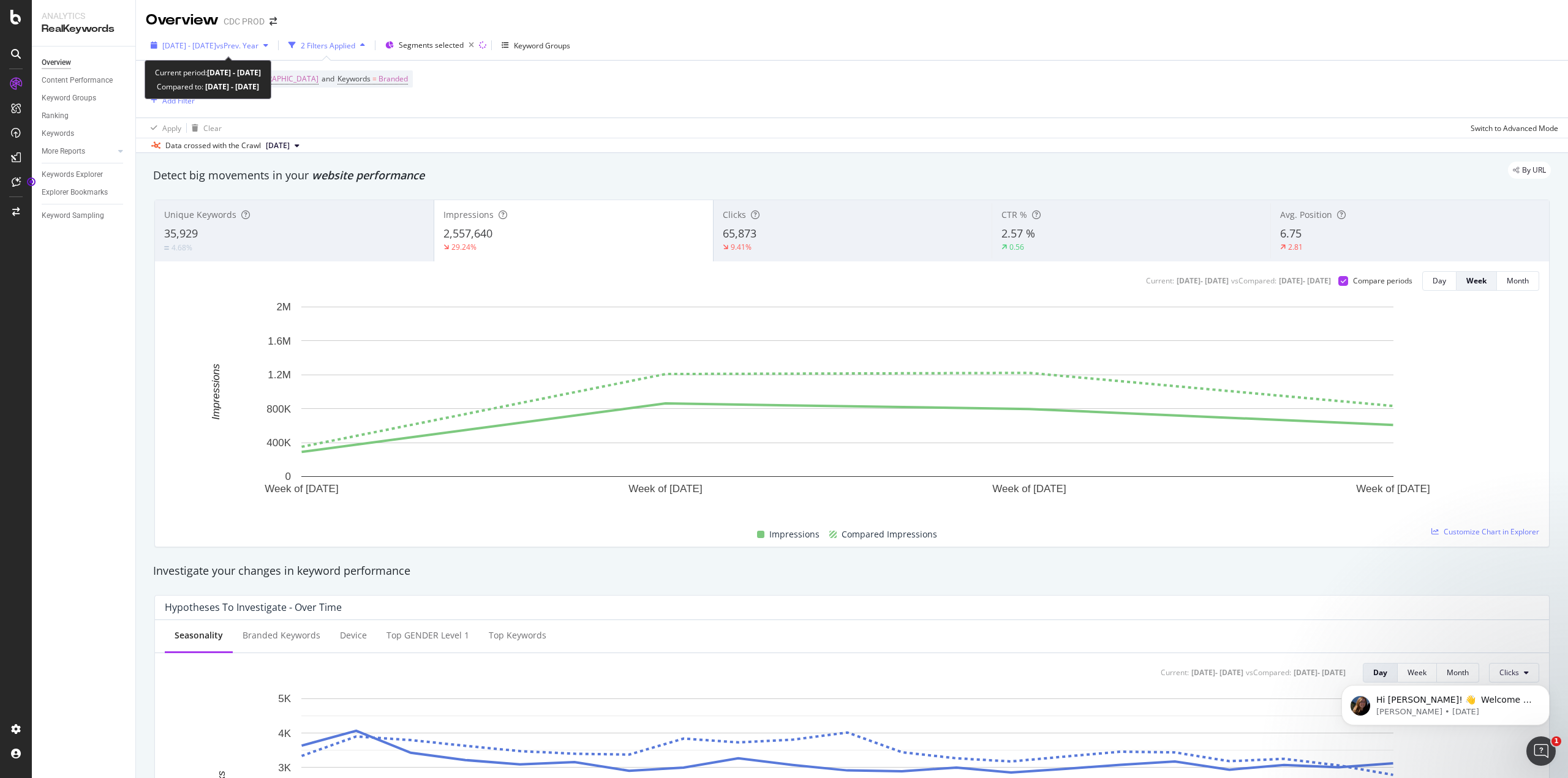
click at [268, 46] on icon "button" at bounding box center [266, 45] width 5 height 7
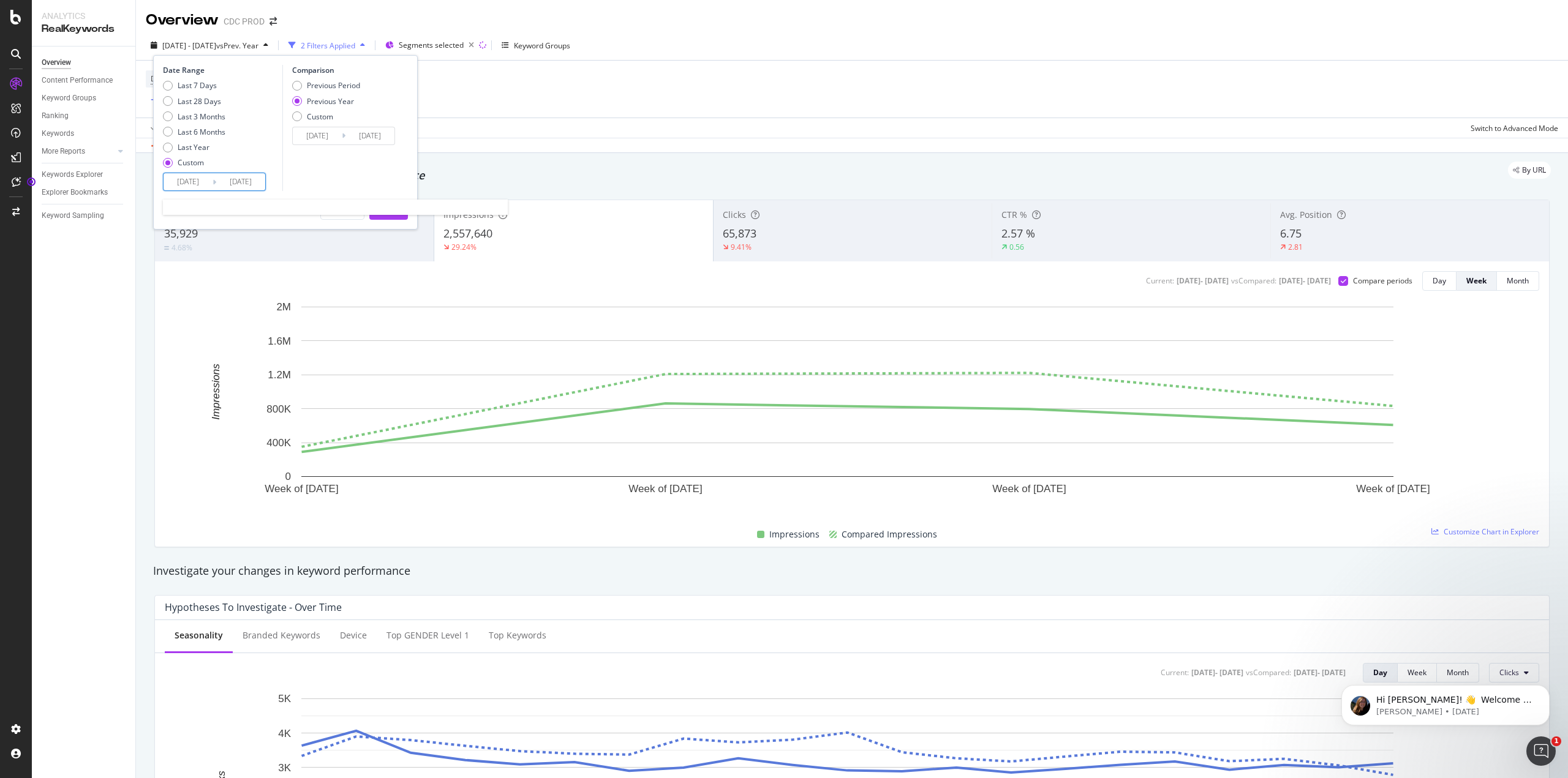
click at [195, 181] on input "[DATE]" at bounding box center [187, 182] width 49 height 17
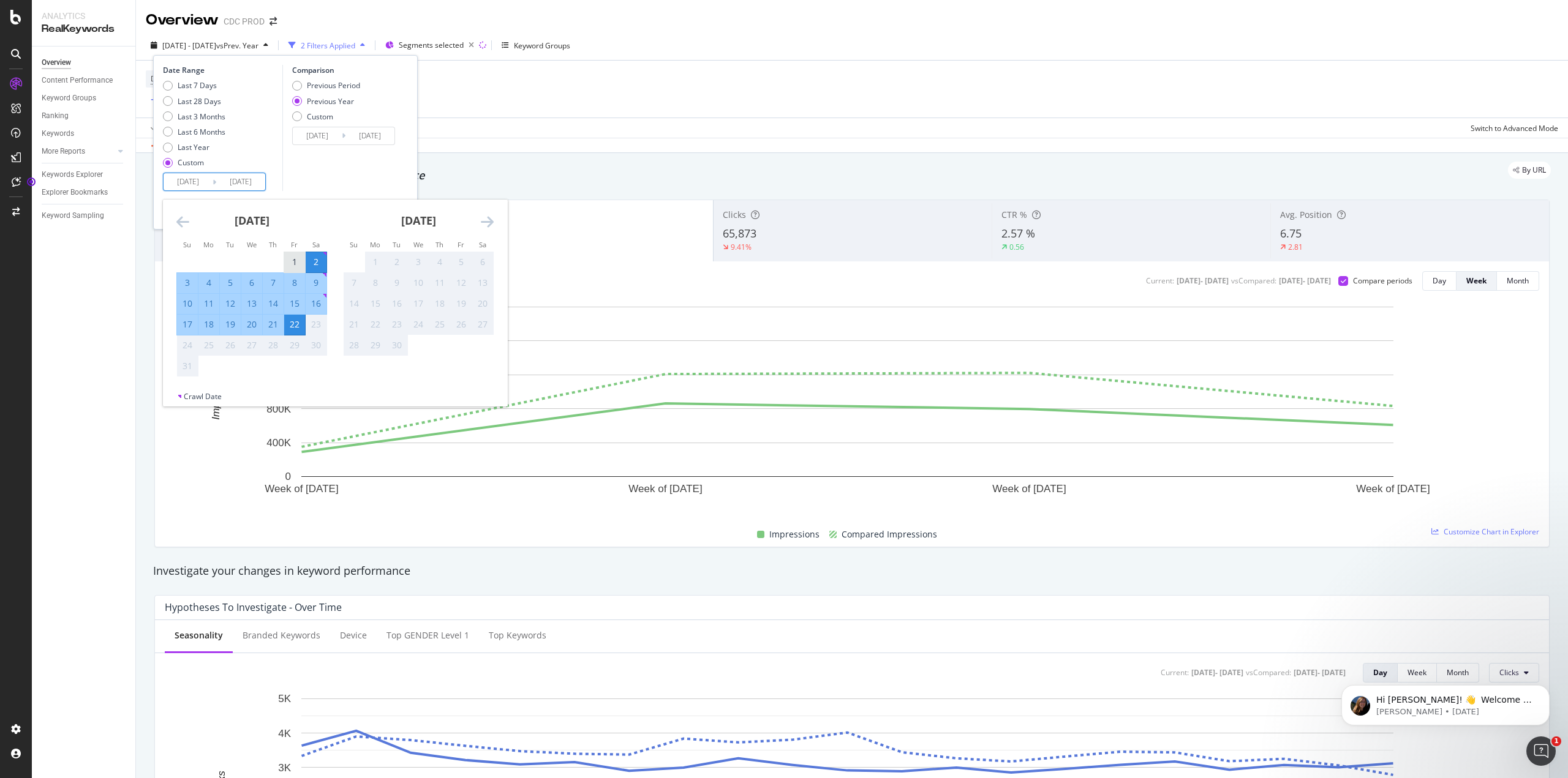
click at [295, 264] on div "1" at bounding box center [294, 261] width 21 height 12
type input "[DATE]"
click at [299, 154] on div "Comparison Previous Period Previous Year Custom [DATE] Navigate forward to inte…" at bounding box center [340, 128] width 116 height 126
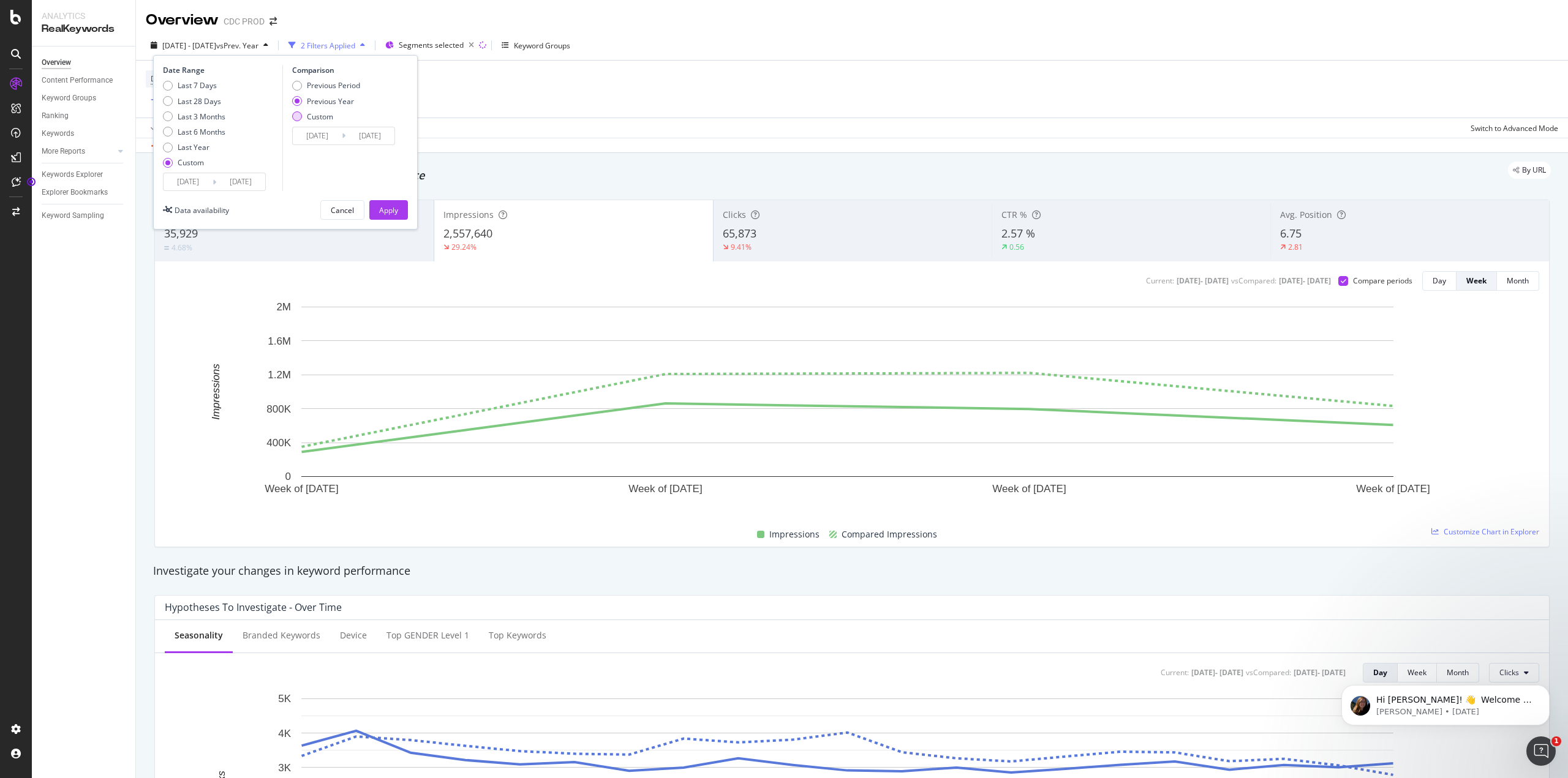
click at [298, 114] on div "Custom" at bounding box center [297, 116] width 10 height 10
click at [298, 105] on div "Previous Year" at bounding box center [297, 101] width 10 height 10
click at [381, 216] on div "Apply" at bounding box center [388, 210] width 19 height 19
